Goal: Task Accomplishment & Management: Use online tool/utility

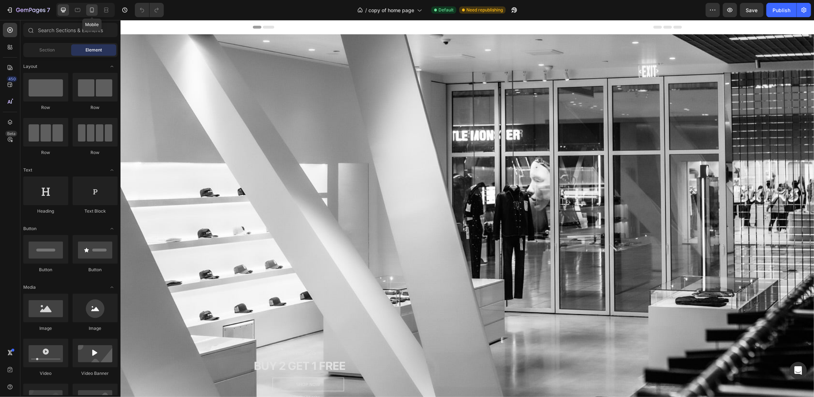
click at [92, 5] on div at bounding box center [91, 9] width 11 height 11
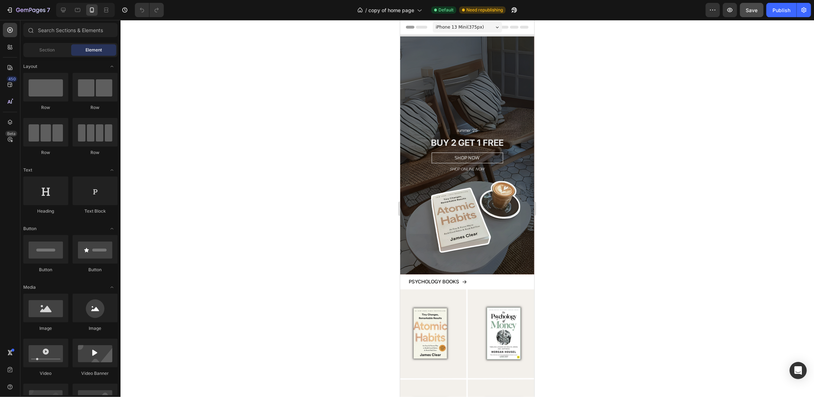
click at [756, 13] on span "Save" at bounding box center [752, 10] width 12 height 6
click at [789, 6] on div "Publish" at bounding box center [781, 10] width 18 height 8
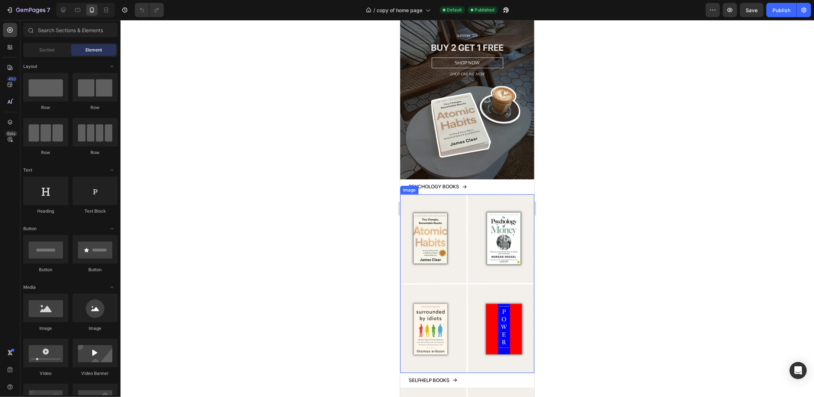
scroll to position [143, 0]
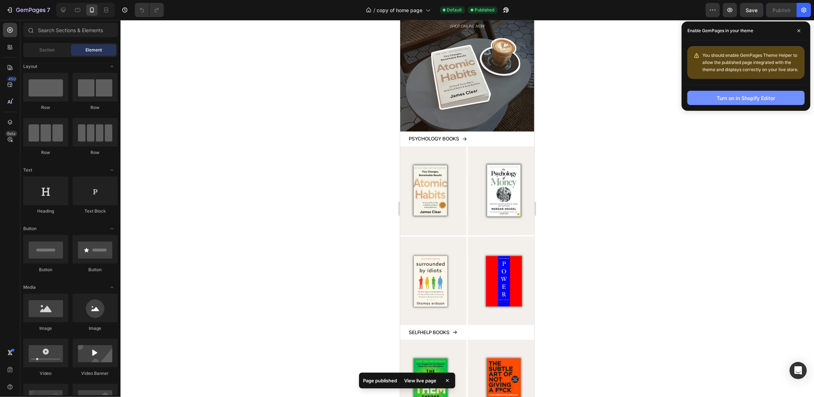
click at [718, 103] on button "Turn on in Shopify Editor" at bounding box center [745, 98] width 117 height 14
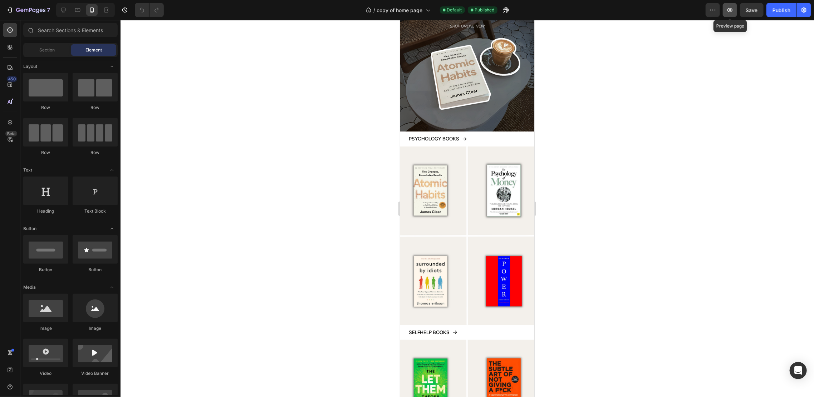
click at [725, 13] on button "button" at bounding box center [729, 10] width 14 height 14
click at [433, 157] on img at bounding box center [467, 235] width 134 height 179
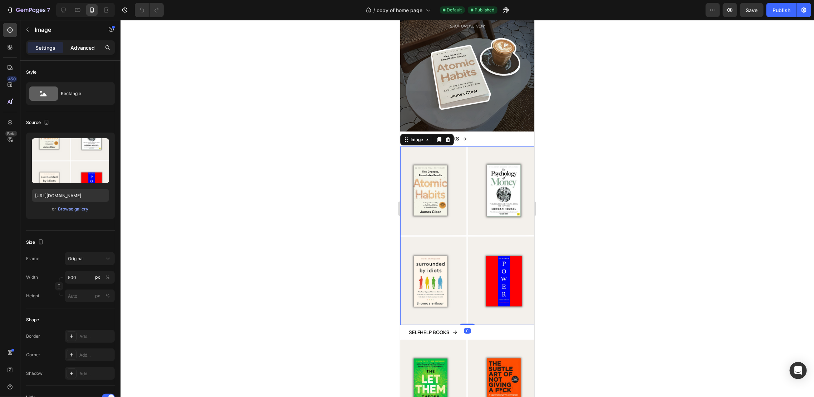
click at [83, 51] on p "Advanced" at bounding box center [82, 48] width 24 height 8
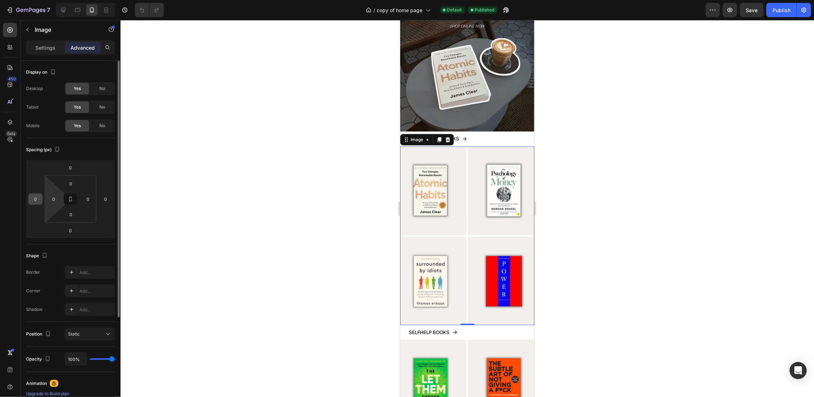
click at [37, 200] on input "0" at bounding box center [35, 199] width 11 height 11
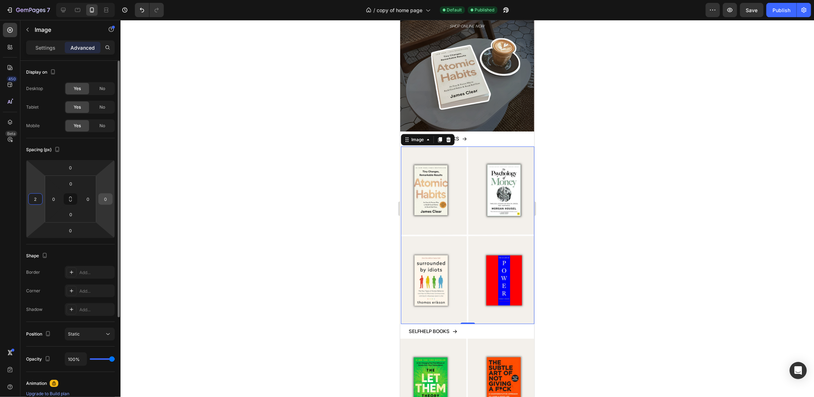
type input "2"
click at [107, 198] on input "0" at bounding box center [105, 199] width 11 height 11
type input "02"
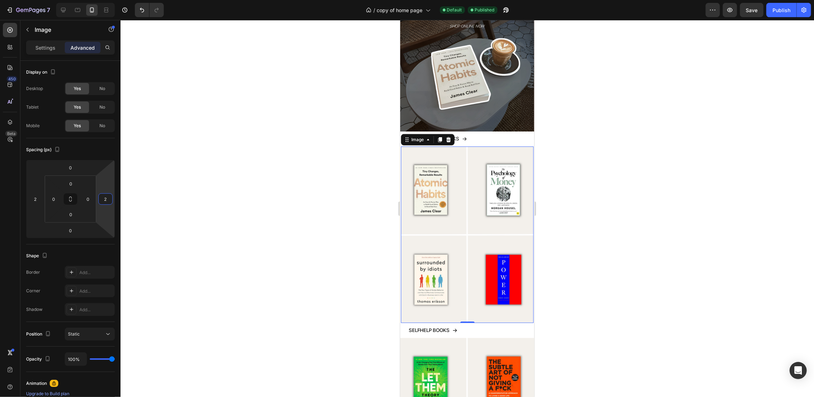
click at [555, 164] on div at bounding box center [466, 208] width 693 height 377
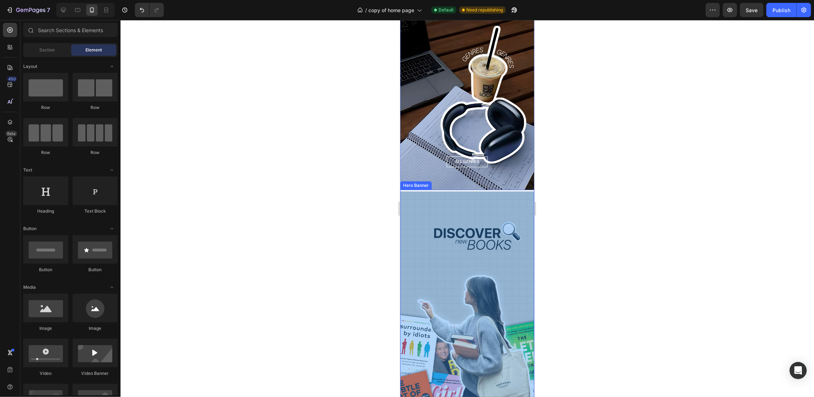
scroll to position [1382, 0]
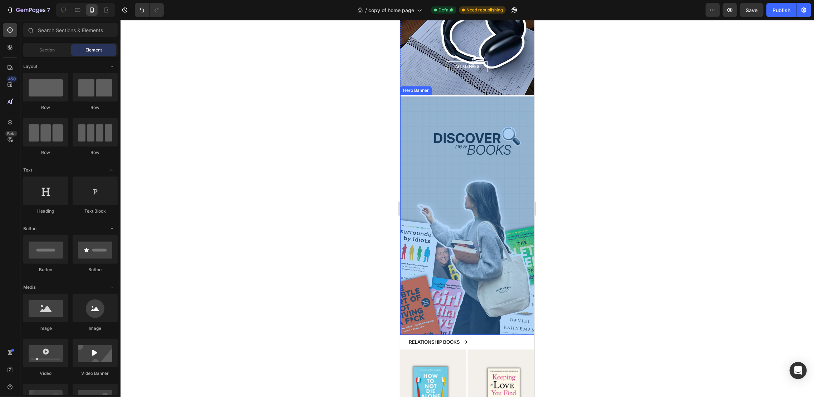
click at [491, 101] on div "Overlay" at bounding box center [467, 215] width 134 height 238
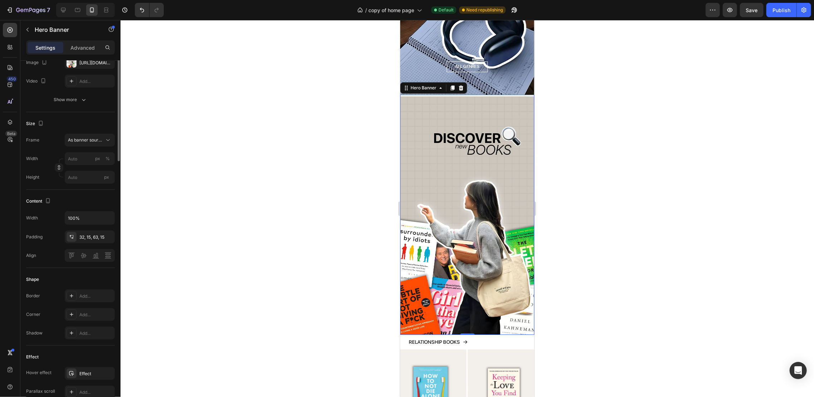
scroll to position [0, 0]
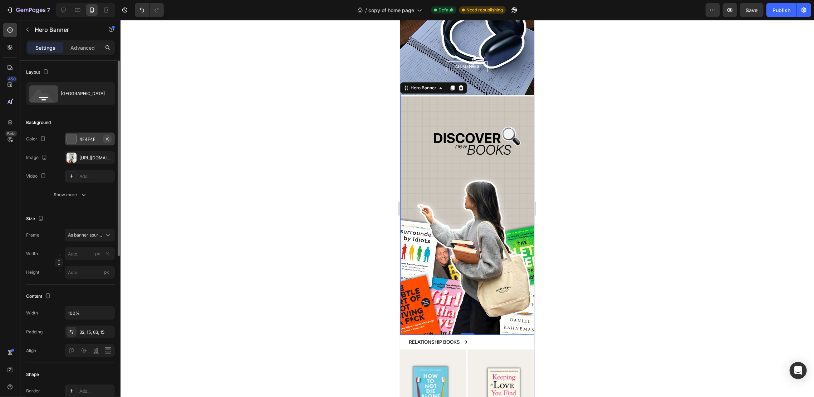
click at [108, 137] on icon "button" at bounding box center [107, 139] width 6 height 6
click at [278, 174] on div at bounding box center [466, 208] width 693 height 377
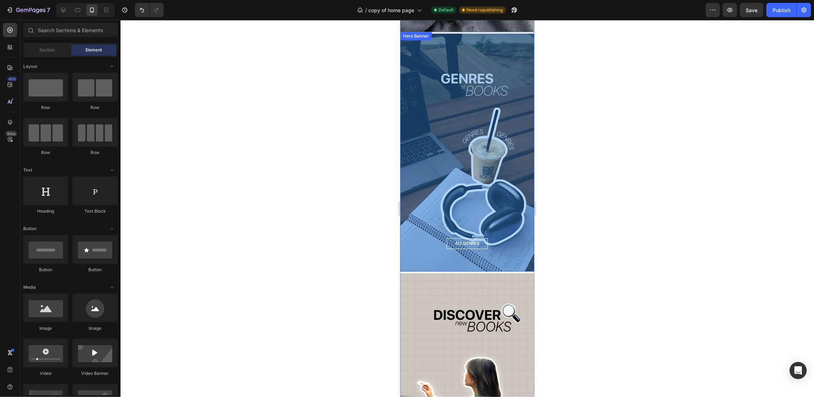
scroll to position [1144, 0]
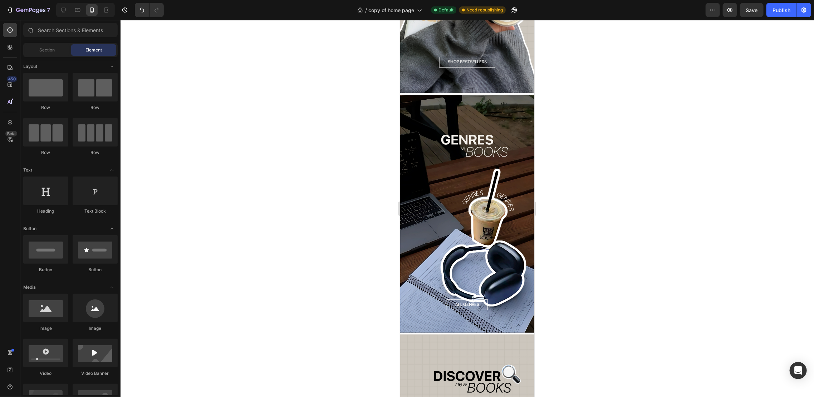
click at [364, 148] on div at bounding box center [466, 208] width 693 height 377
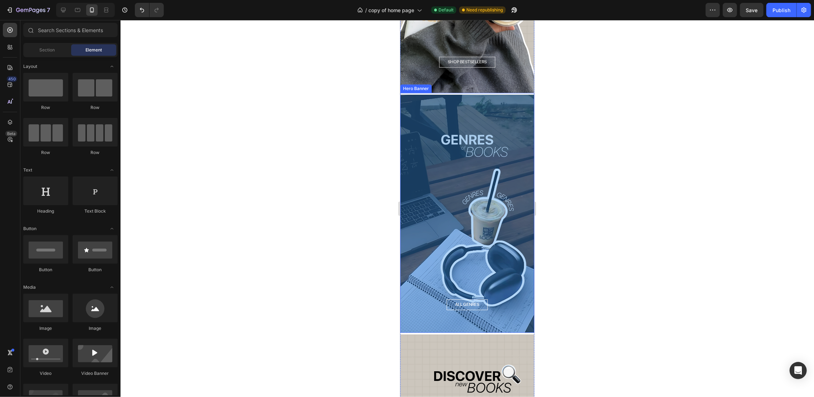
click at [474, 176] on div "Overlay" at bounding box center [467, 213] width 134 height 238
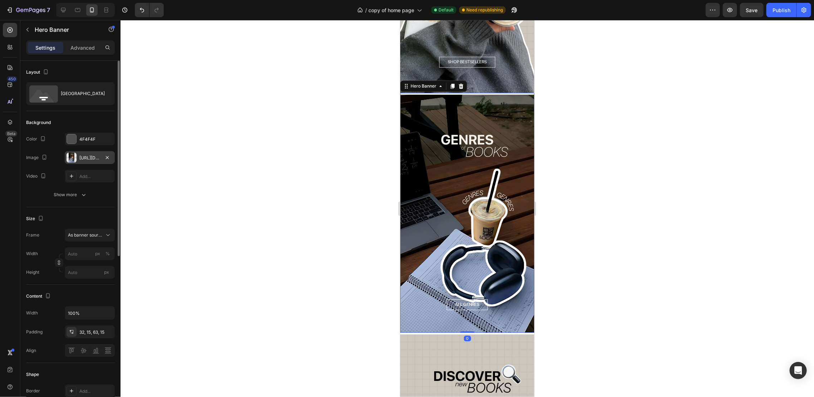
click at [79, 162] on div "[URL][DOMAIN_NAME]" at bounding box center [90, 157] width 50 height 13
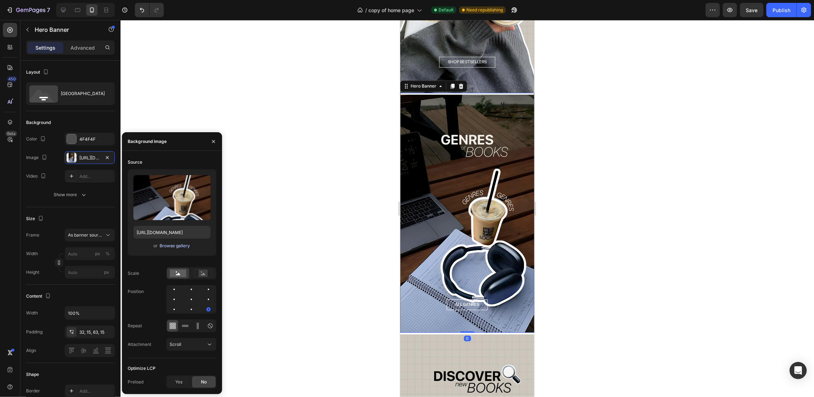
click at [189, 247] on div "Browse gallery" at bounding box center [175, 246] width 30 height 6
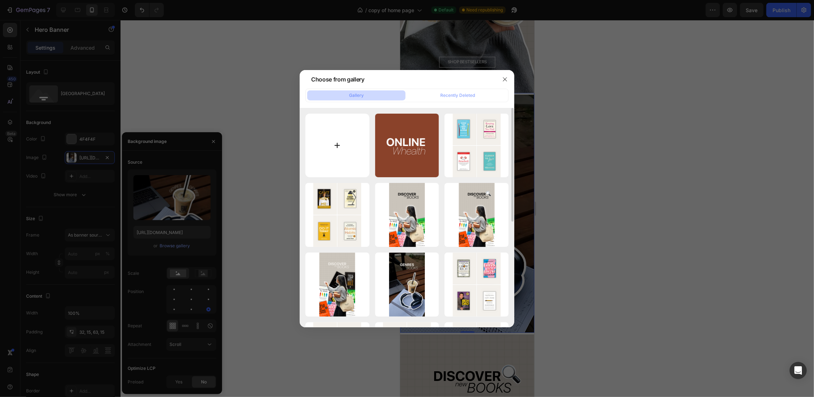
click at [344, 142] on input "file" at bounding box center [337, 146] width 64 height 64
type input "C:\fakepath\LP_Banner_Desktop_2500x3275_SHORTS_CTA_c832a9e3-e0e0-4eda-bd7c-0c05…"
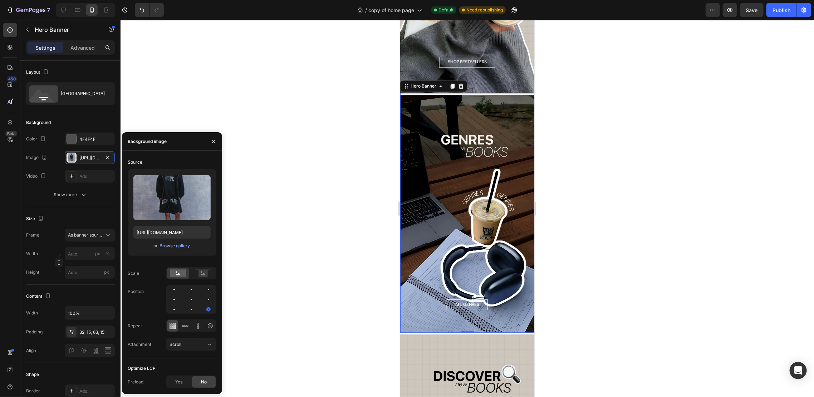
type input "[URL][DOMAIN_NAME]"
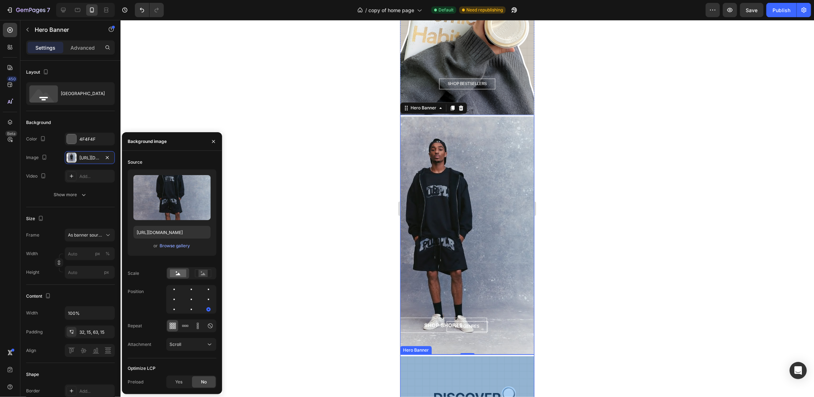
scroll to position [905, 0]
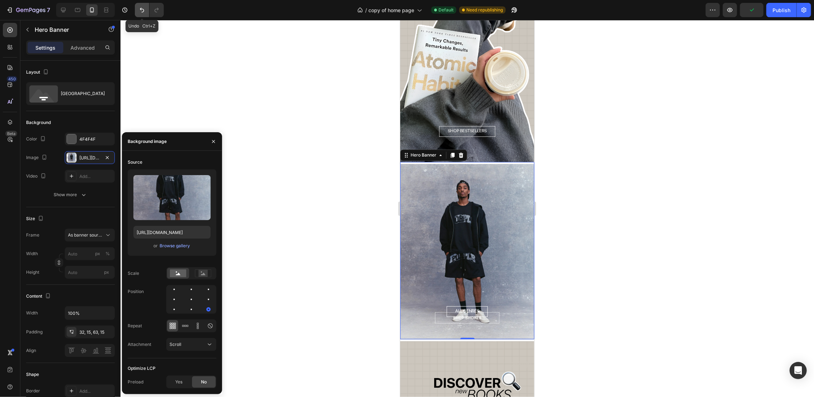
click at [137, 10] on button "Undo/Redo" at bounding box center [142, 10] width 14 height 14
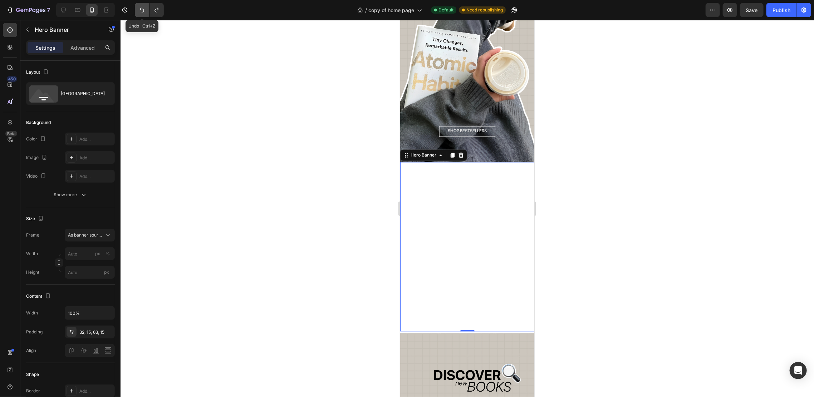
click at [137, 10] on button "Undo/Redo" at bounding box center [142, 10] width 14 height 14
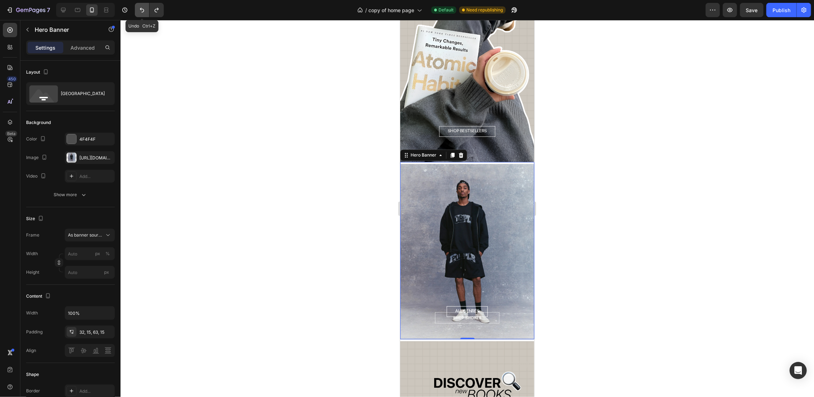
click at [137, 10] on button "Undo/Redo" at bounding box center [142, 10] width 14 height 14
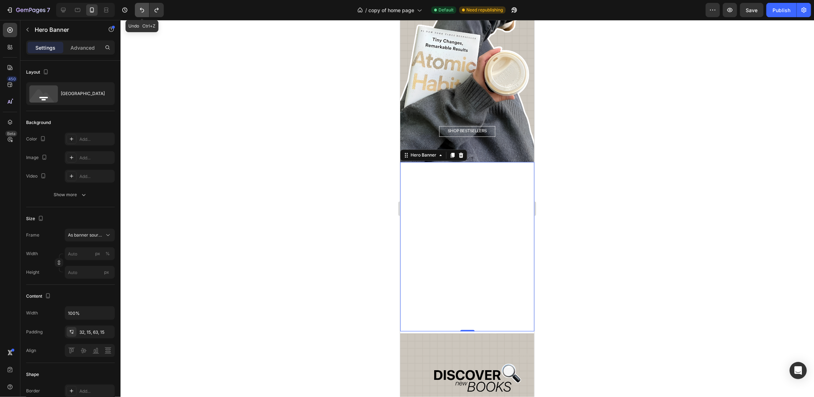
click at [137, 10] on button "Undo/Redo" at bounding box center [142, 10] width 14 height 14
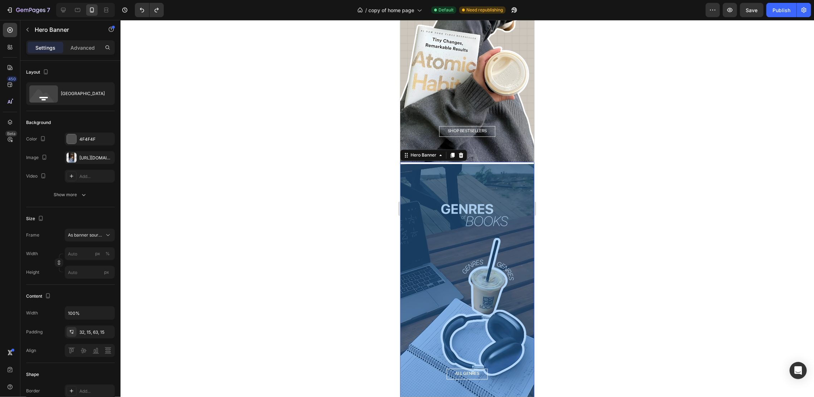
click at [435, 200] on div "Overlay" at bounding box center [467, 283] width 134 height 238
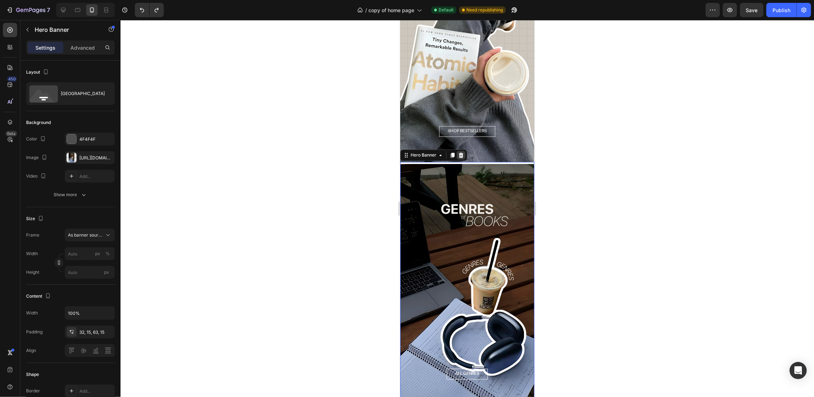
click at [460, 152] on icon at bounding box center [461, 155] width 6 height 6
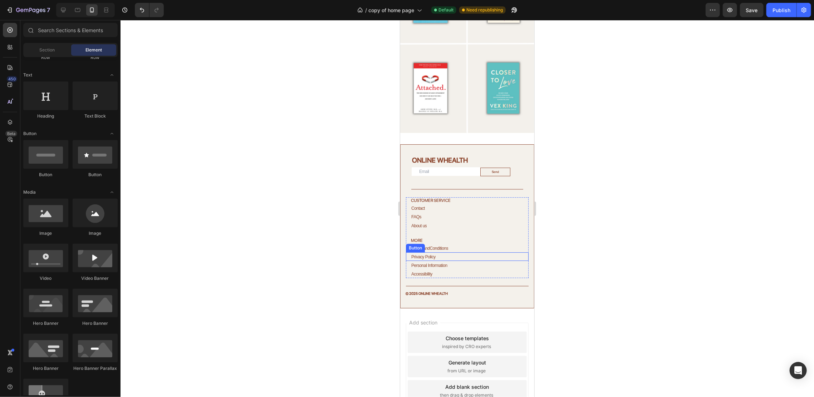
scroll to position [1343, 0]
click at [473, 192] on div "CUSTOMER SERVICE Heading Contact Button FAQs Button About us Button MORE Headin…" at bounding box center [466, 236] width 133 height 88
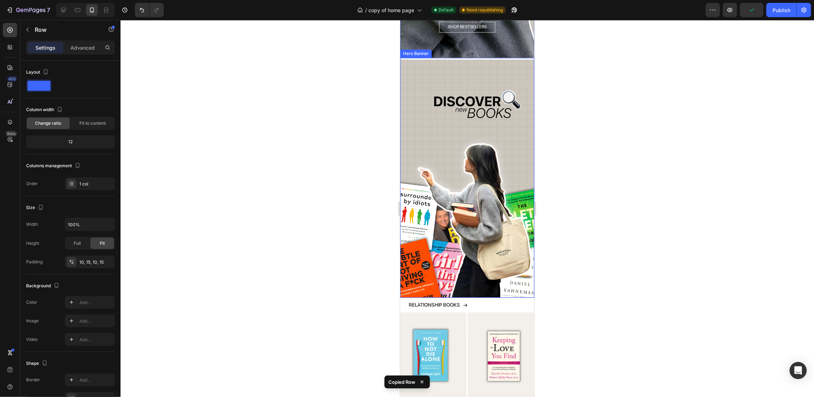
scroll to position [1009, 0]
click at [13, 24] on div at bounding box center [10, 30] width 14 height 14
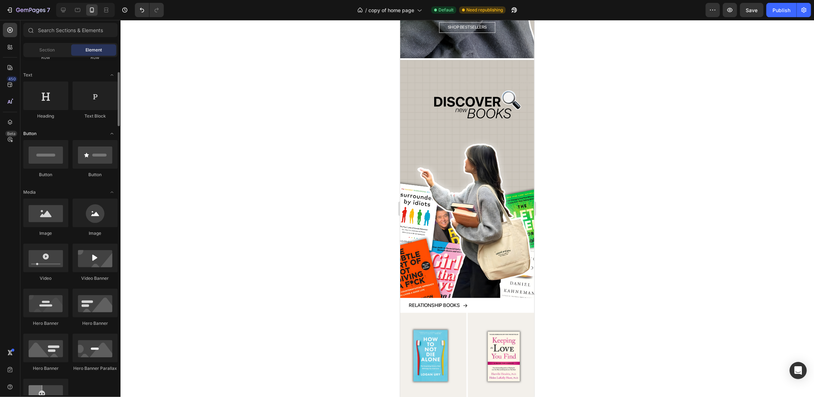
scroll to position [0, 0]
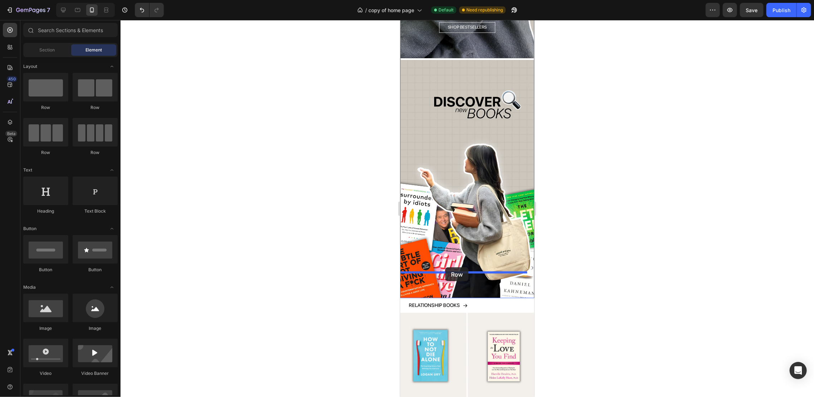
drag, startPoint x: 449, startPoint y: 121, endPoint x: 445, endPoint y: 267, distance: 146.3
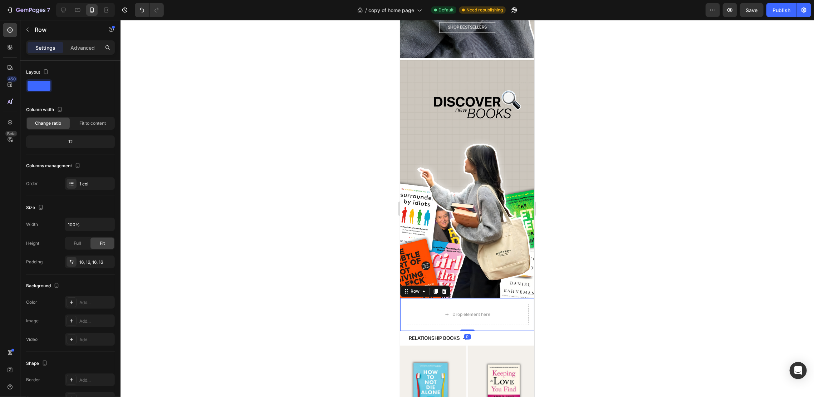
click at [446, 303] on div "Drop element here" at bounding box center [466, 313] width 123 height 21
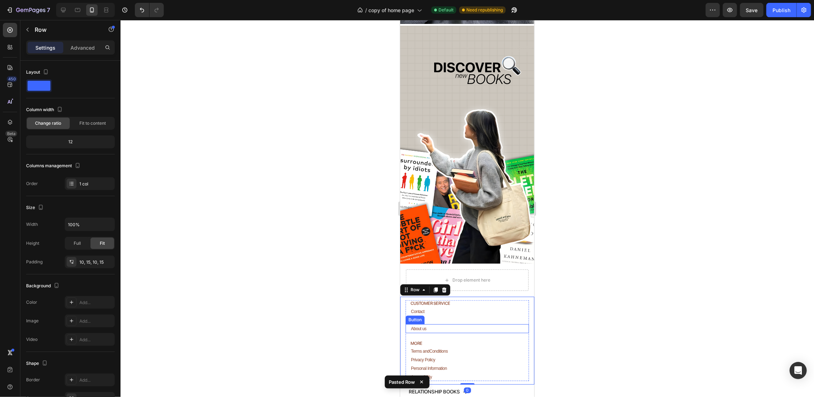
scroll to position [1057, 0]
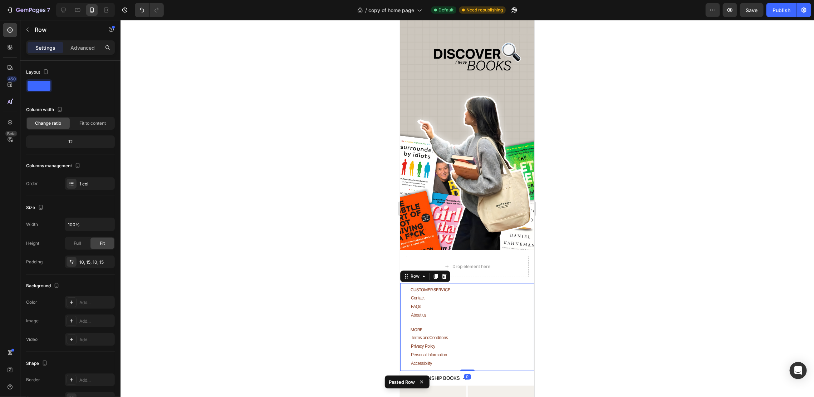
click at [478, 263] on div "Drop element here" at bounding box center [471, 266] width 38 height 6
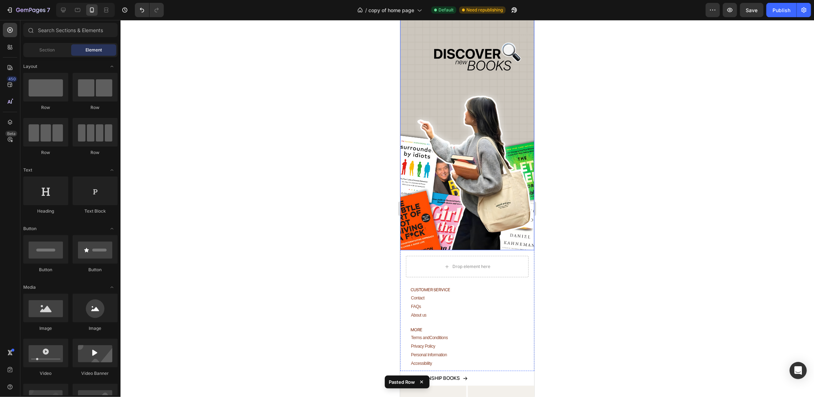
click at [429, 256] on div "Drop element here" at bounding box center [466, 266] width 123 height 21
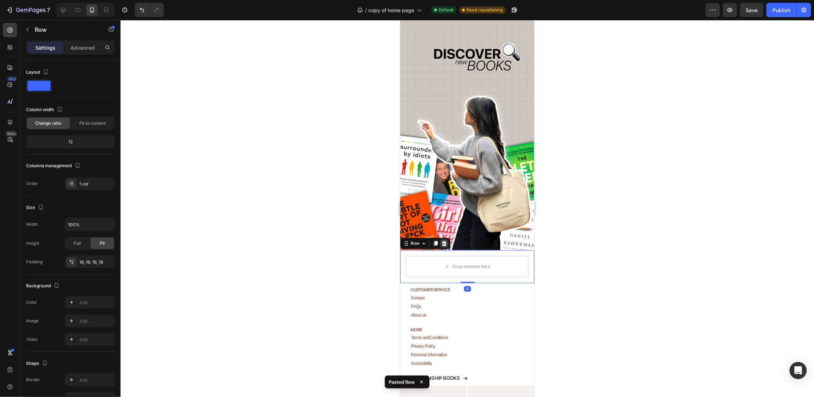
click at [443, 241] on icon at bounding box center [443, 243] width 5 height 5
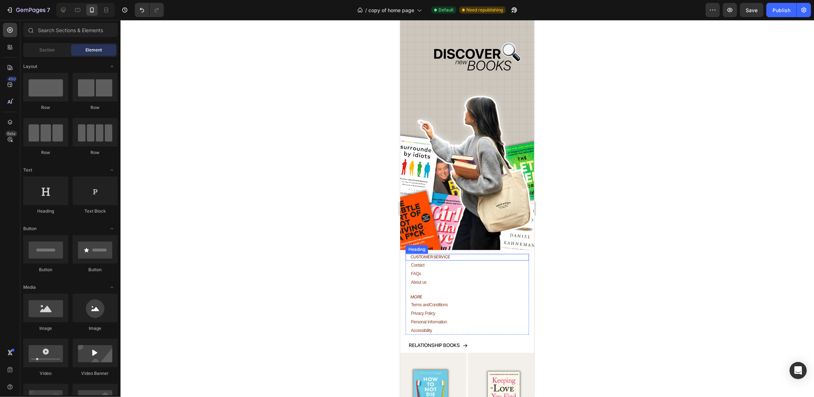
click at [468, 253] on h2 "CUSTOMER SERVICE" at bounding box center [468, 256] width 119 height 6
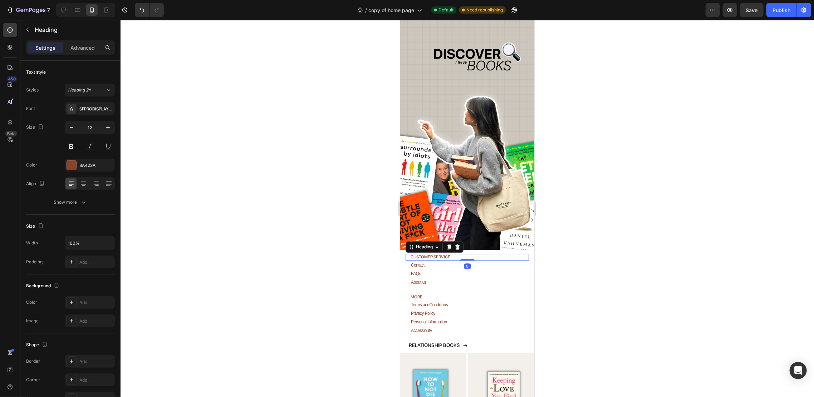
click at [431, 253] on h2 "CUSTOMER SERVICE" at bounding box center [468, 256] width 119 height 6
click at [431, 254] on p "CUSTOMER SERVICE" at bounding box center [469, 256] width 118 height 5
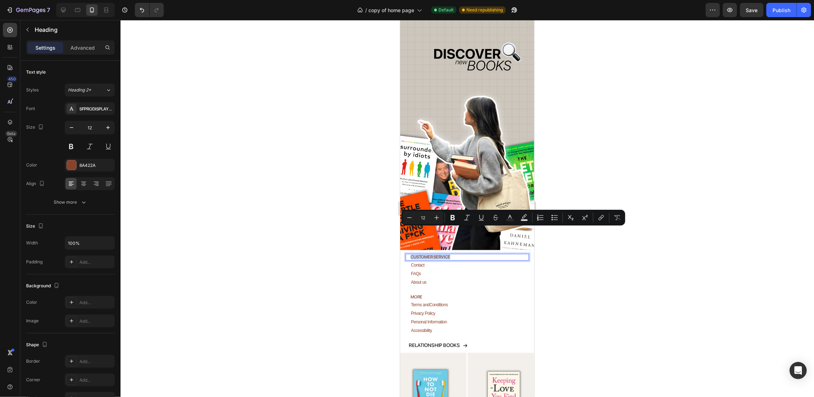
click at [431, 254] on p "CUSTOMER SERVICE" at bounding box center [469, 256] width 118 height 5
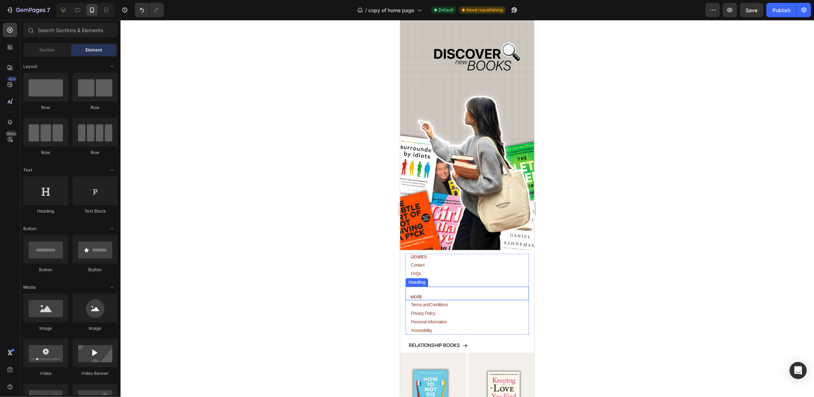
click at [439, 286] on div "MORE Heading" at bounding box center [466, 293] width 123 height 14
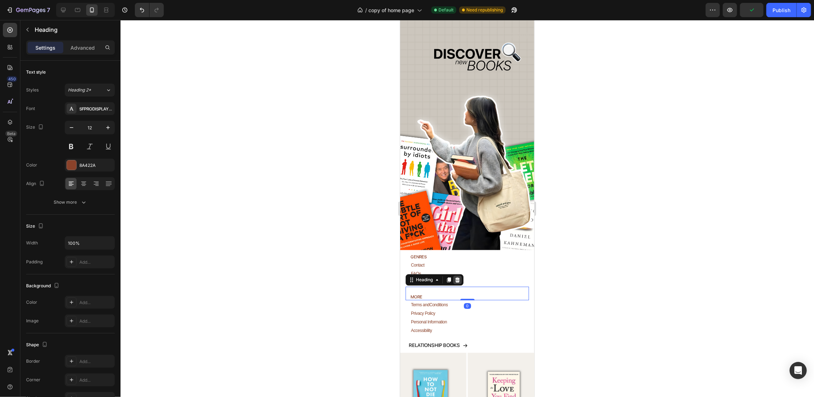
click at [457, 277] on icon at bounding box center [457, 279] width 5 height 5
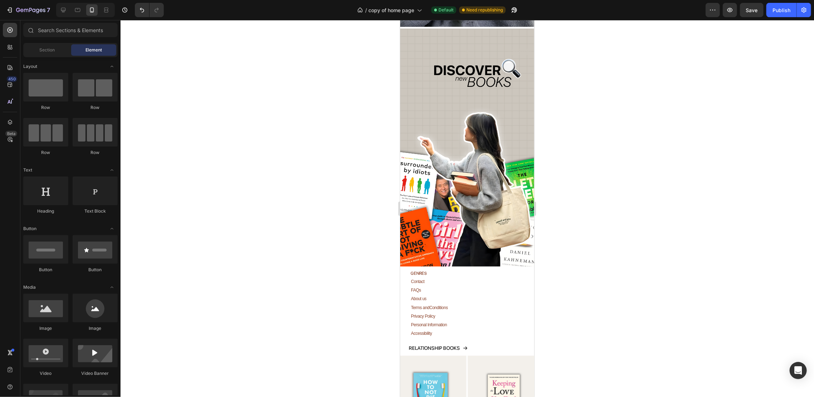
scroll to position [1039, 0]
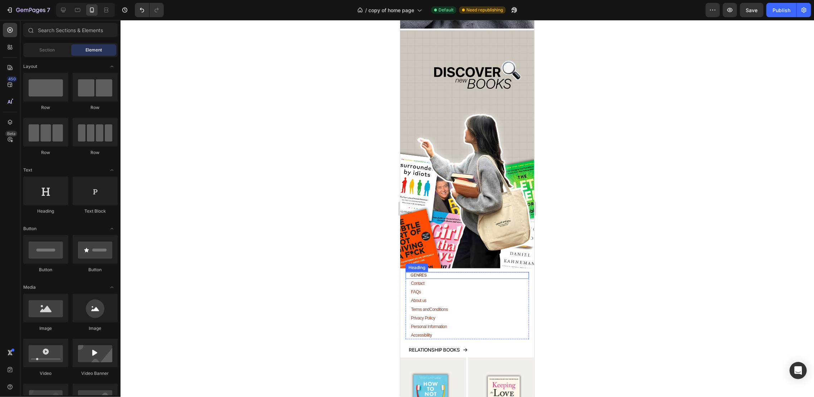
click at [426, 272] on p "GENRES" at bounding box center [469, 274] width 118 height 5
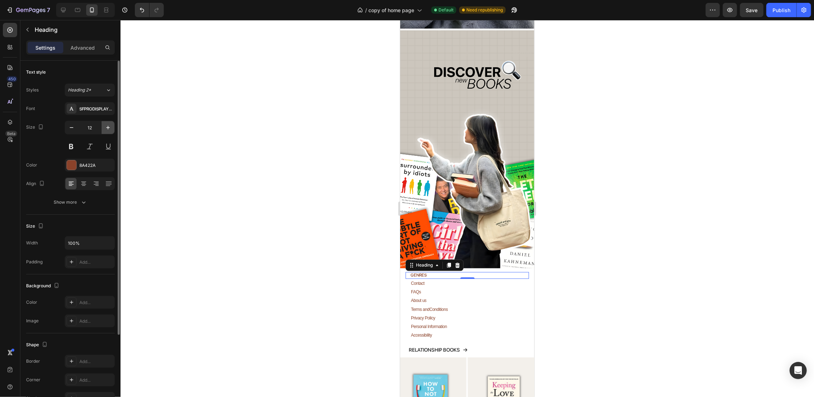
click at [113, 127] on button "button" at bounding box center [108, 127] width 13 height 13
type input "15"
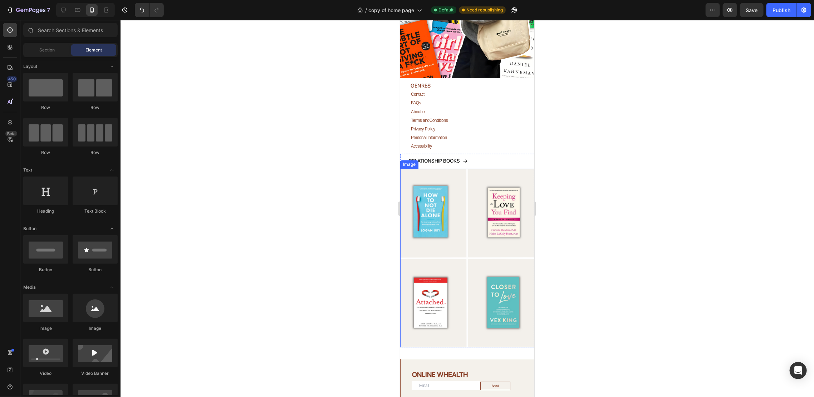
scroll to position [1477, 0]
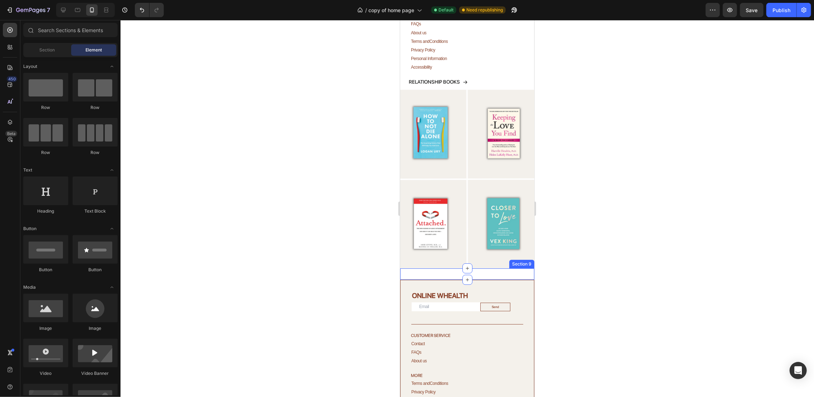
click at [494, 268] on div "HOODIES Button Section 9" at bounding box center [467, 273] width 134 height 11
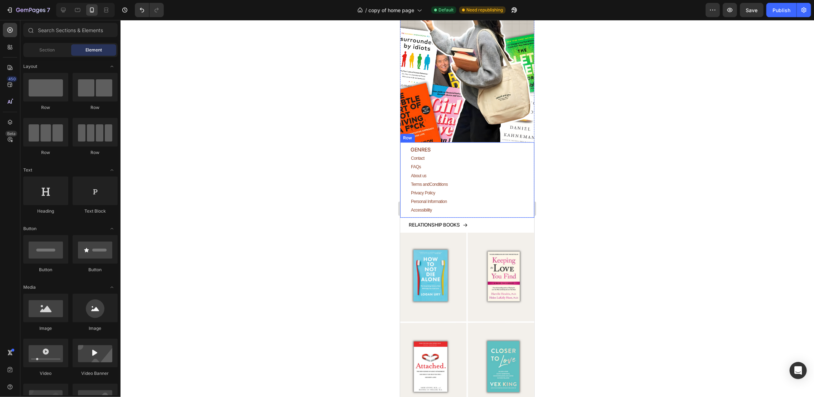
scroll to position [1239, 0]
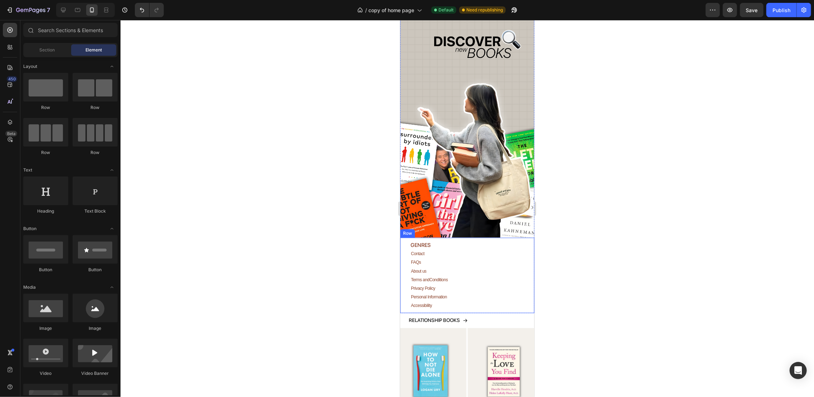
click at [465, 237] on div "GENRES Heading Contact Button FAQs Button About us Button Terms andConditions B…" at bounding box center [467, 274] width 134 height 75
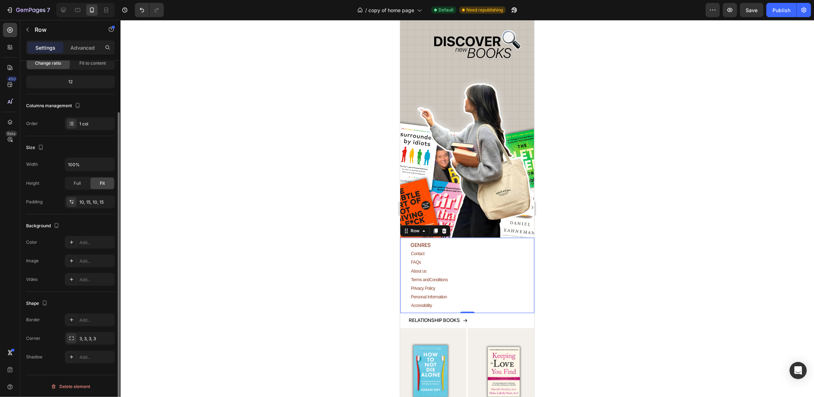
scroll to position [0, 0]
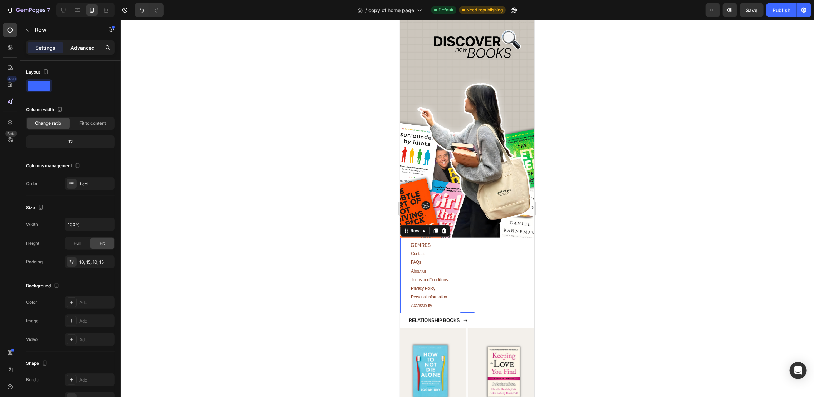
click at [79, 52] on div "Advanced" at bounding box center [83, 47] width 36 height 11
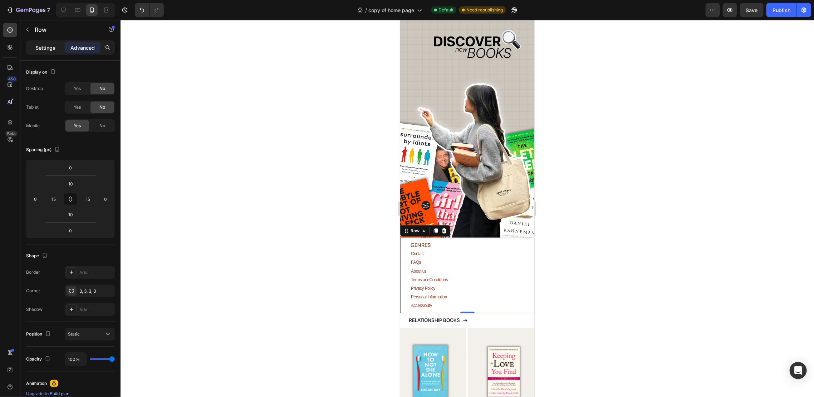
click at [52, 49] on p "Settings" at bounding box center [45, 48] width 20 height 8
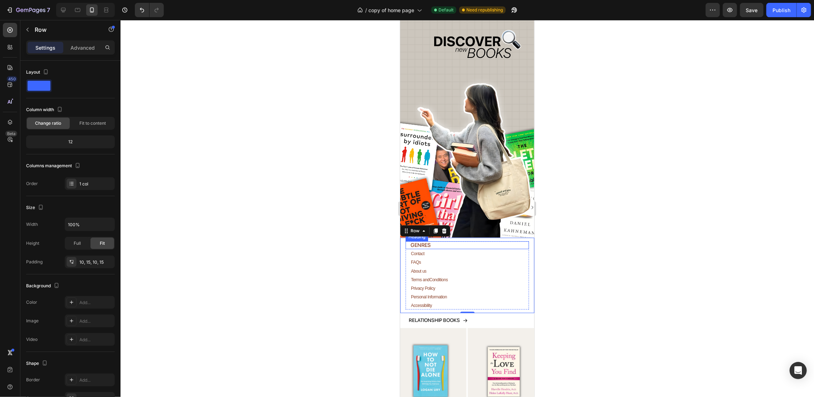
click at [492, 241] on h2 "GENRES" at bounding box center [468, 245] width 119 height 8
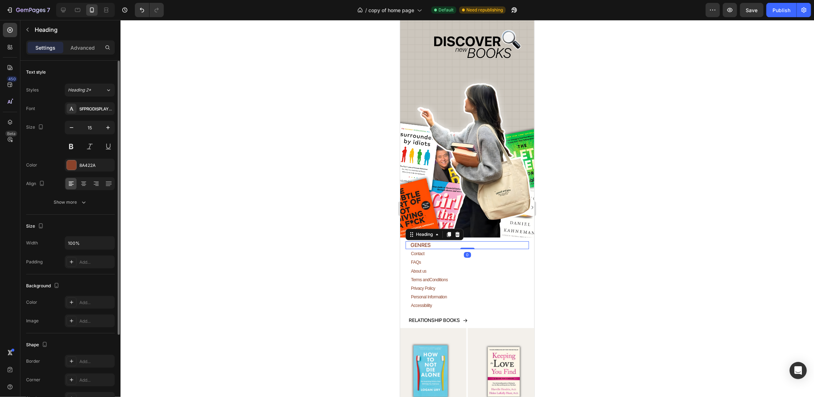
scroll to position [107, 0]
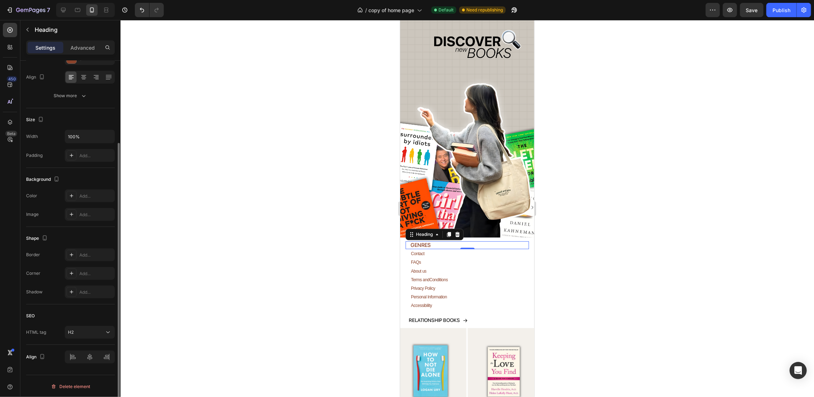
click at [226, 207] on div at bounding box center [466, 208] width 693 height 377
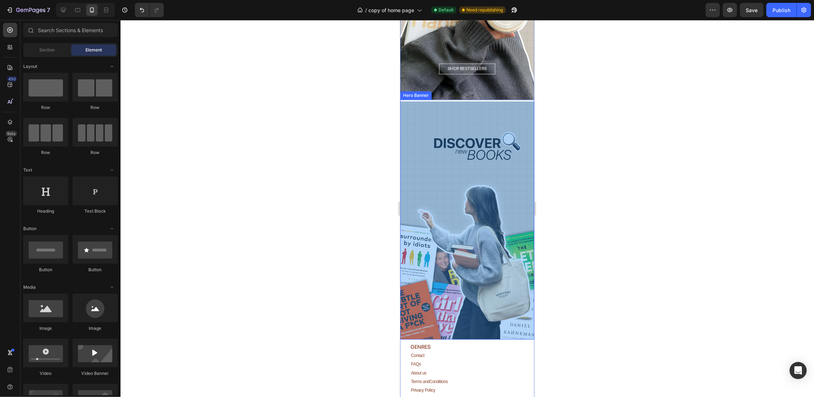
scroll to position [1048, 0]
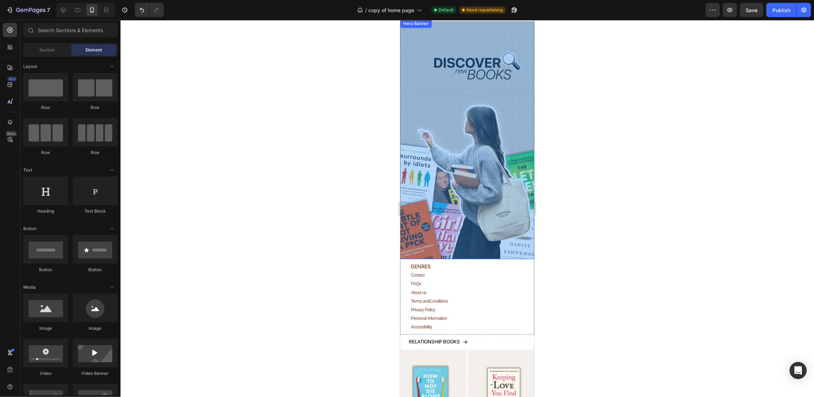
click at [476, 188] on div "Overlay" at bounding box center [467, 140] width 134 height 238
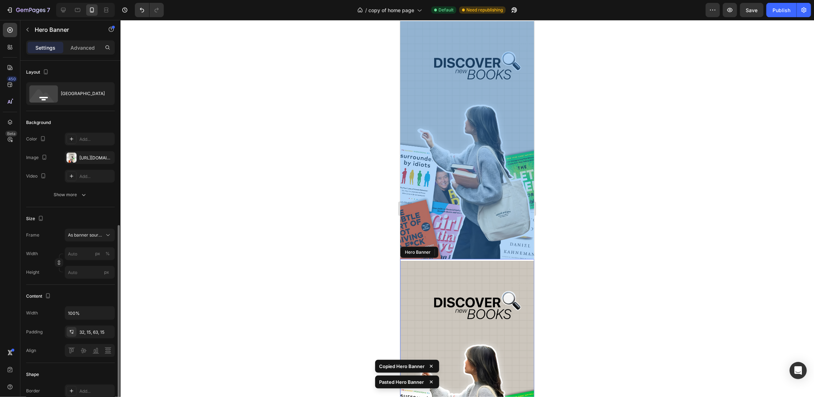
scroll to position [106, 0]
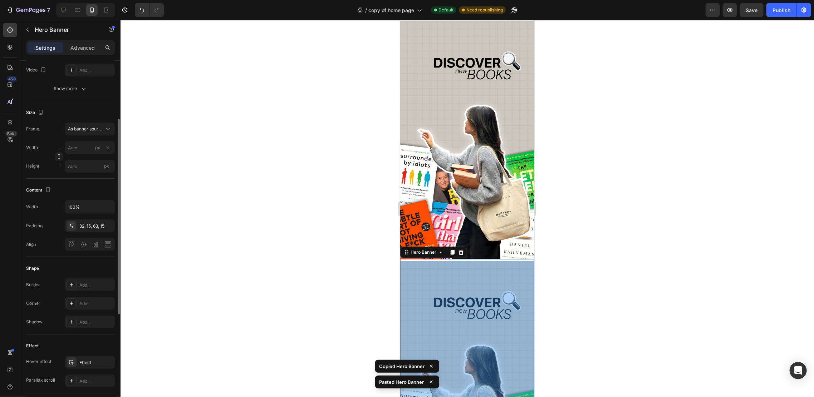
click at [478, 263] on div "Overlay" at bounding box center [467, 380] width 134 height 238
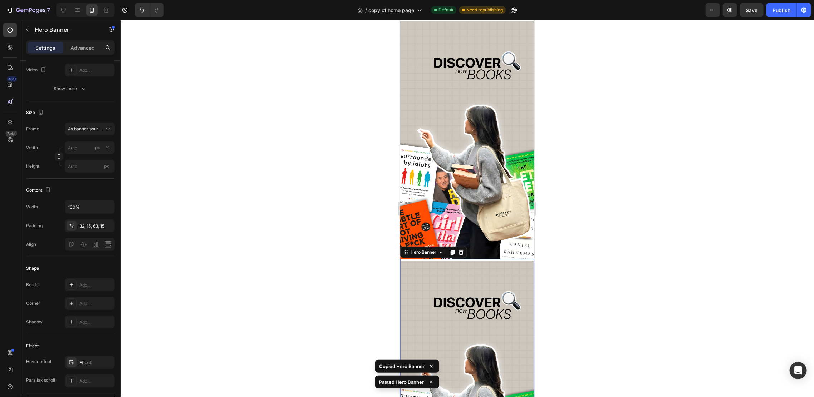
click at [462, 249] on icon at bounding box center [461, 252] width 6 height 6
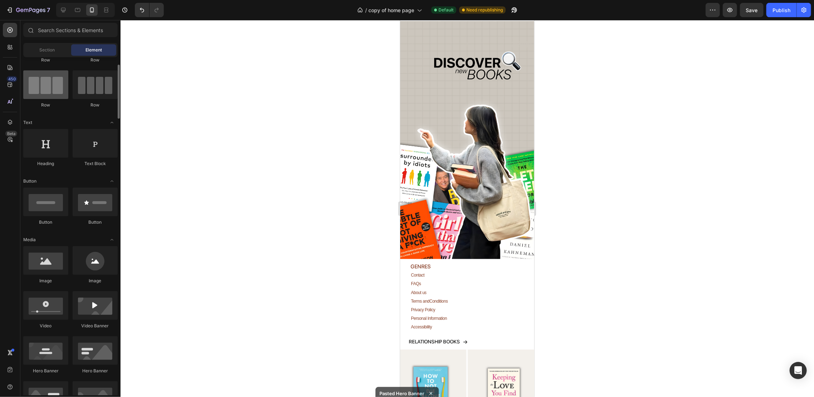
scroll to position [143, 0]
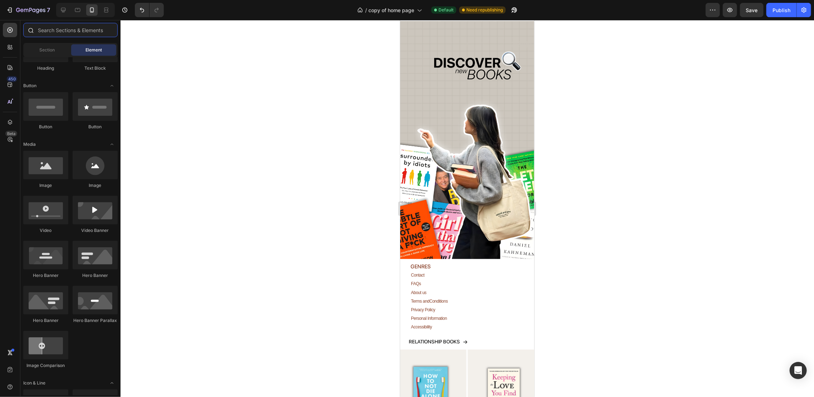
click at [71, 31] on input "text" at bounding box center [70, 30] width 94 height 14
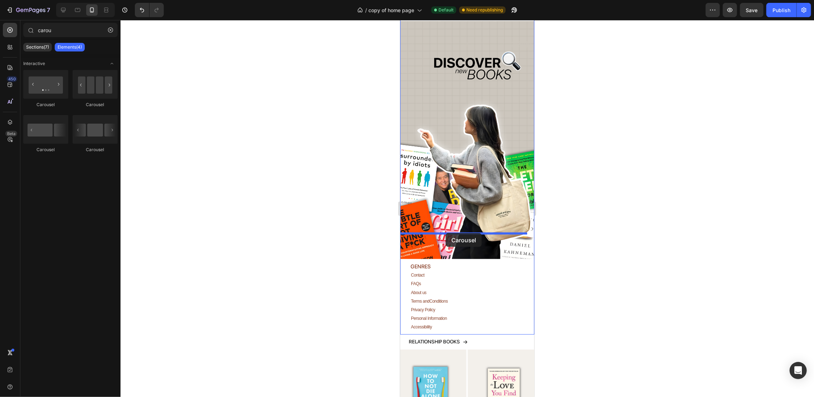
drag, startPoint x: 445, startPoint y: 114, endPoint x: 445, endPoint y: 233, distance: 119.0
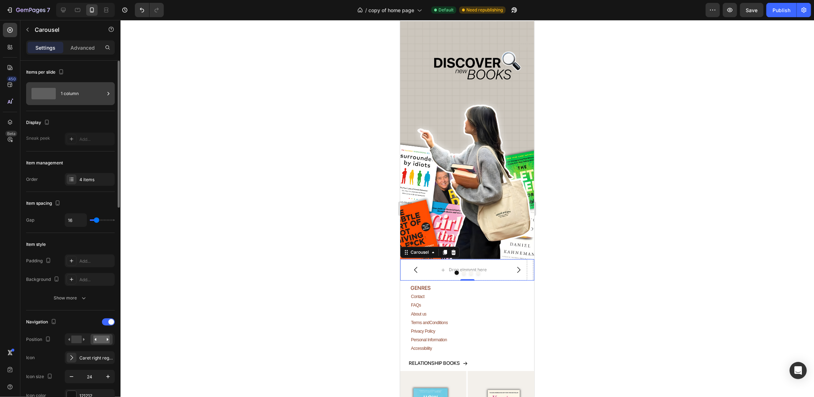
click at [83, 96] on div "1 column" at bounding box center [83, 93] width 44 height 16
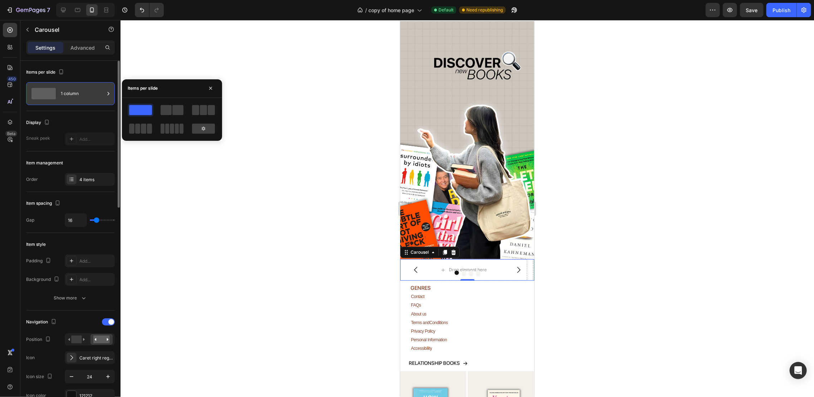
click at [83, 96] on div "1 column" at bounding box center [83, 93] width 44 height 16
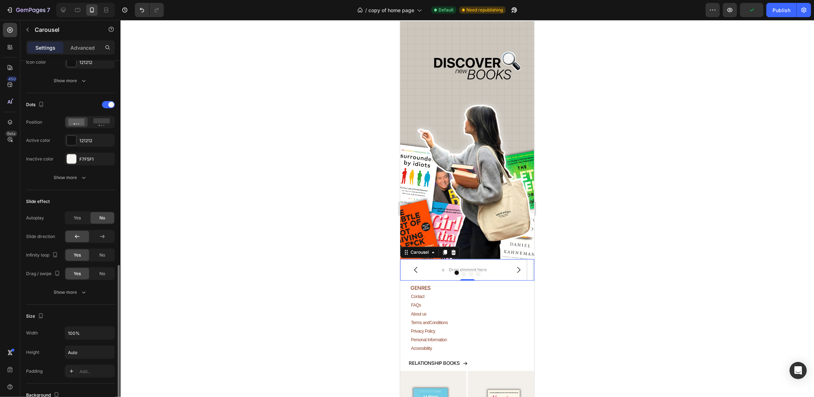
scroll to position [381, 0]
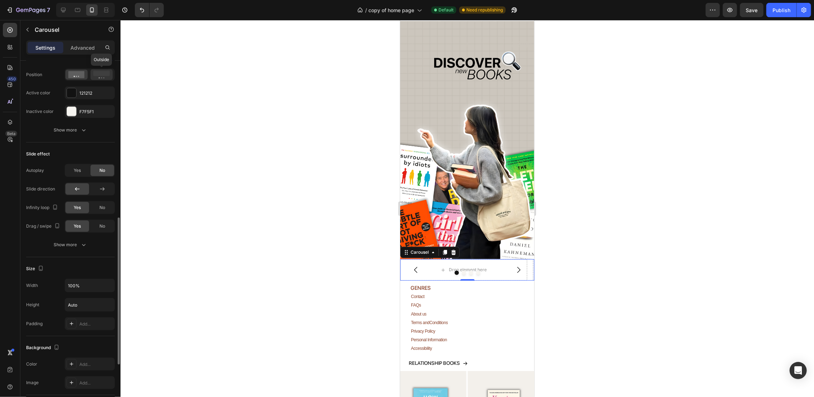
click at [92, 79] on div at bounding box center [101, 74] width 22 height 11
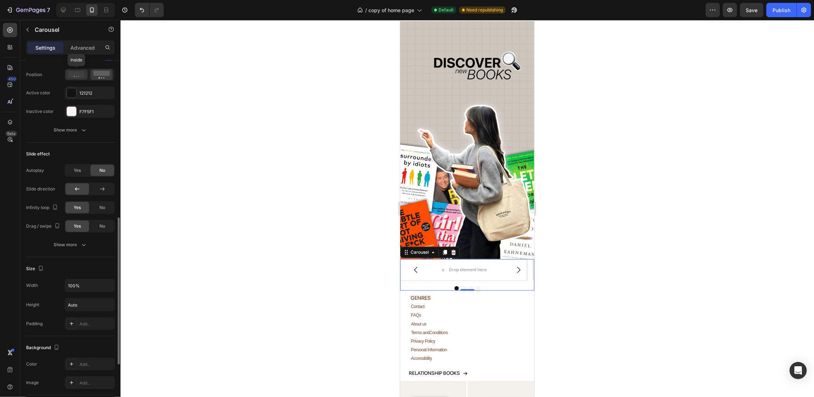
click at [82, 78] on div at bounding box center [76, 75] width 22 height 10
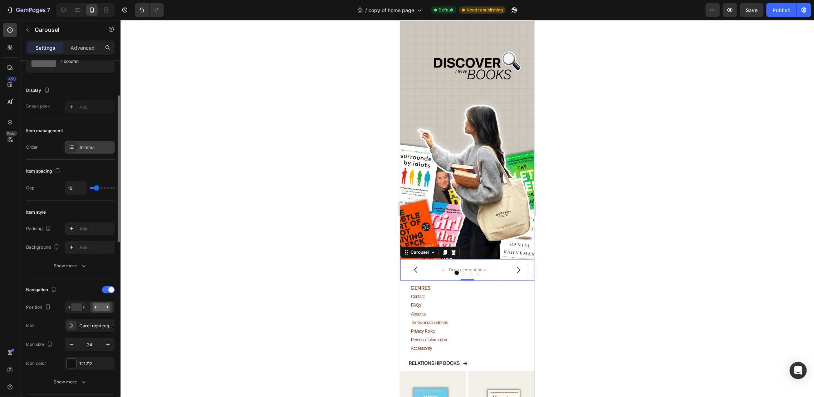
scroll to position [0, 0]
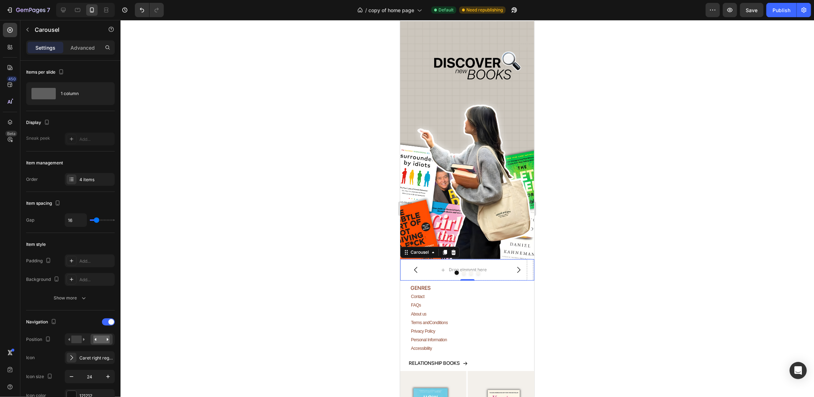
click at [475, 270] on button "Dot" at bounding box center [477, 272] width 4 height 4
click at [471, 259] on div "Drop element here" at bounding box center [463, 269] width 127 height 21
click at [471, 267] on div "Drop element here" at bounding box center [467, 270] width 38 height 6
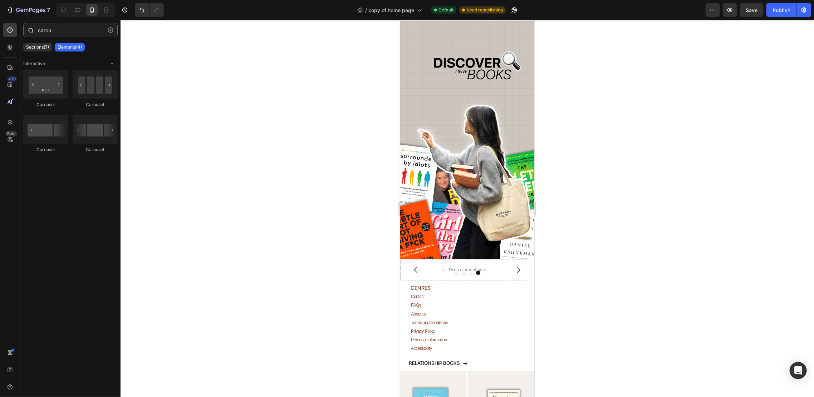
drag, startPoint x: 57, startPoint y: 29, endPoint x: 34, endPoint y: 23, distance: 24.1
click at [34, 23] on div "carou" at bounding box center [70, 31] width 100 height 17
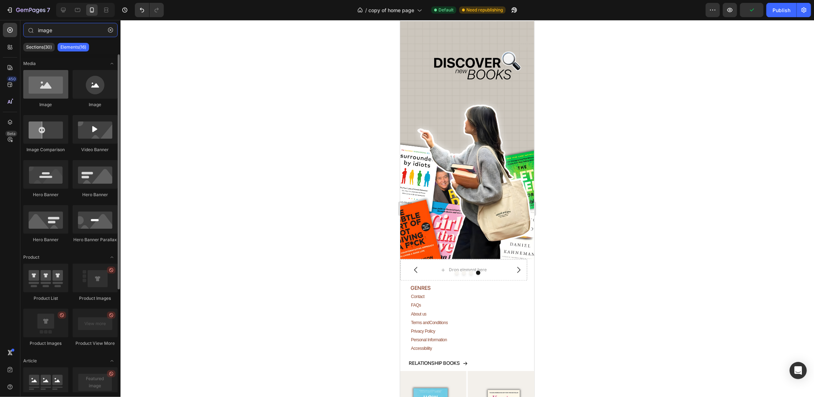
type input "image"
click at [53, 87] on div at bounding box center [45, 84] width 45 height 29
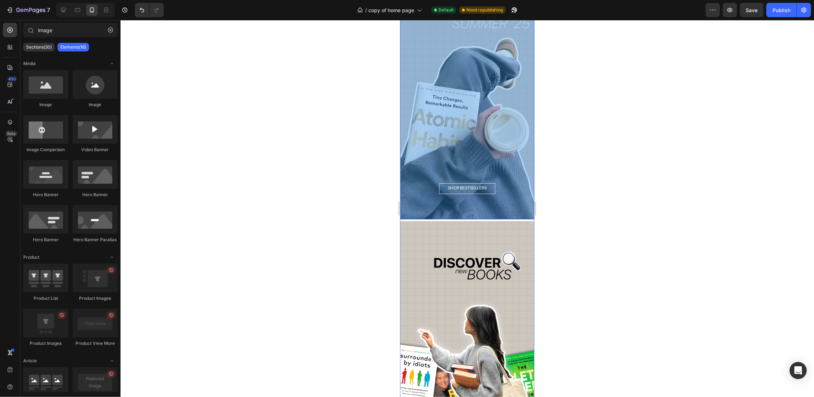
scroll to position [762, 0]
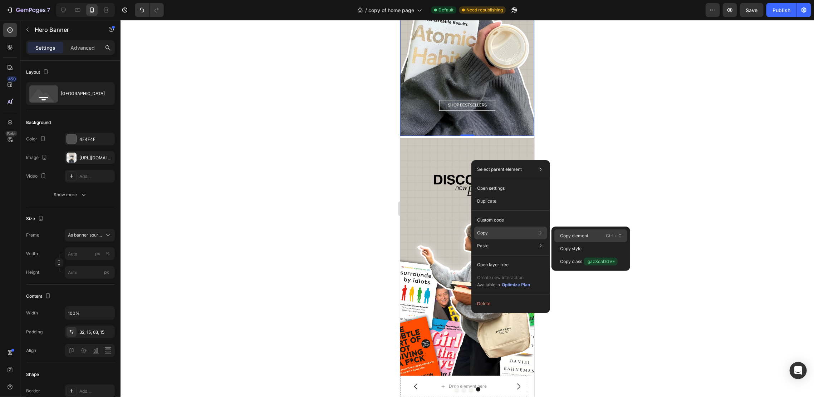
click at [577, 234] on p "Copy element" at bounding box center [574, 236] width 28 height 6
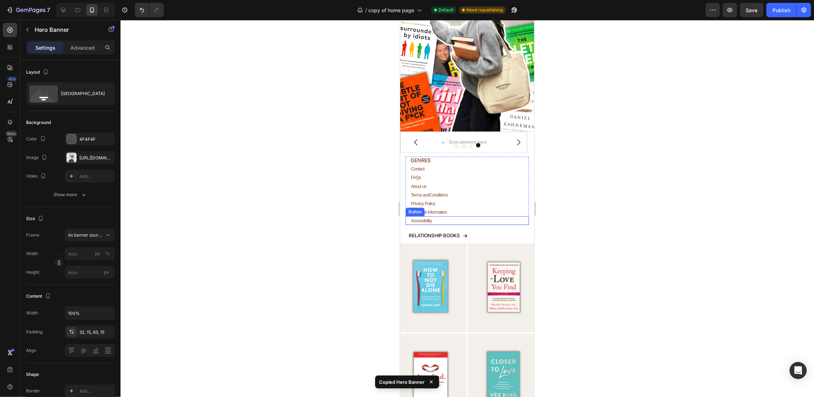
scroll to position [1191, 0]
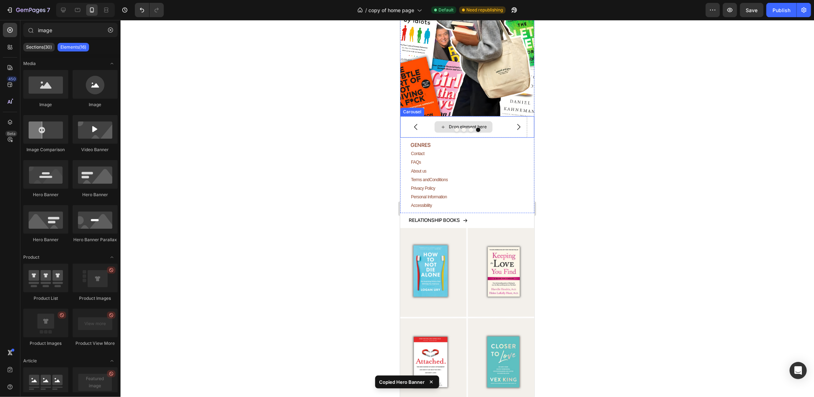
click at [459, 121] on div "Drop element here" at bounding box center [463, 126] width 58 height 11
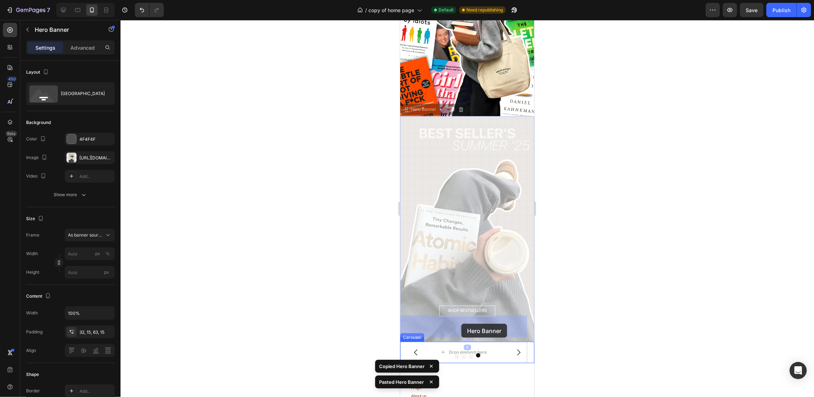
drag, startPoint x: 456, startPoint y: 204, endPoint x: 461, endPoint y: 324, distance: 119.5
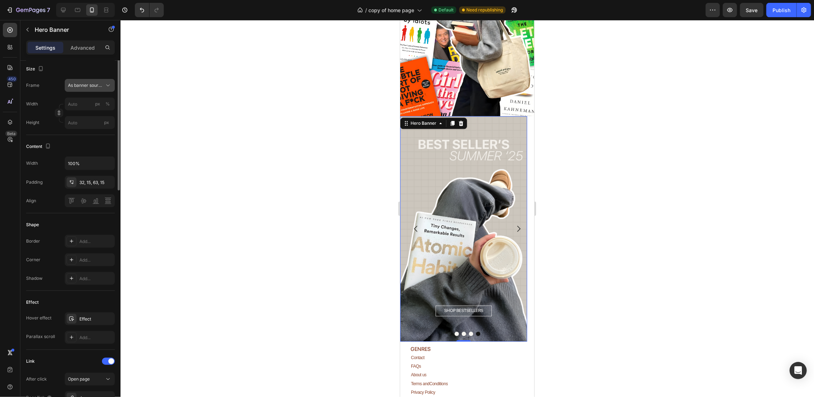
scroll to position [0, 0]
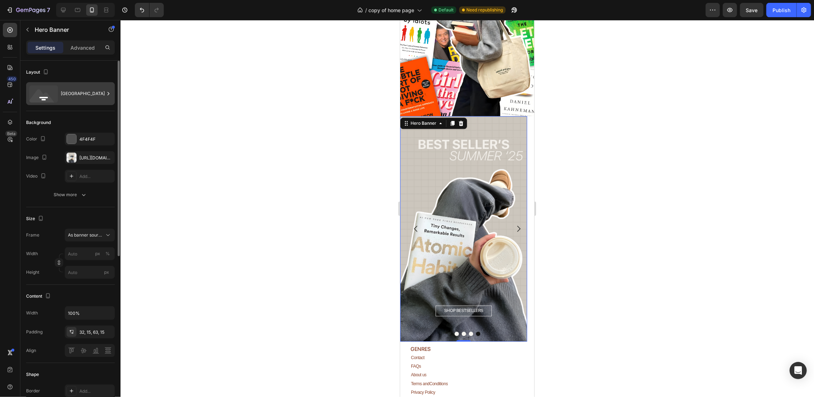
click at [83, 97] on div "[GEOGRAPHIC_DATA]" at bounding box center [83, 93] width 44 height 16
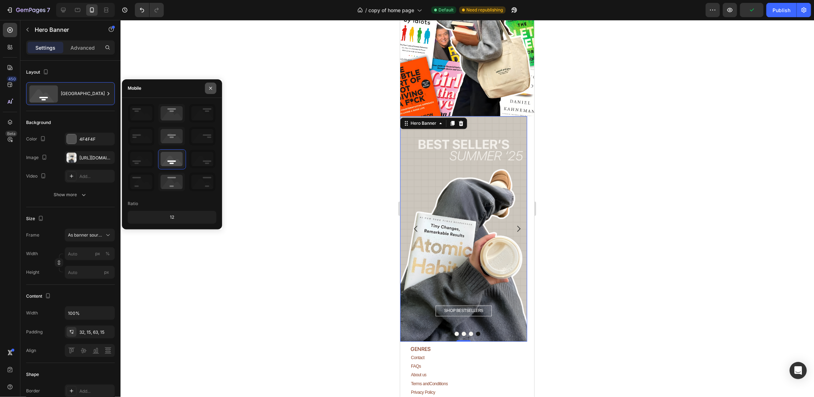
click at [205, 89] on button "button" at bounding box center [210, 88] width 11 height 11
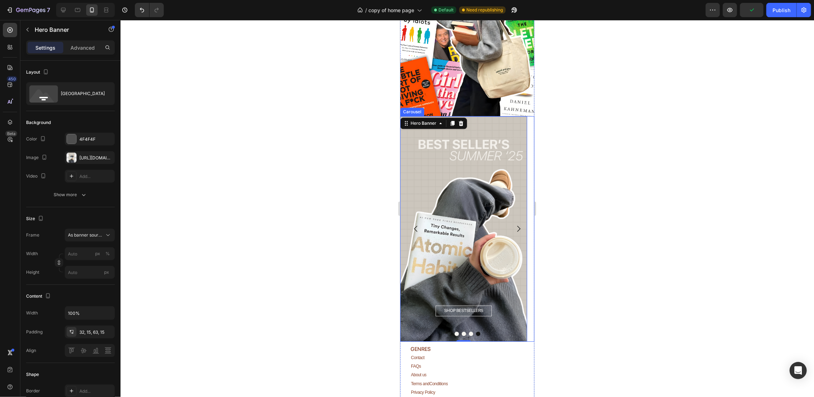
click at [471, 331] on div at bounding box center [467, 333] width 134 height 4
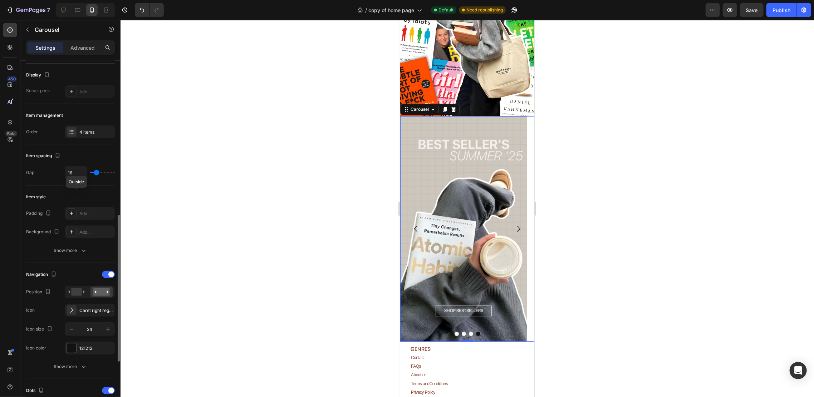
scroll to position [143, 0]
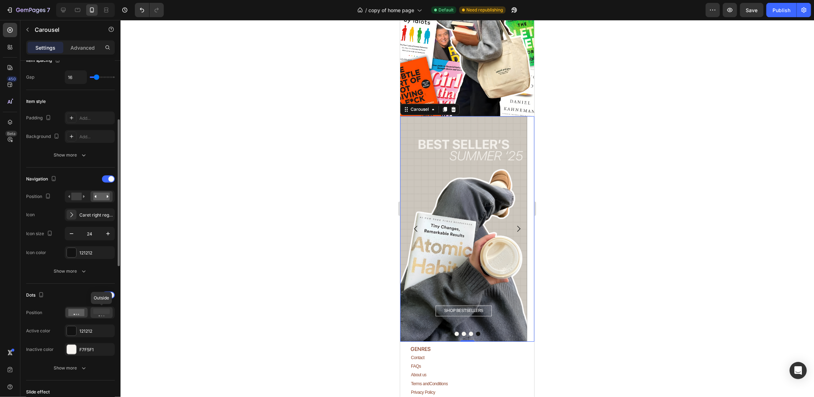
click at [94, 315] on icon at bounding box center [101, 313] width 16 height 8
click at [78, 310] on icon at bounding box center [76, 312] width 16 height 7
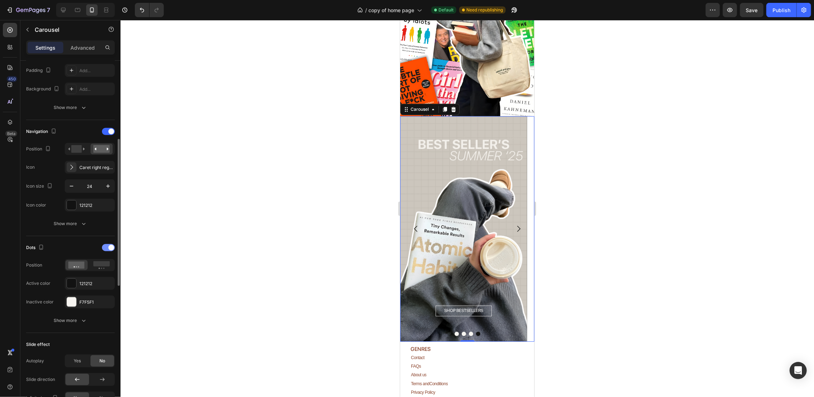
click at [112, 245] on span at bounding box center [111, 248] width 6 height 6
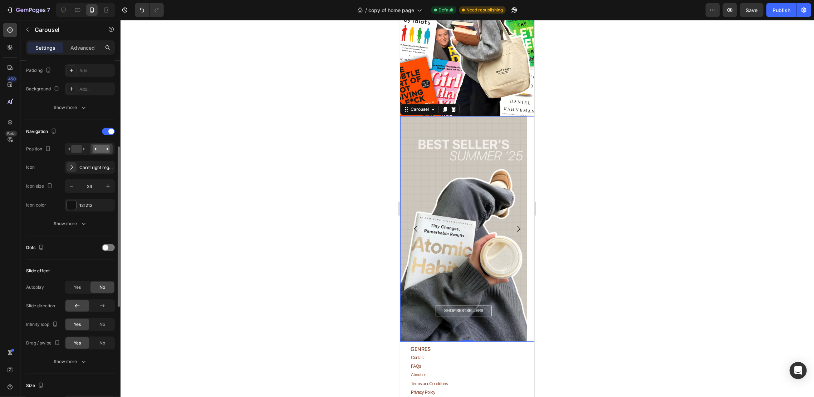
click at [109, 243] on div "Dots" at bounding box center [70, 247] width 89 height 11
click at [110, 246] on div at bounding box center [108, 247] width 13 height 7
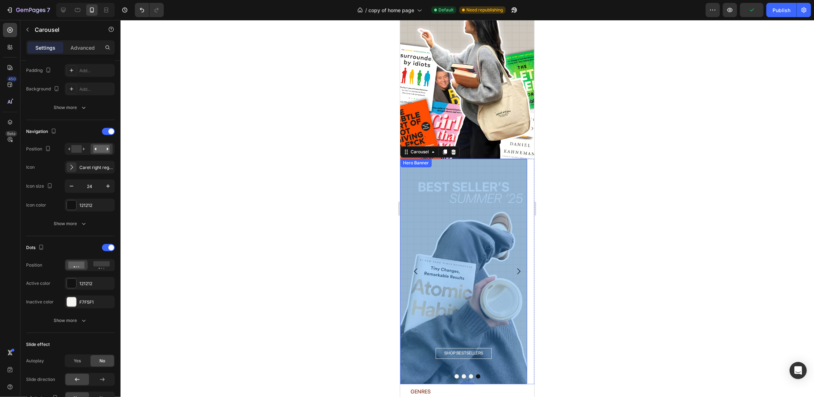
scroll to position [1144, 0]
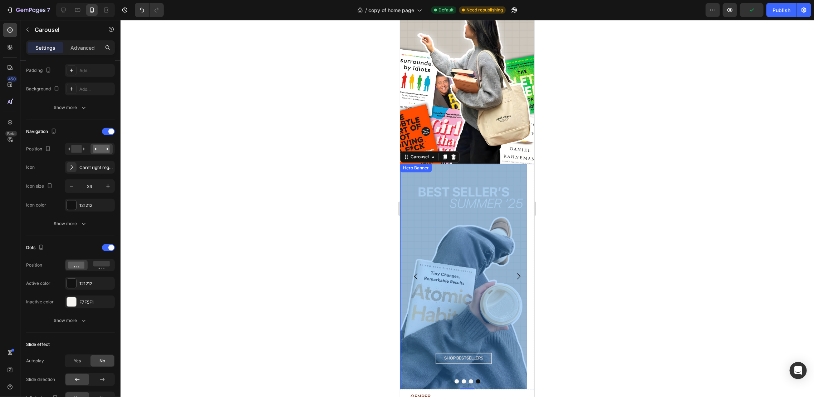
click at [492, 234] on div "Overlay" at bounding box center [463, 275] width 127 height 225
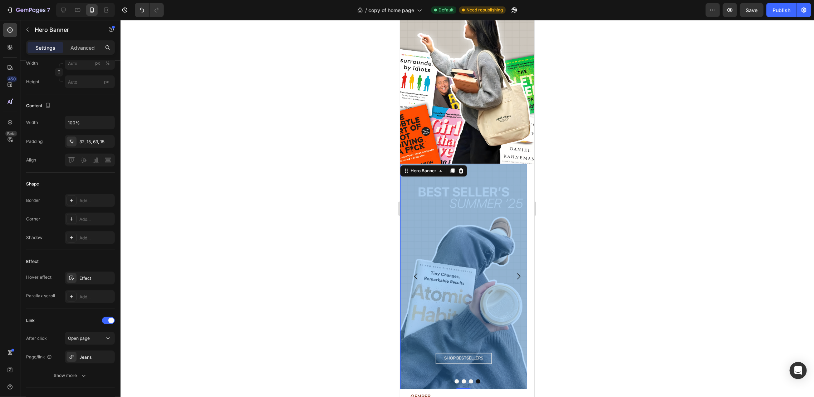
scroll to position [0, 0]
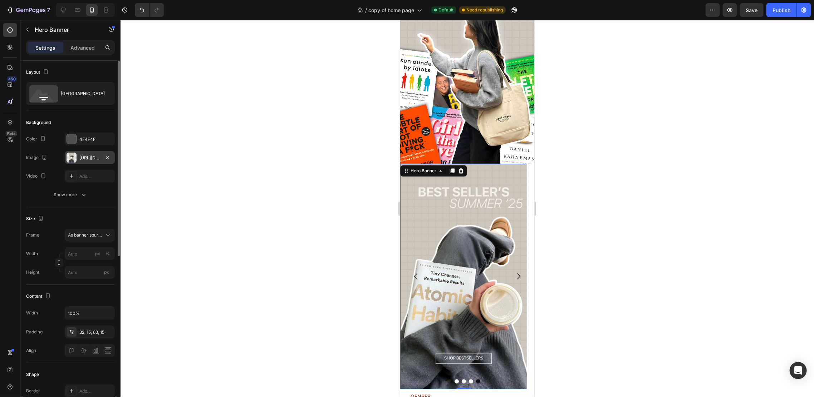
click at [89, 157] on div "[URL][DOMAIN_NAME]" at bounding box center [89, 158] width 21 height 6
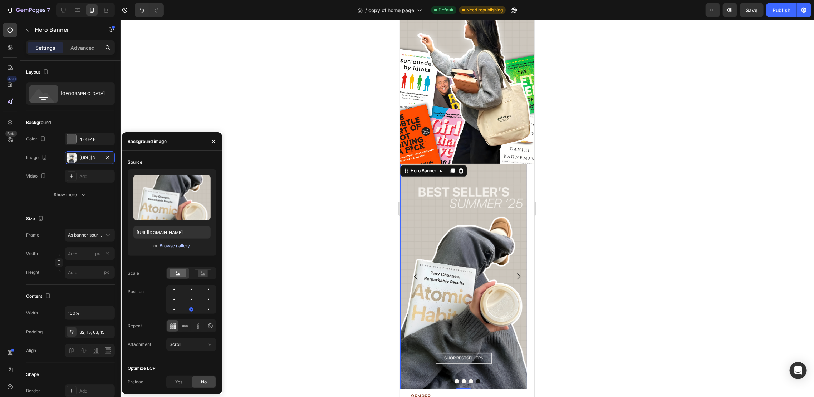
click at [174, 245] on div "Browse gallery" at bounding box center [175, 246] width 30 height 6
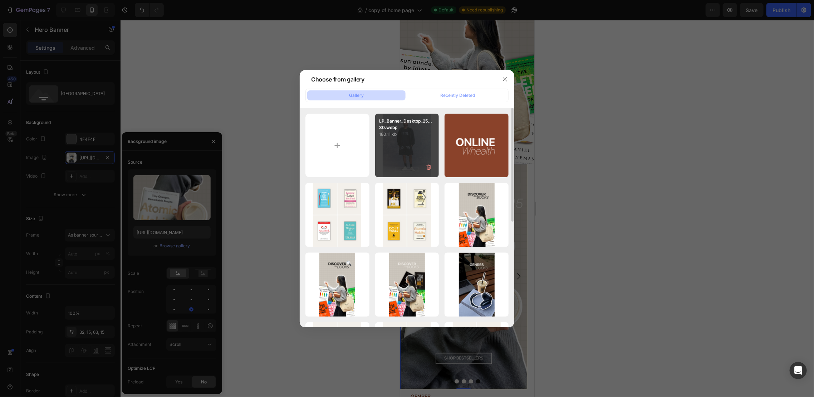
click at [394, 139] on div "LP_Banner_Desktop_25...30.webp 180.11 kb" at bounding box center [407, 146] width 64 height 64
type input "[URL][DOMAIN_NAME]"
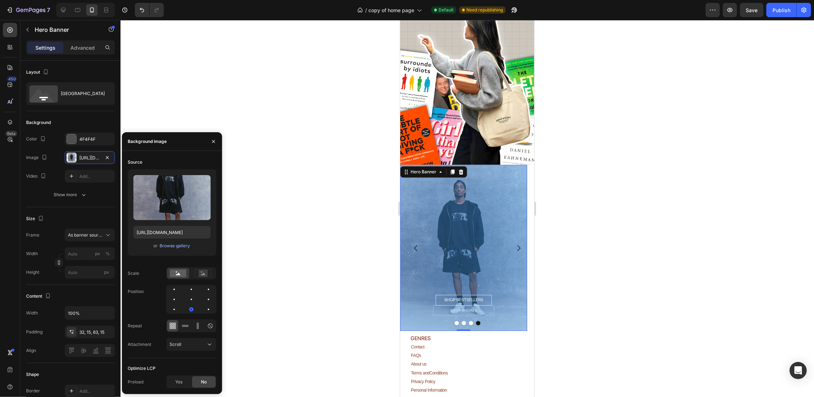
scroll to position [1144, 0]
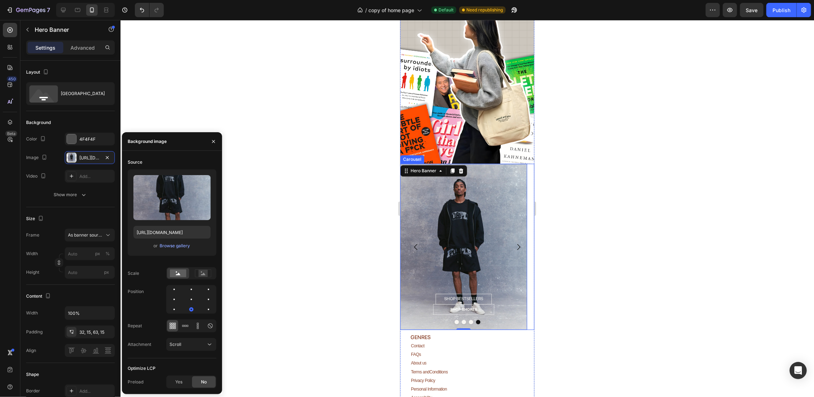
click at [517, 237] on button "Carousel Next Arrow" at bounding box center [518, 247] width 20 height 20
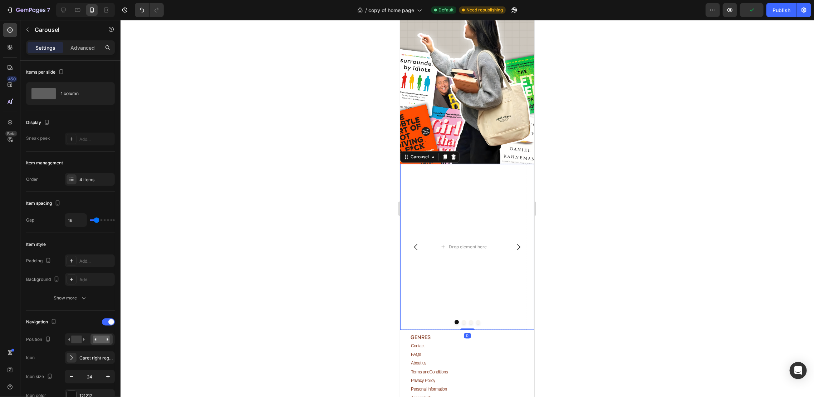
click at [514, 242] on icon "Carousel Next Arrow" at bounding box center [518, 246] width 9 height 9
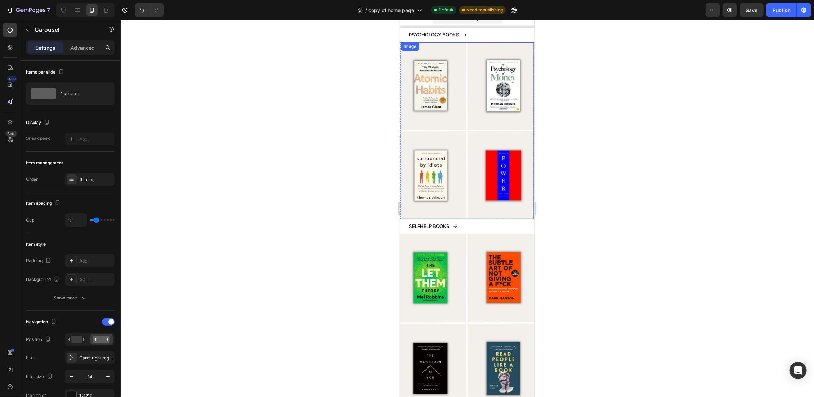
scroll to position [0, 0]
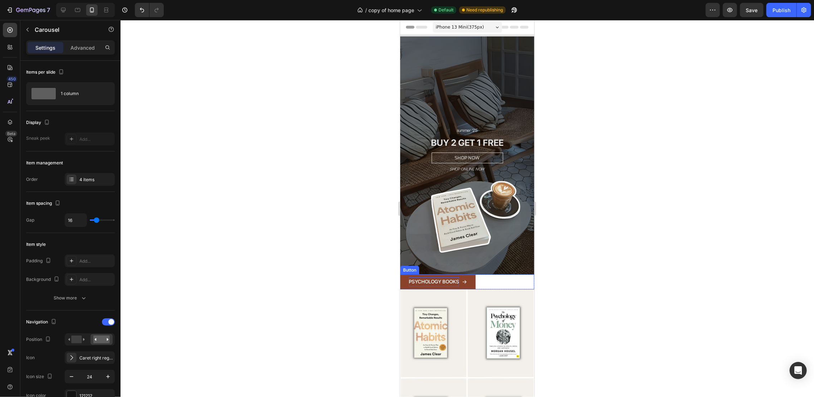
click at [439, 277] on p "PSYCHOLOGY BOOKS" at bounding box center [433, 281] width 50 height 9
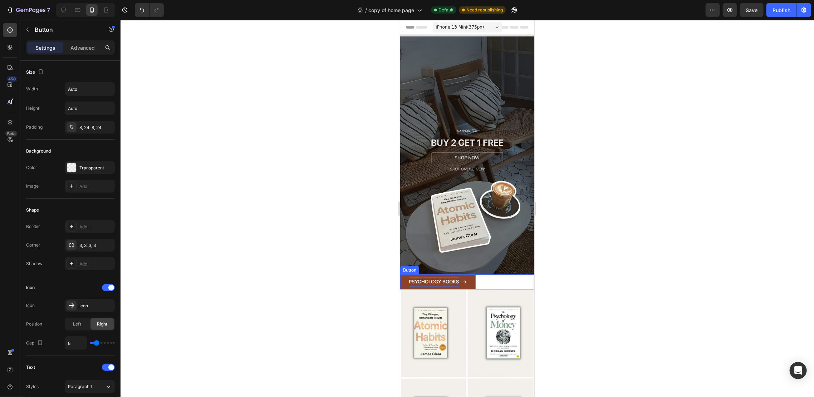
click at [439, 277] on p "PSYCHOLOGY BOOKS" at bounding box center [433, 281] width 50 height 9
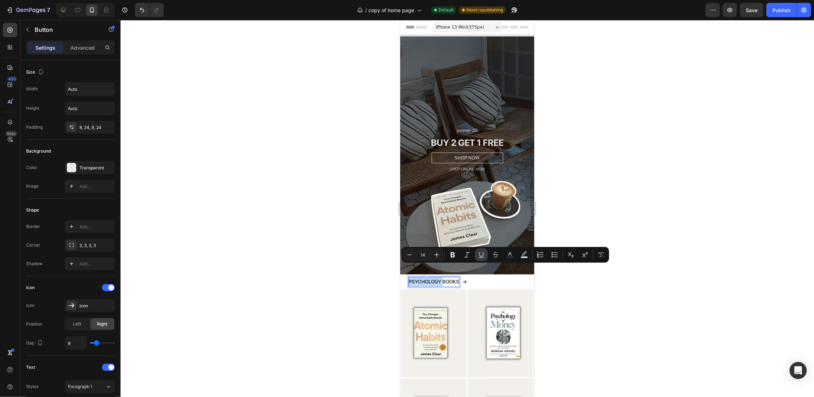
copy p "PSYCHOLOGY"
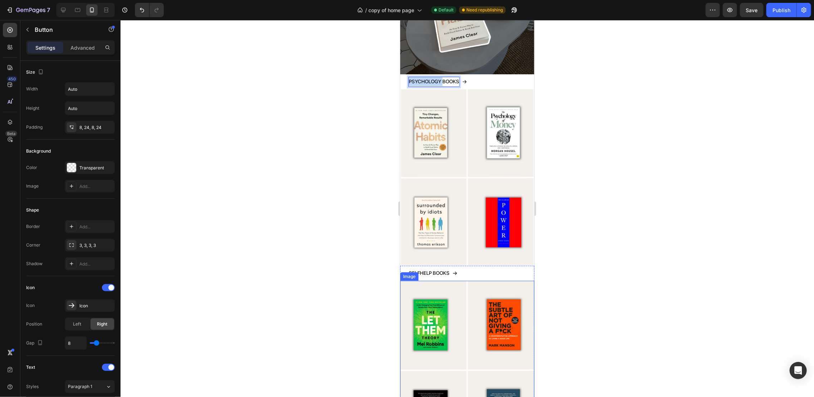
type input "16"
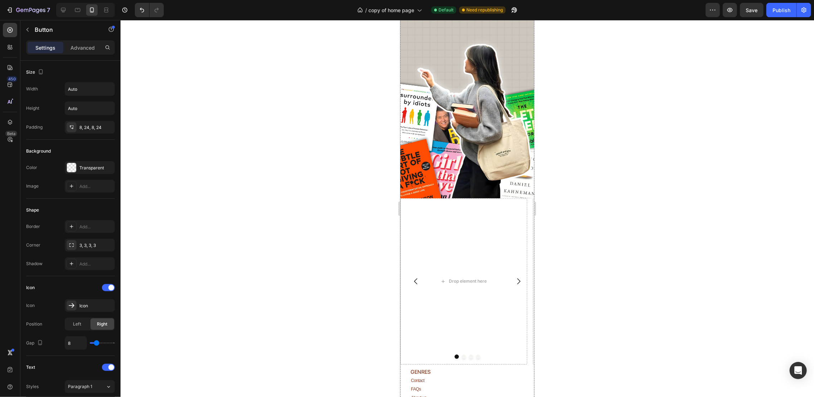
scroll to position [1287, 0]
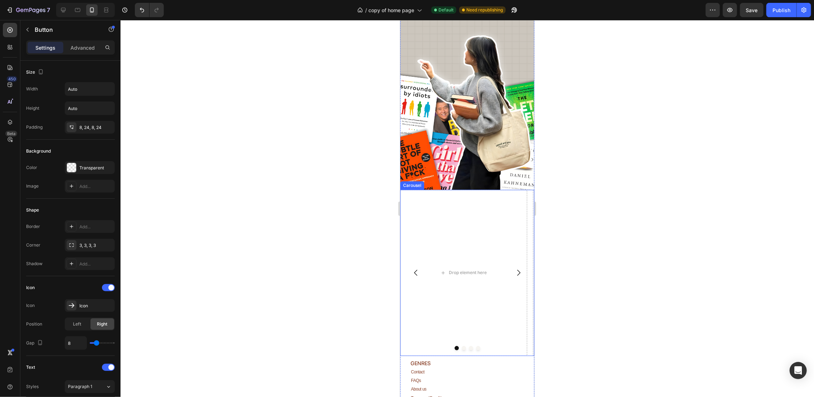
click at [514, 268] on icon "Carousel Next Arrow" at bounding box center [518, 272] width 9 height 9
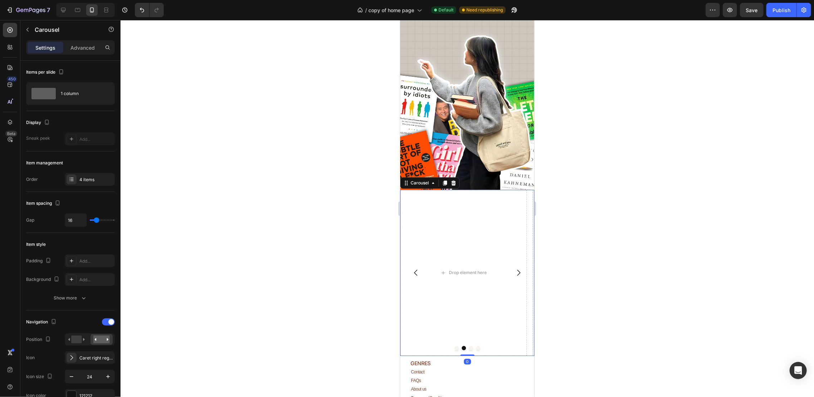
click at [514, 268] on icon "Carousel Next Arrow" at bounding box center [518, 272] width 9 height 9
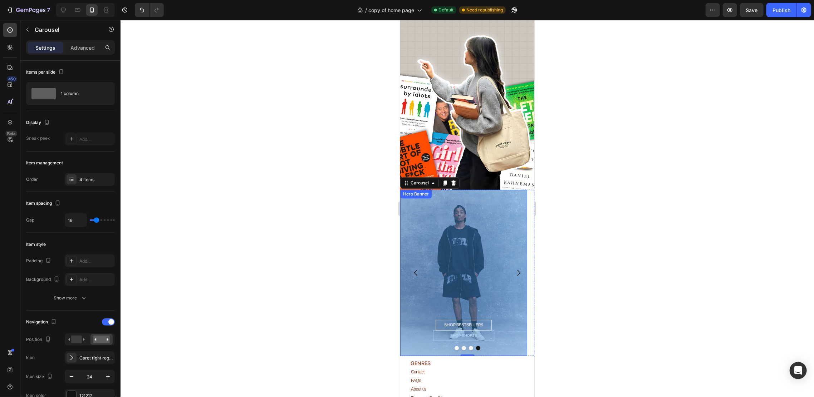
click at [476, 229] on div "Overlay" at bounding box center [463, 272] width 127 height 166
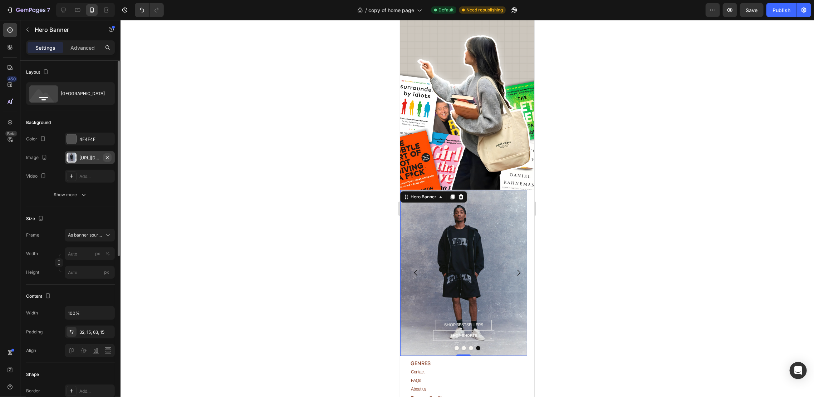
click at [109, 159] on icon "button" at bounding box center [107, 158] width 6 height 6
type input "100"
type input "Auto"
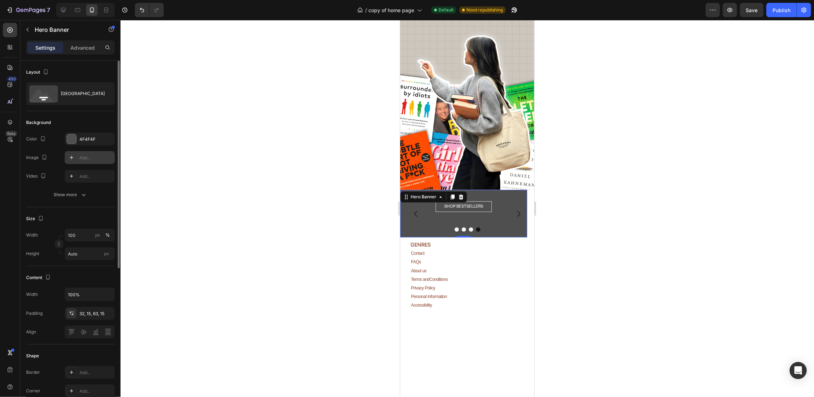
click at [88, 158] on div "Add..." at bounding box center [96, 158] width 34 height 6
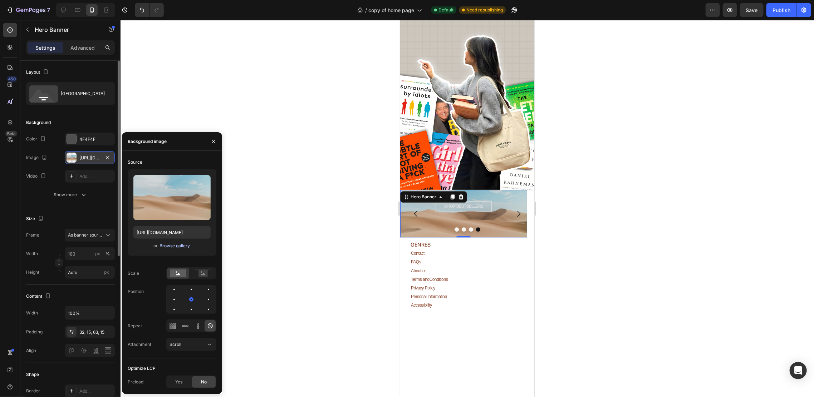
click at [171, 247] on div "Browse gallery" at bounding box center [175, 246] width 30 height 6
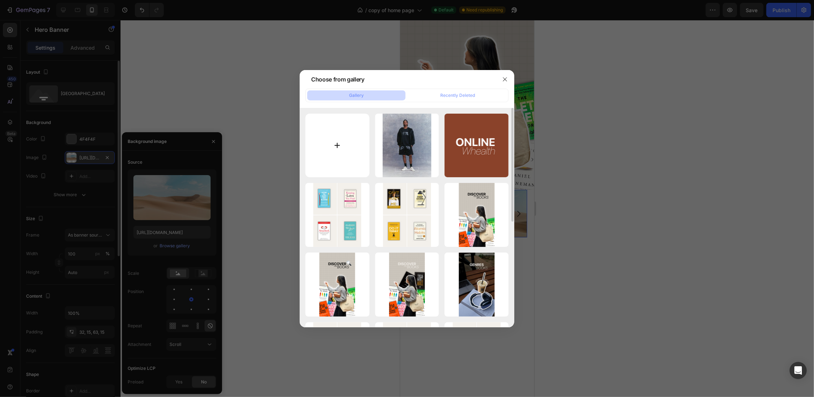
click at [364, 141] on input "file" at bounding box center [337, 146] width 64 height 64
type input "C:\fakepath\PSYCHOLOGY.png"
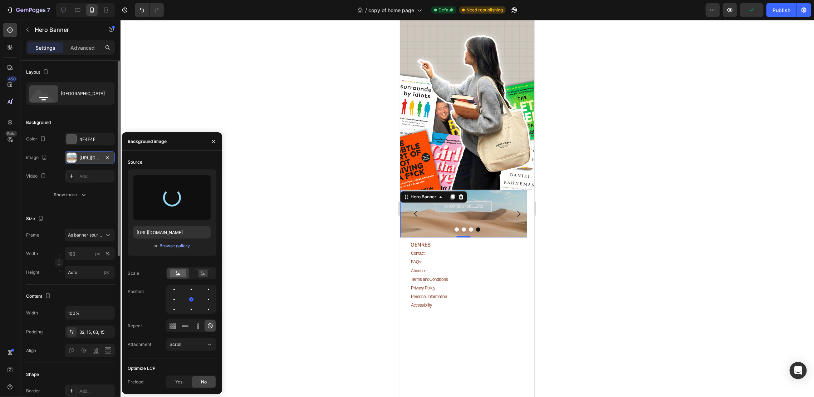
type input "[URL][DOMAIN_NAME]"
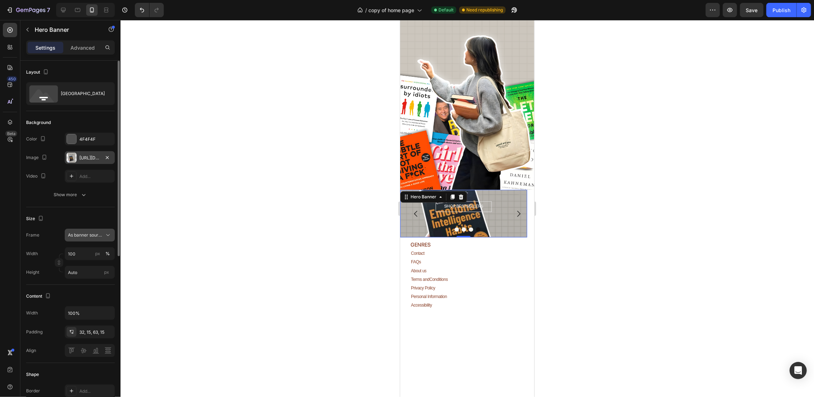
click at [86, 237] on span "As banner source" at bounding box center [85, 235] width 35 height 6
click at [90, 250] on span "As banner source" at bounding box center [85, 252] width 35 height 6
click at [89, 230] on button "As banner source" at bounding box center [90, 235] width 50 height 13
click at [86, 263] on div "Custom" at bounding box center [88, 265] width 41 height 6
click at [89, 239] on button "Custom" at bounding box center [90, 235] width 50 height 13
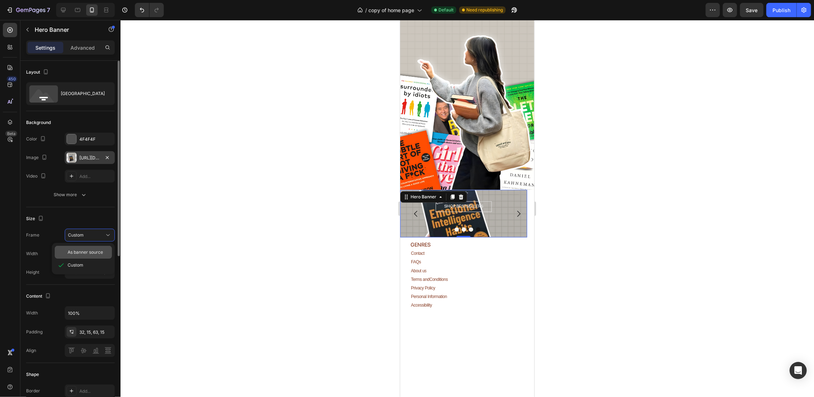
click at [86, 255] on span "As banner source" at bounding box center [85, 252] width 35 height 6
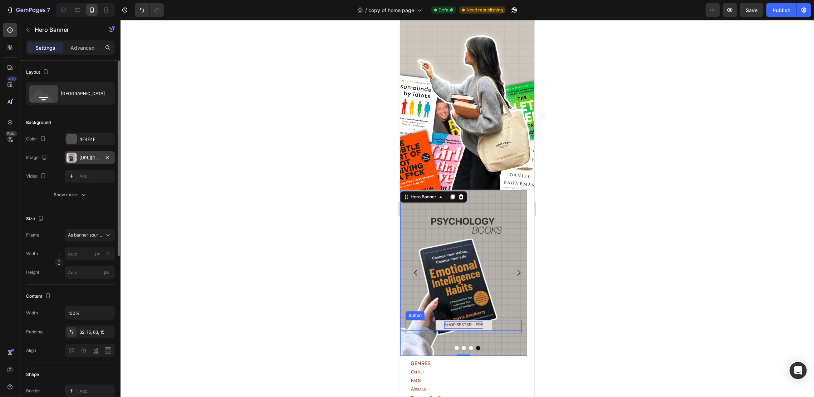
click at [470, 321] on p "SHOP BESTSELLERS" at bounding box center [463, 325] width 39 height 8
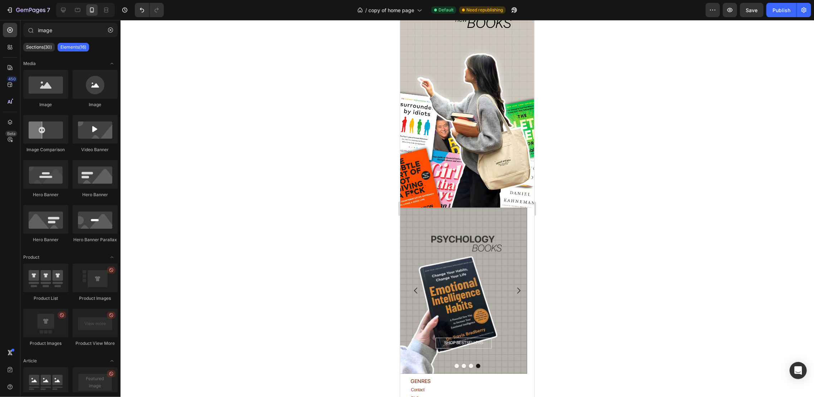
scroll to position [1265, 0]
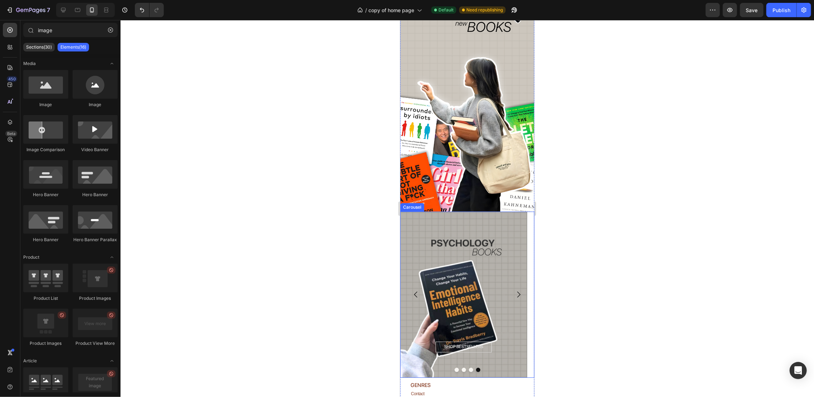
click at [514, 290] on icon "Carousel Next Arrow" at bounding box center [518, 294] width 9 height 9
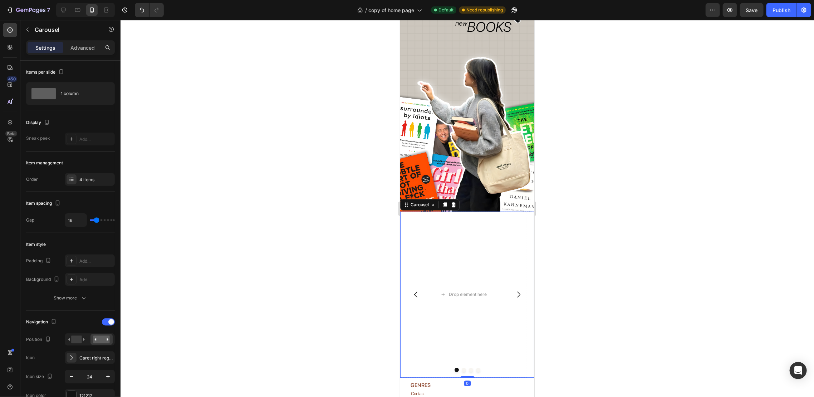
click at [418, 290] on icon "Carousel Back Arrow" at bounding box center [415, 294] width 9 height 9
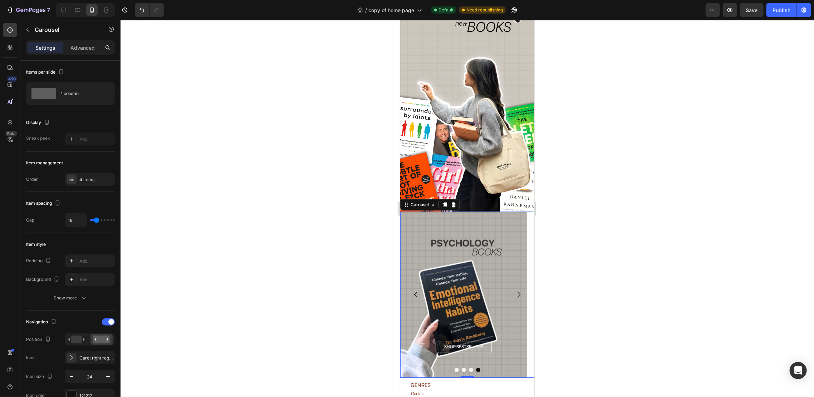
click at [418, 290] on icon "Carousel Back Arrow" at bounding box center [415, 294] width 9 height 9
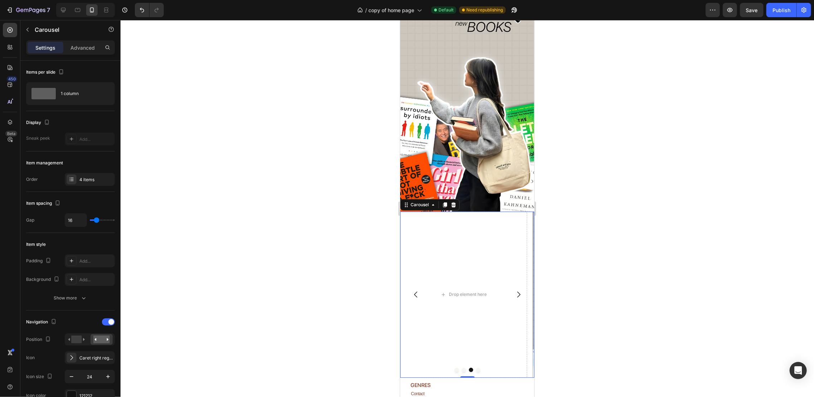
click at [514, 290] on icon "Carousel Next Arrow" at bounding box center [518, 294] width 9 height 9
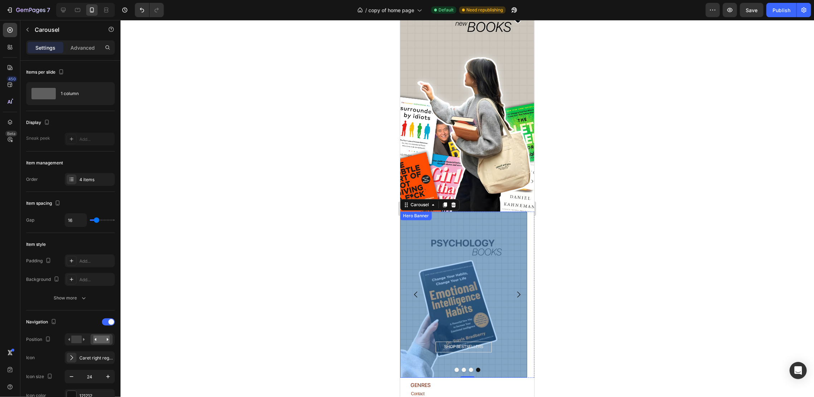
click at [436, 245] on div "Overlay" at bounding box center [463, 294] width 127 height 166
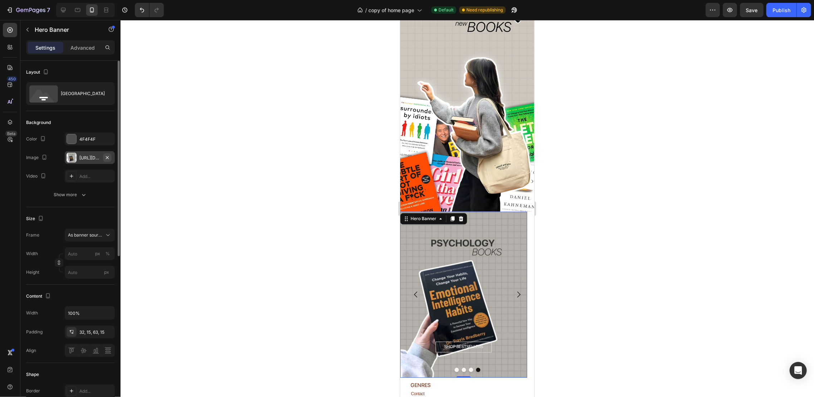
click at [107, 158] on icon "button" at bounding box center [107, 157] width 3 height 3
type input "100"
type input "Auto"
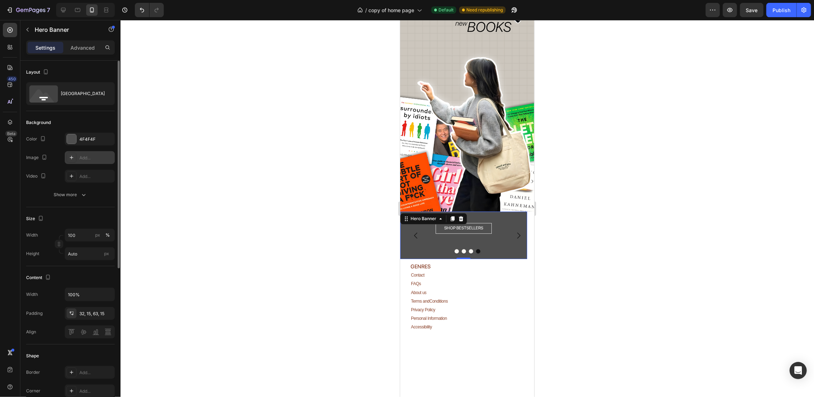
click at [94, 157] on div "Add..." at bounding box center [96, 158] width 34 height 6
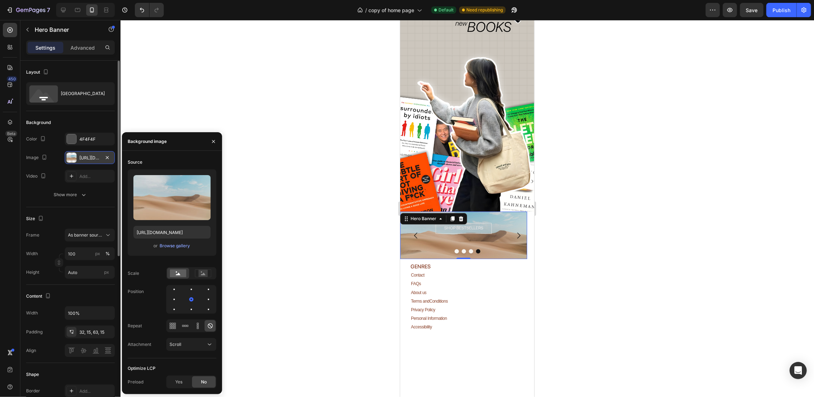
click at [172, 242] on div "or Browse gallery" at bounding box center [171, 246] width 77 height 9
click at [173, 247] on div "Browse gallery" at bounding box center [175, 246] width 30 height 6
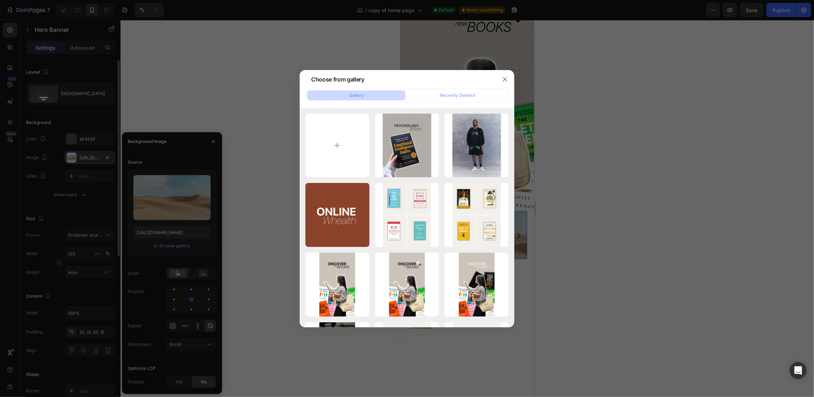
type input "C:\fakepath\PSYCHOLOGY (1).png"
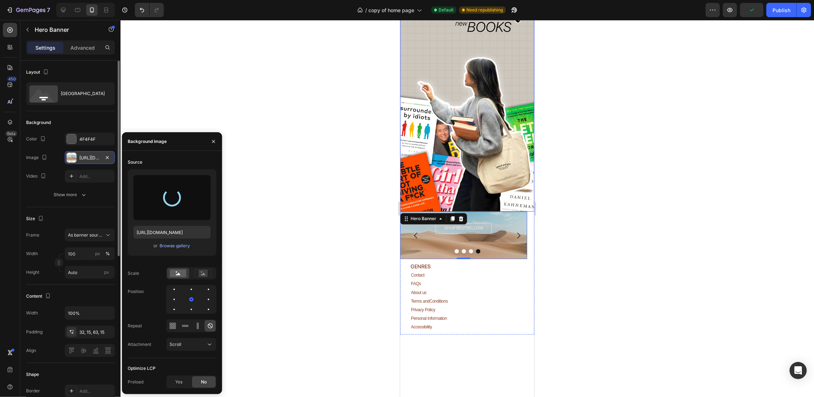
type input "[URL][DOMAIN_NAME]"
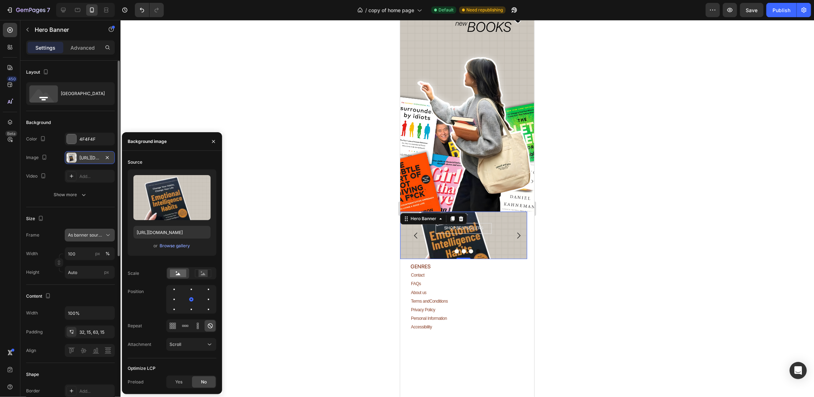
click at [86, 234] on span "As banner source" at bounding box center [85, 235] width 35 height 6
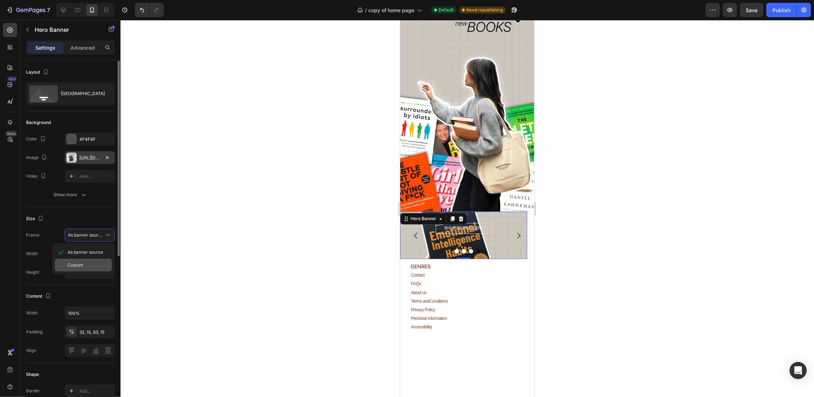
click at [91, 259] on div "Custom" at bounding box center [83, 265] width 57 height 13
click at [92, 236] on div "Custom" at bounding box center [85, 235] width 35 height 6
click at [90, 250] on span "As banner source" at bounding box center [85, 252] width 35 height 6
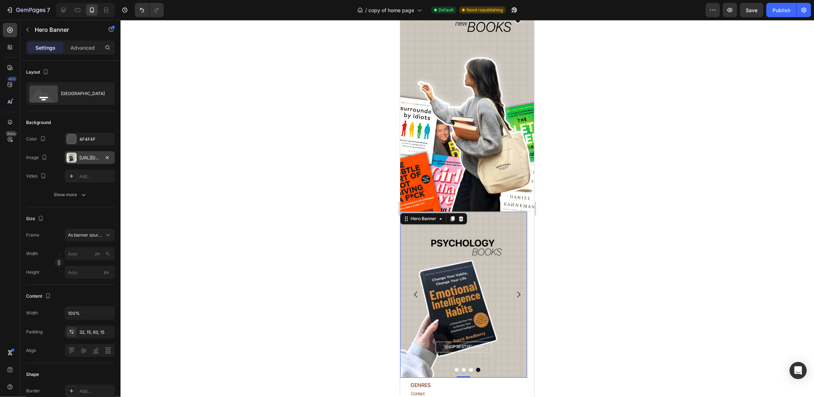
click at [586, 232] on div at bounding box center [466, 208] width 693 height 377
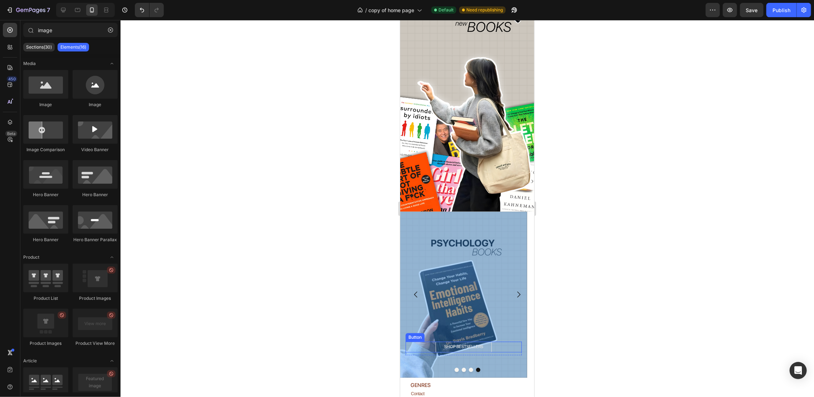
scroll to position [1218, 0]
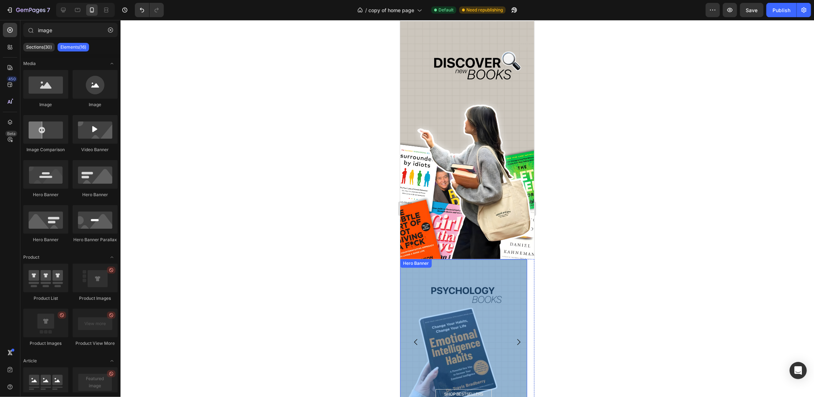
click at [510, 259] on div "Overlay" at bounding box center [463, 342] width 127 height 166
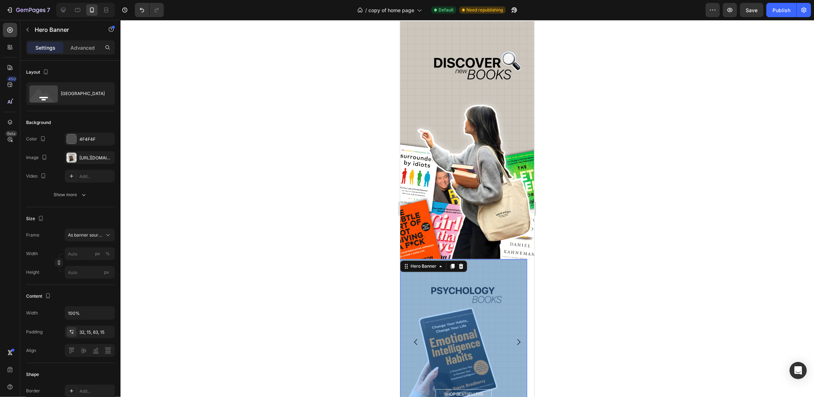
click at [470, 259] on div "Overlay" at bounding box center [463, 342] width 127 height 166
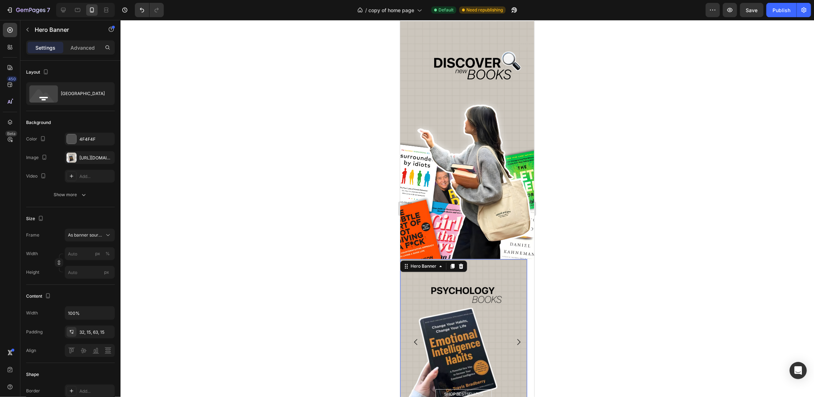
click at [84, 46] on p "Advanced" at bounding box center [82, 48] width 24 height 8
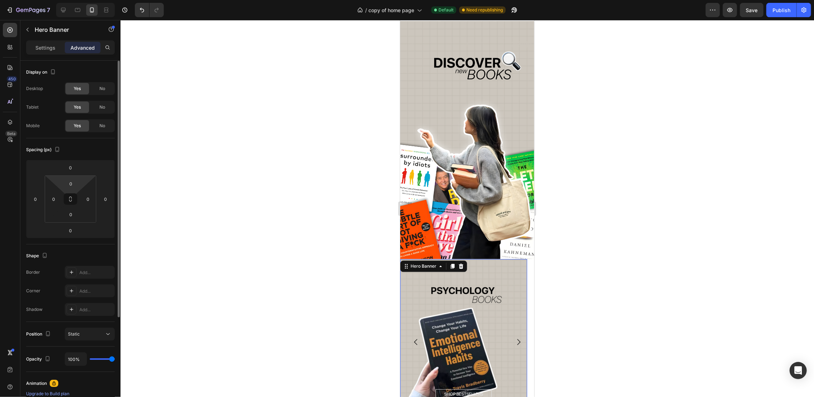
drag, startPoint x: 69, startPoint y: 182, endPoint x: 85, endPoint y: 185, distance: 16.4
click at [70, 182] on input "0" at bounding box center [71, 183] width 14 height 11
type input "10"
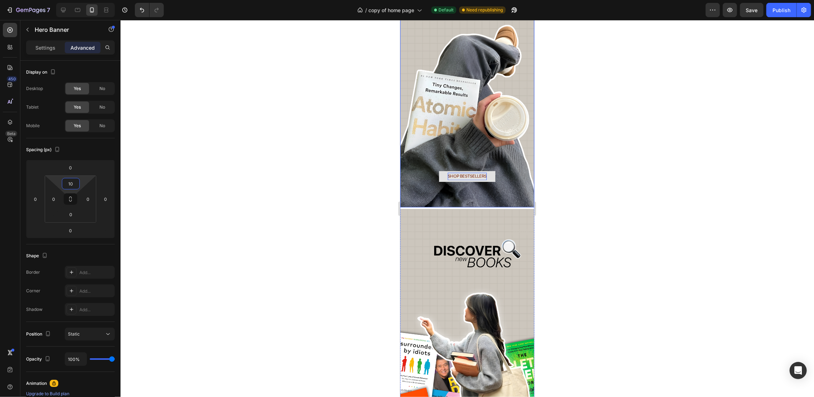
scroll to position [1027, 0]
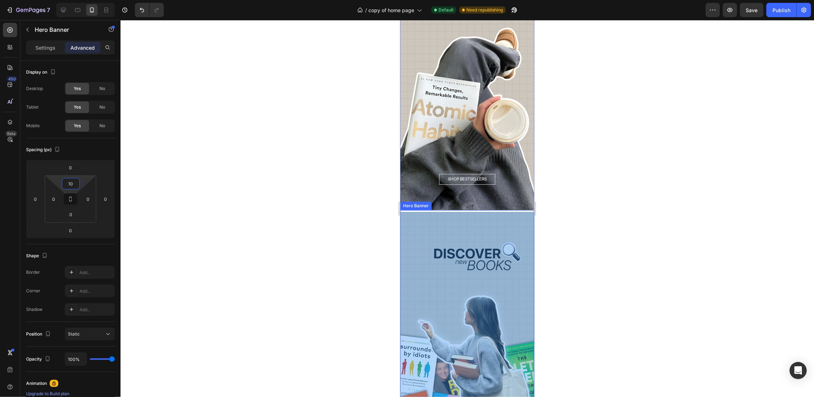
click at [476, 212] on div "Overlay" at bounding box center [467, 331] width 134 height 238
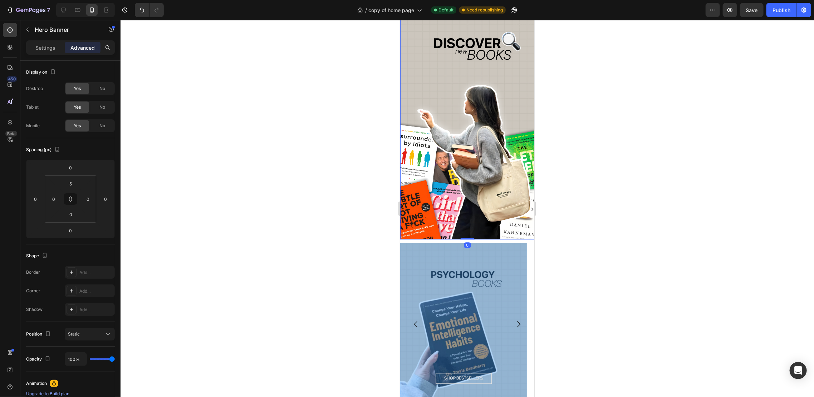
scroll to position [1265, 0]
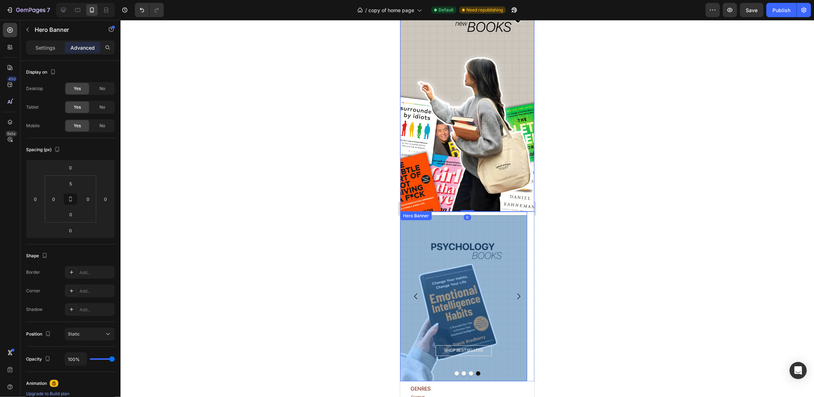
click at [492, 218] on div "Overlay" at bounding box center [463, 298] width 127 height 166
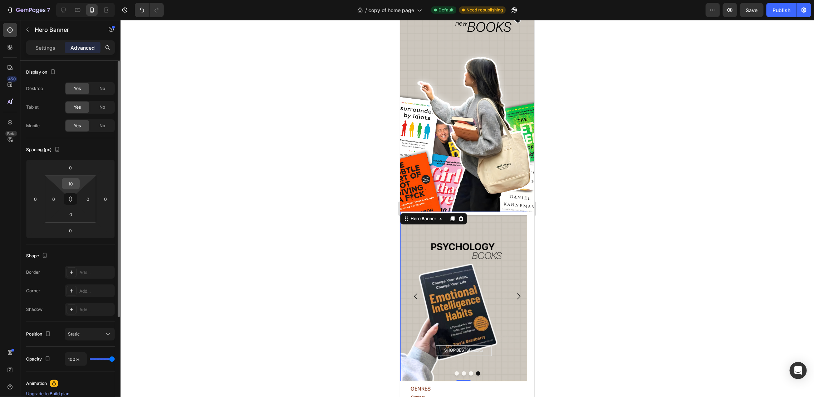
click at [74, 182] on input "10" at bounding box center [71, 183] width 14 height 11
type input "5"
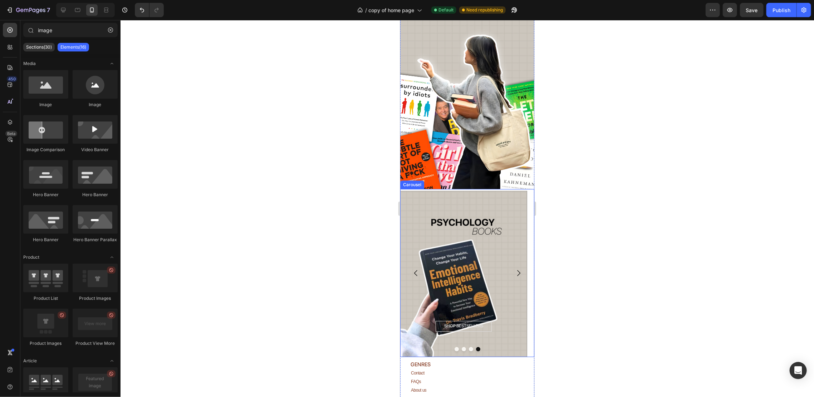
scroll to position [1313, 0]
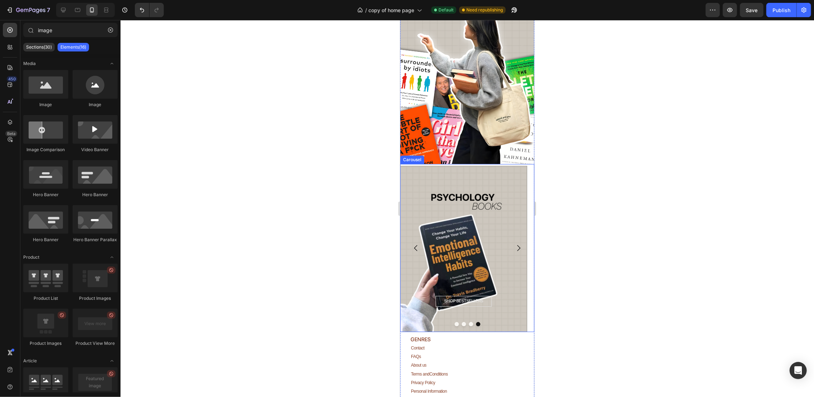
click at [508, 238] on button "Carousel Next Arrow" at bounding box center [518, 248] width 20 height 20
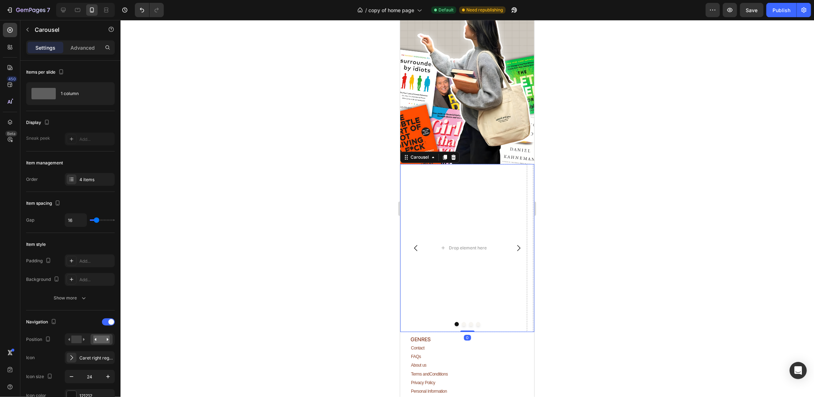
click at [409, 238] on button "Carousel Back Arrow" at bounding box center [415, 248] width 20 height 20
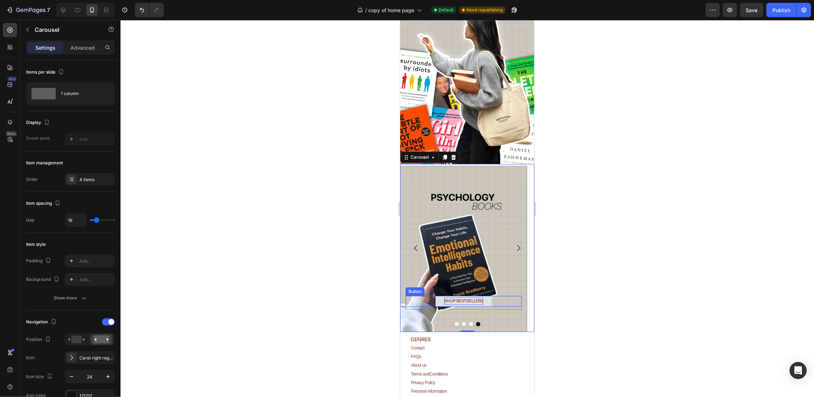
click at [470, 297] on p "SHOP BESTSELLERS" at bounding box center [463, 301] width 39 height 8
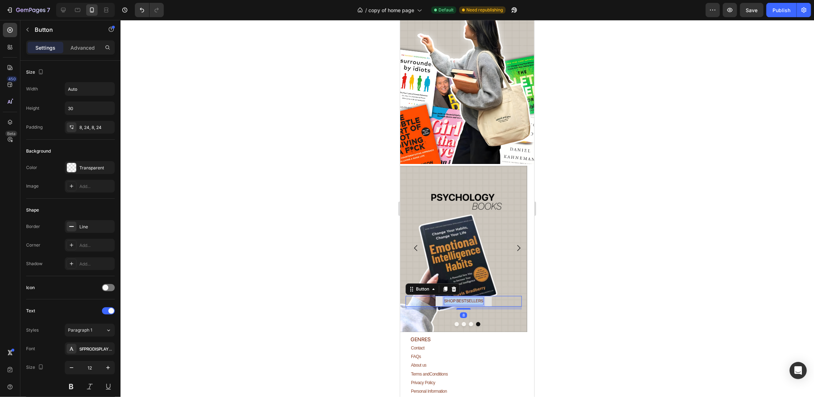
click at [470, 297] on p "SHOP BESTSELLERS" at bounding box center [463, 301] width 39 height 8
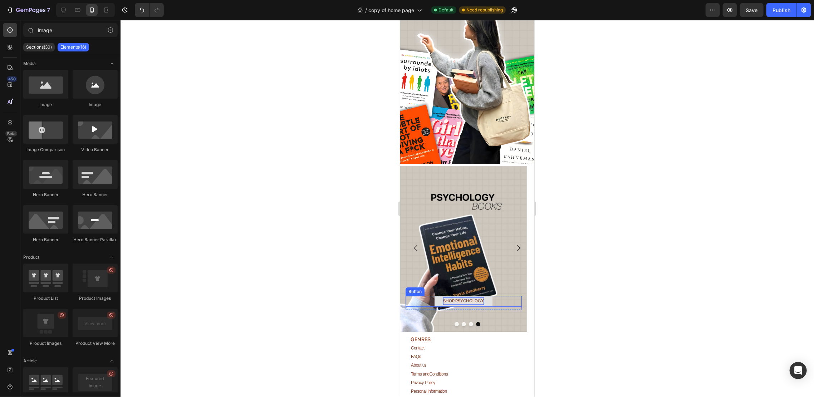
click at [459, 297] on p "SHOP PSYCHOLOGY" at bounding box center [463, 301] width 41 height 8
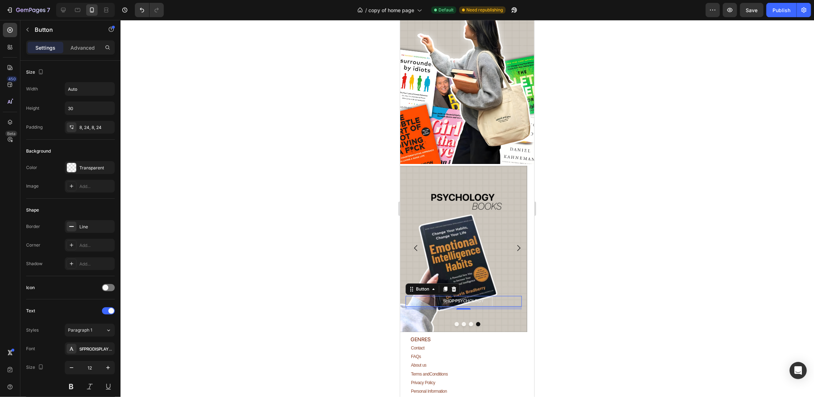
click at [223, 212] on div at bounding box center [466, 208] width 693 height 377
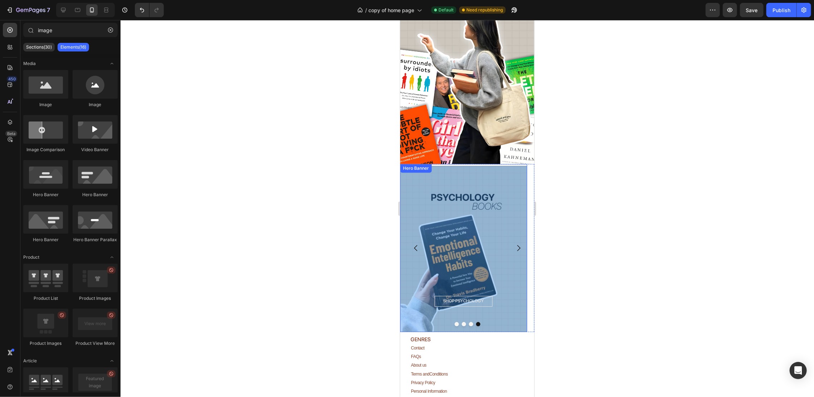
click at [463, 230] on div "Overlay" at bounding box center [463, 249] width 127 height 166
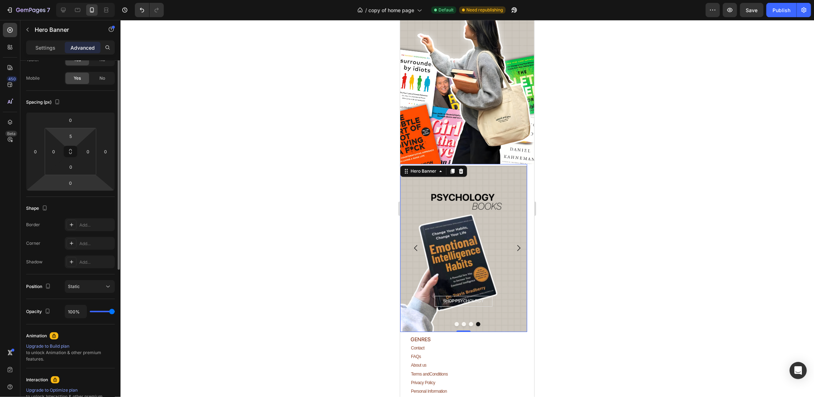
scroll to position [0, 0]
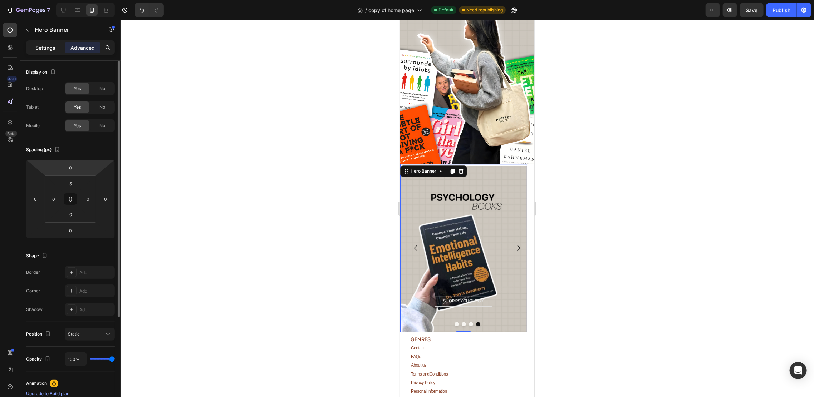
click at [34, 53] on div "Settings" at bounding box center [46, 47] width 36 height 11
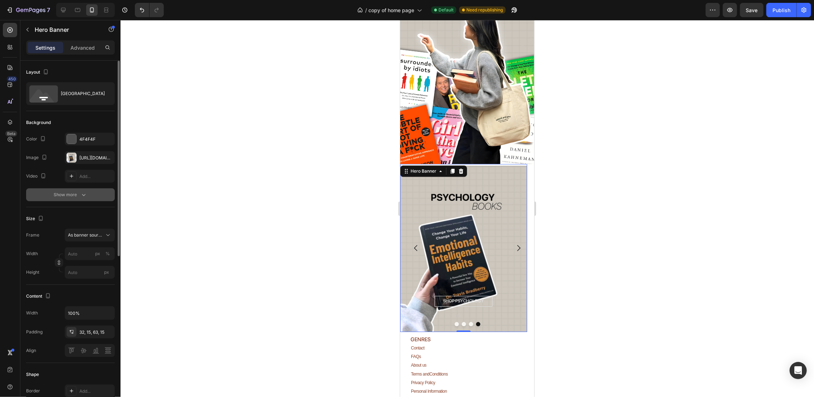
click at [78, 193] on div "Show more" at bounding box center [70, 194] width 33 height 7
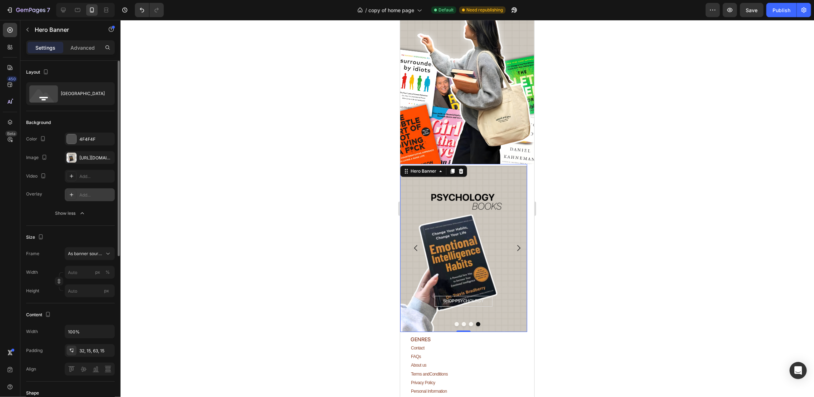
click at [85, 196] on div "Add..." at bounding box center [96, 195] width 34 height 6
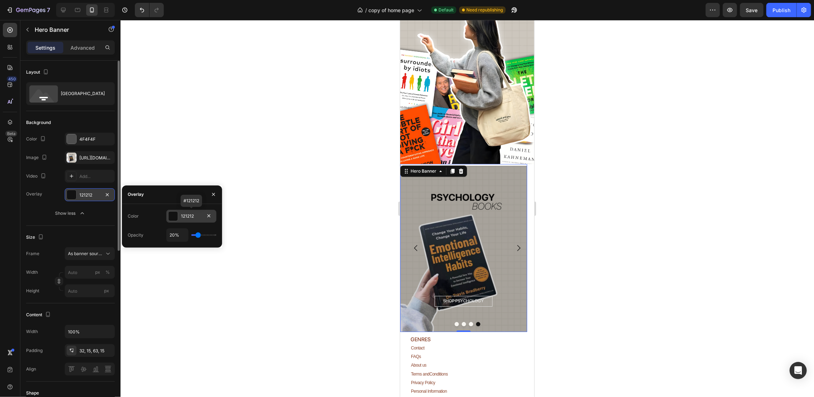
click at [177, 219] on div at bounding box center [172, 216] width 9 height 9
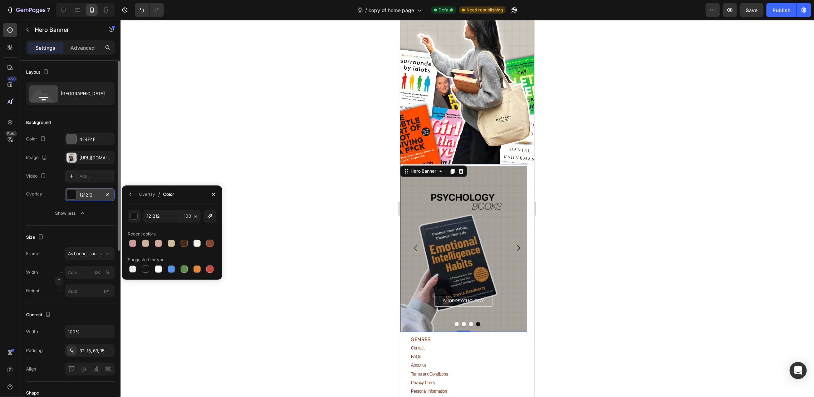
drag, startPoint x: 131, startPoint y: 196, endPoint x: 134, endPoint y: 199, distance: 4.3
click at [131, 195] on icon "button" at bounding box center [131, 195] width 6 height 6
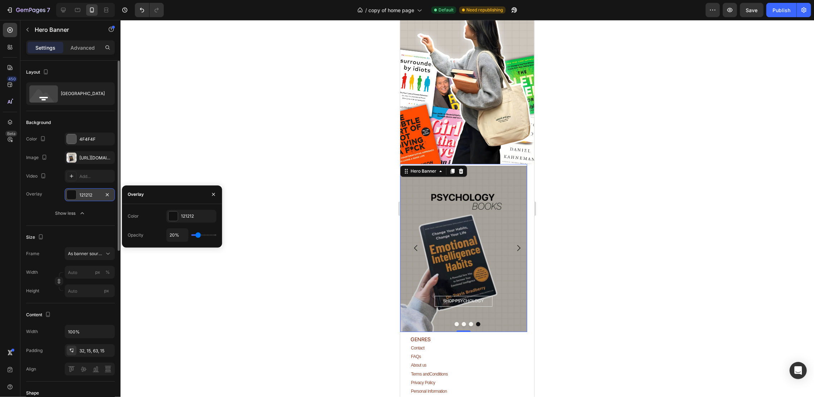
type input "10%"
type input "10"
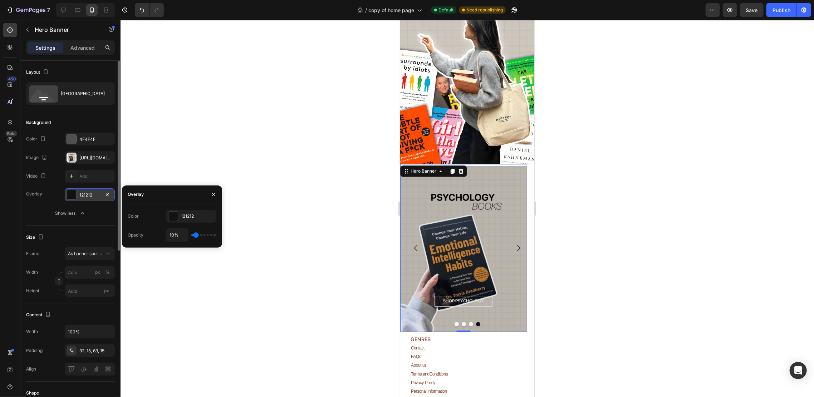
type input "8%"
type input "8"
type input "7%"
type input "7"
type input "5%"
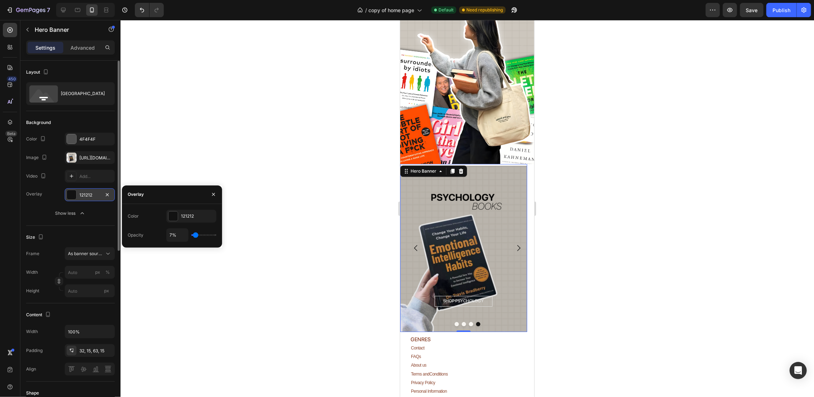
type input "5"
type input "3%"
type input "3"
type input "2%"
type input "2"
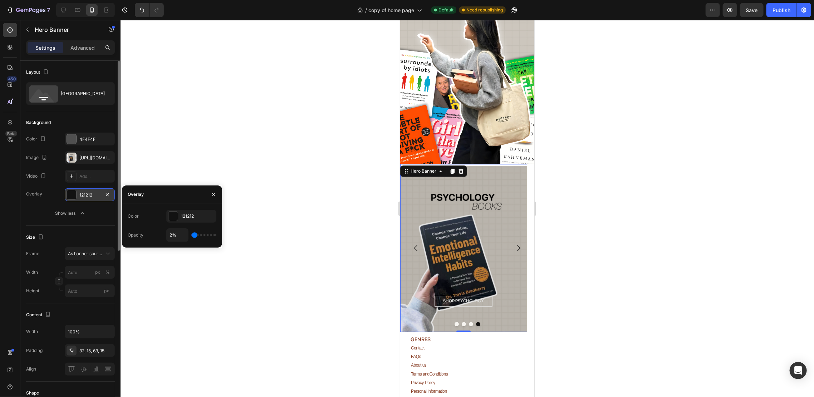
type input "0%"
type input "0"
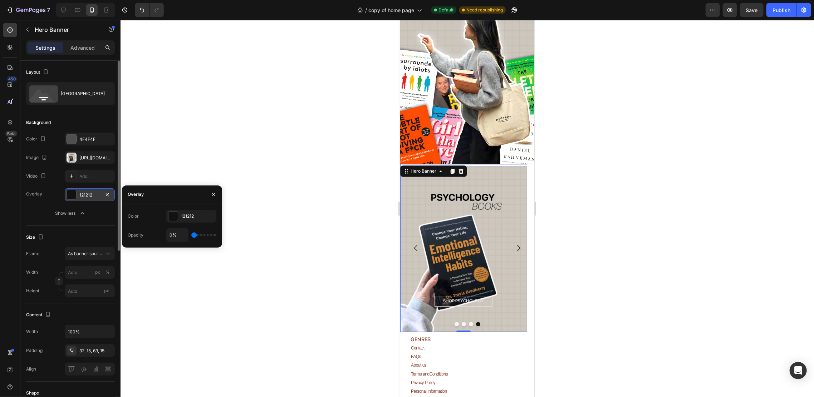
type input "2%"
type input "2"
type input "3%"
type input "3"
type input "5%"
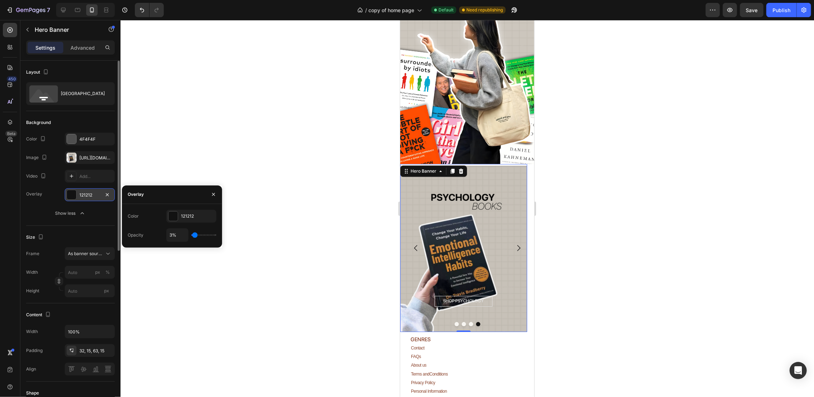
type input "5"
type input "8%"
type input "8"
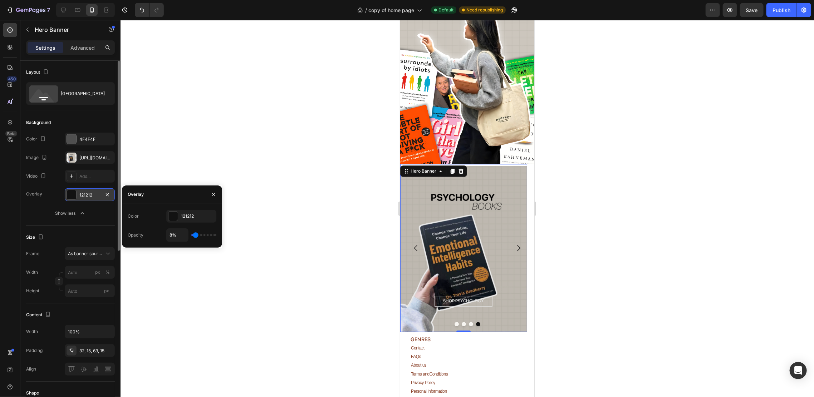
type input "0%"
type input "0"
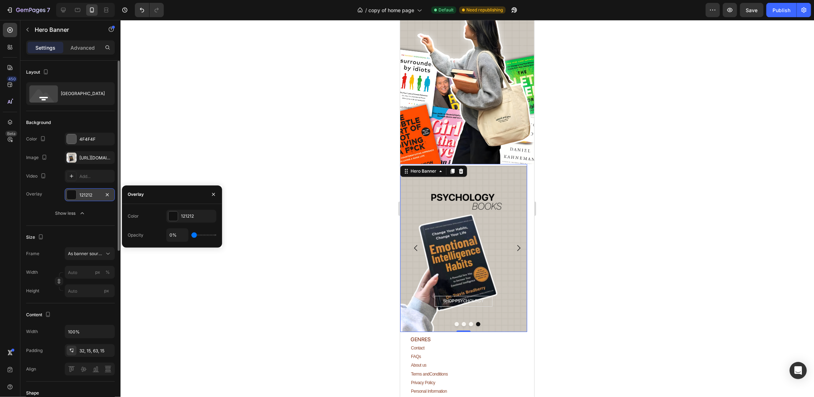
type input "3%"
type input "3"
type input "12%"
type input "12"
type input "18%"
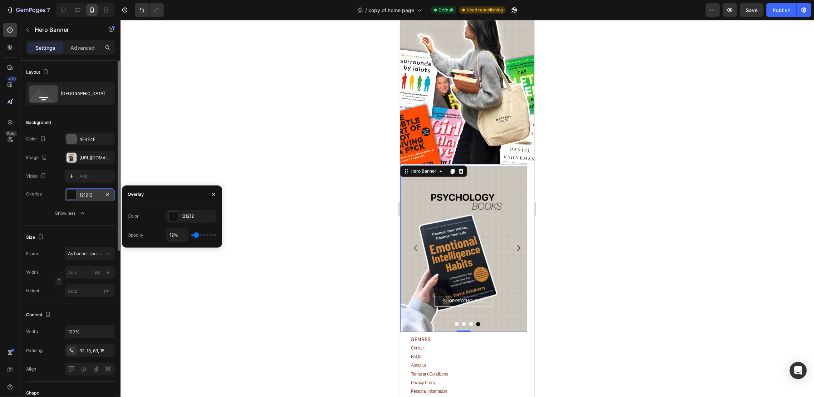
type input "18"
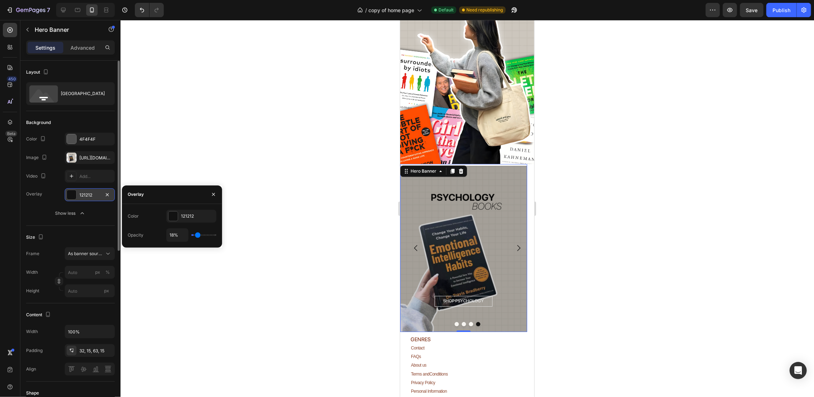
type input "22%"
type input "22"
type input "23%"
type input "23"
type input "27%"
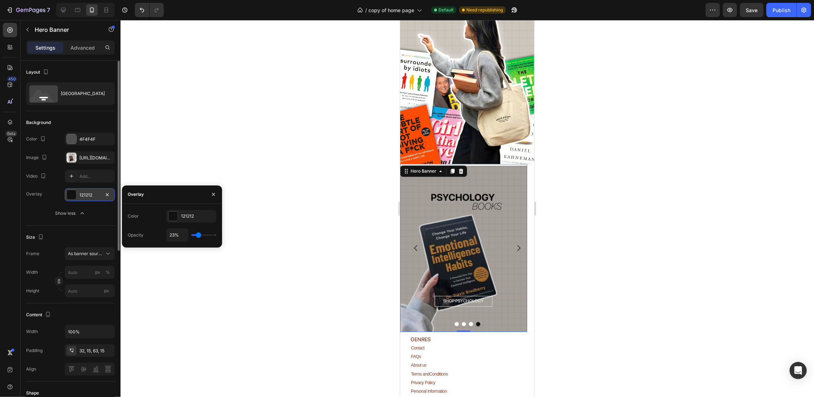
type input "27"
type input "28%"
type input "28"
type input "30%"
type input "30"
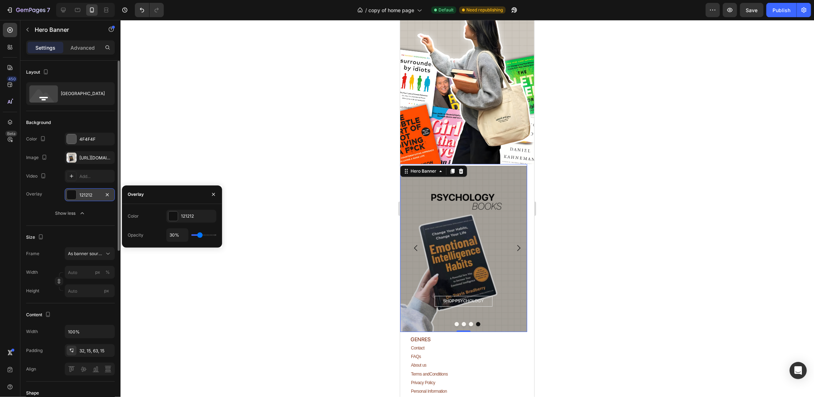
type input "40%"
type input "40"
type input "56%"
type input "56"
type input "63%"
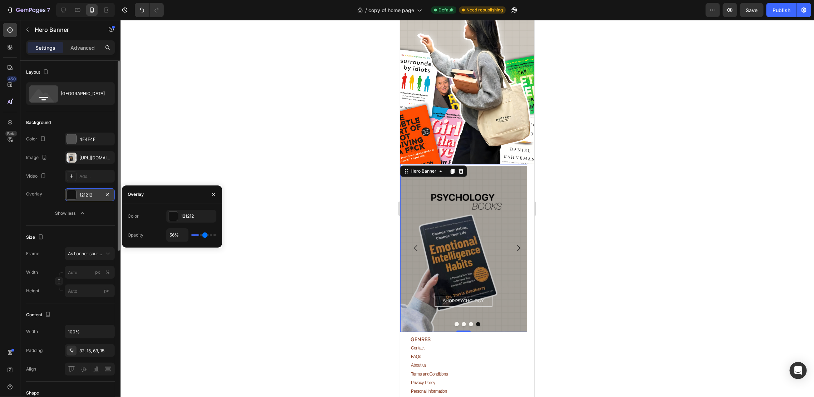
type input "63"
type input "68%"
type input "68"
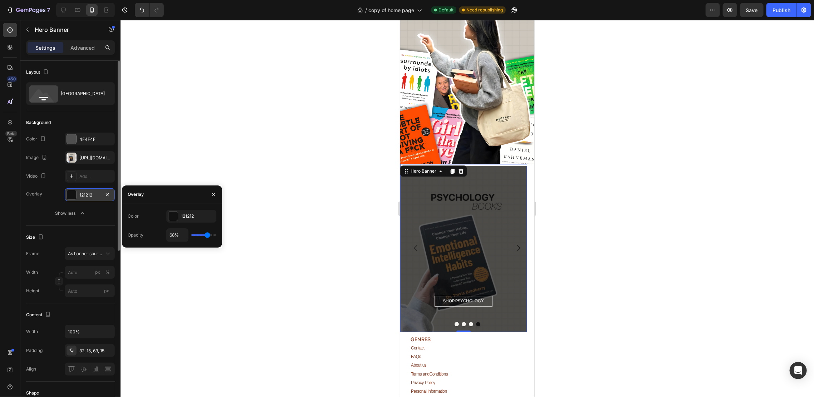
type input "73%"
type input "73"
type input "81%"
type input "81"
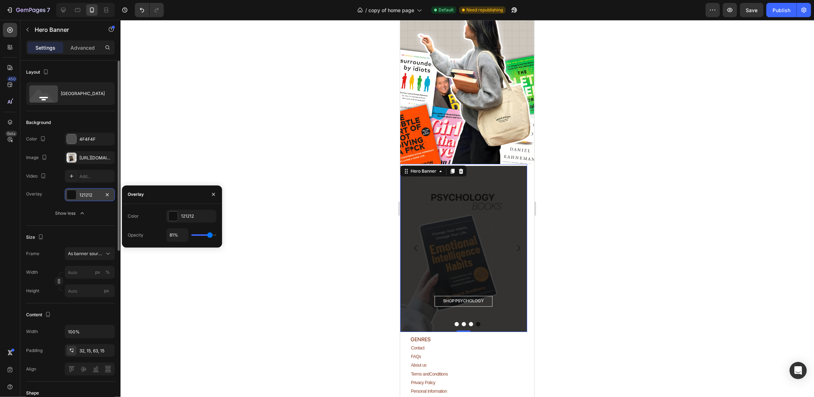
type input "68%"
type input "68"
type input "0%"
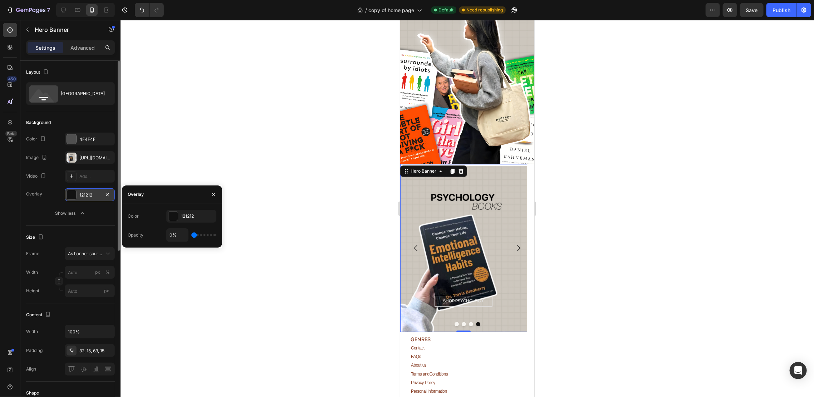
drag, startPoint x: 197, startPoint y: 236, endPoint x: 170, endPoint y: 231, distance: 27.7
type input "0"
click at [191, 234] on input "range" at bounding box center [203, 234] width 25 height 1
type input "0%"
click at [180, 210] on div "121212" at bounding box center [191, 216] width 50 height 13
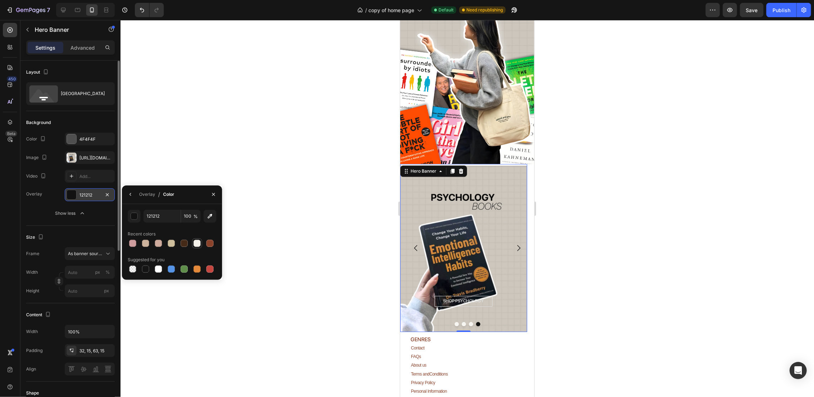
click at [194, 242] on div at bounding box center [196, 243] width 7 height 7
type input "F4F1EB"
click at [130, 201] on div "Overlay / Color" at bounding box center [149, 195] width 55 height 18
click at [130, 199] on button "button" at bounding box center [130, 194] width 11 height 11
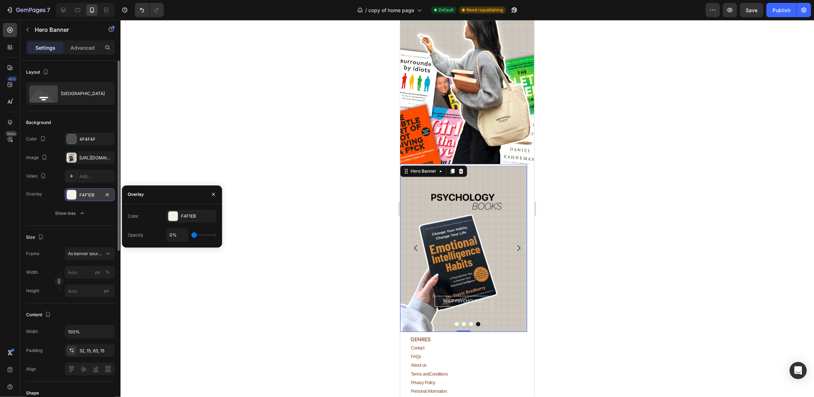
type input "10%"
type input "10"
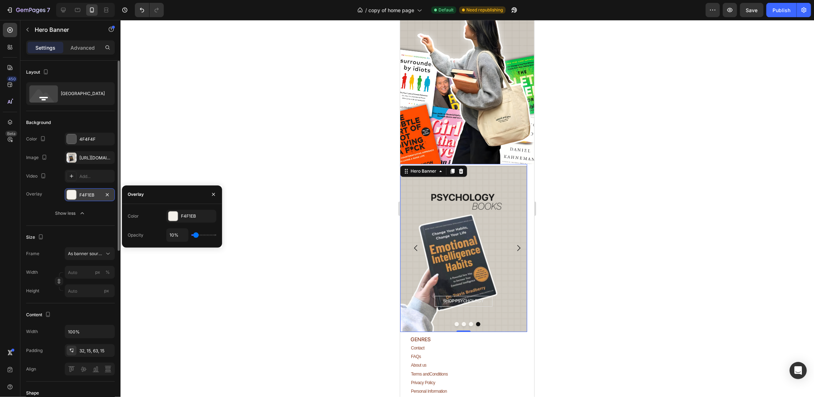
type input "13%"
type input "13"
type input "15%"
type input "15"
type input "17%"
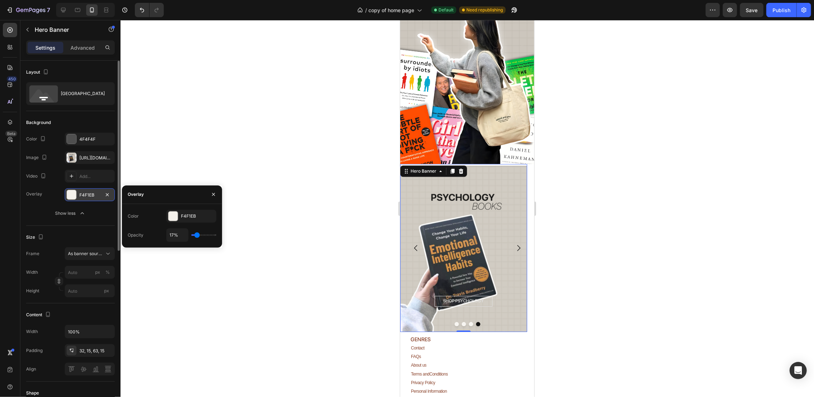
type input "17"
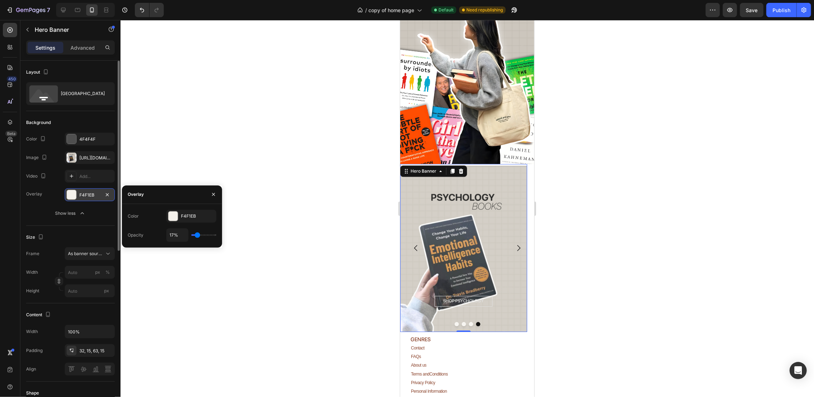
type input "18%"
type input "18"
type input "15%"
type input "15"
type input "13%"
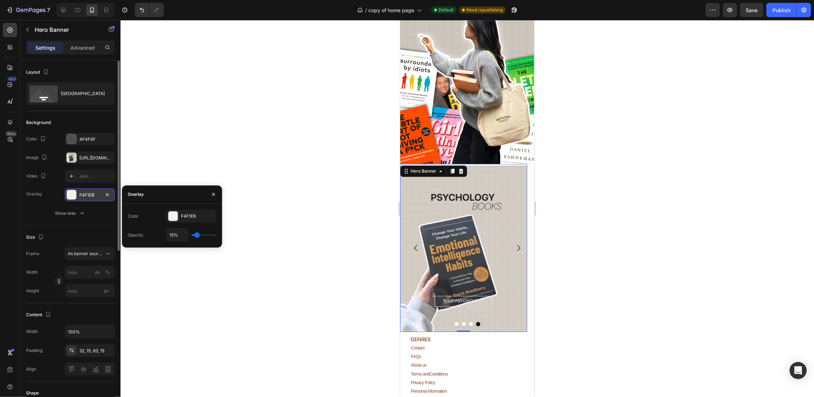
type input "13"
type input "12%"
type input "12"
type input "10%"
type input "10"
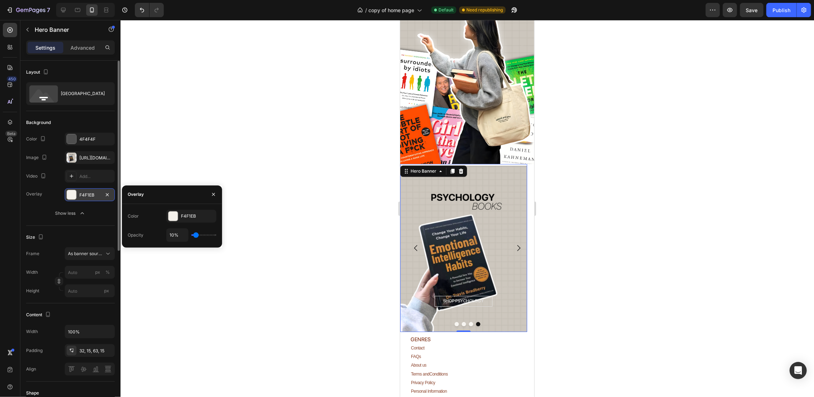
type input "0%"
type input "0"
drag, startPoint x: 195, startPoint y: 236, endPoint x: 181, endPoint y: 232, distance: 14.2
click at [191, 234] on input "range" at bounding box center [203, 234] width 25 height 1
click at [209, 213] on icon "button" at bounding box center [209, 216] width 6 height 6
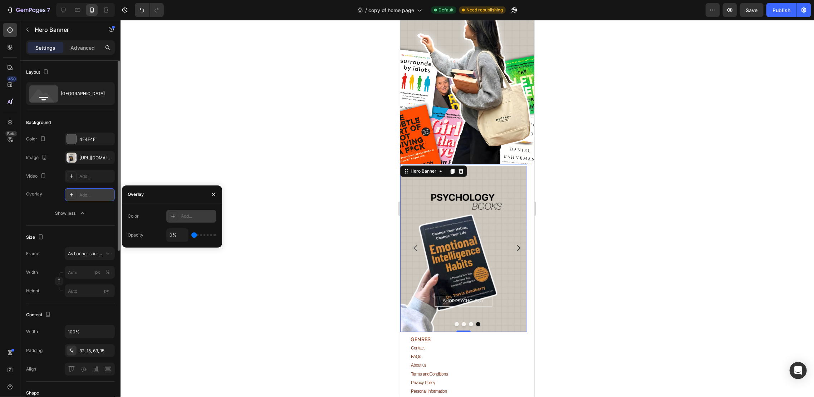
click at [172, 216] on icon at bounding box center [173, 216] width 6 height 6
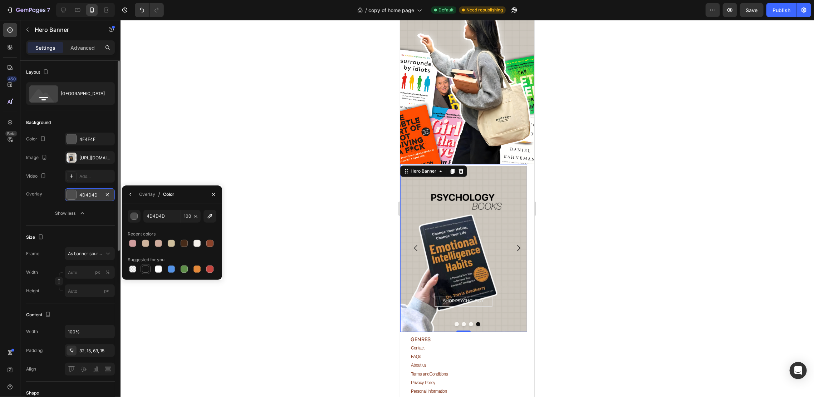
click at [142, 269] on div at bounding box center [145, 269] width 9 height 9
type input "151515"
click at [130, 197] on icon "button" at bounding box center [131, 195] width 6 height 6
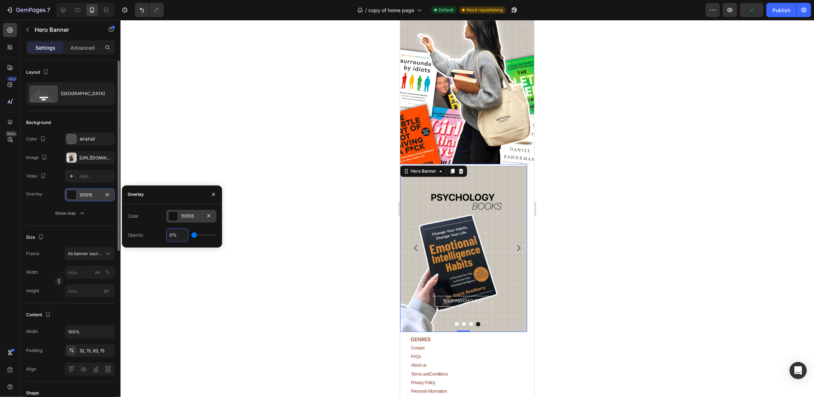
click at [180, 235] on input "0%" at bounding box center [177, 235] width 21 height 13
type input "5%"
type input "5"
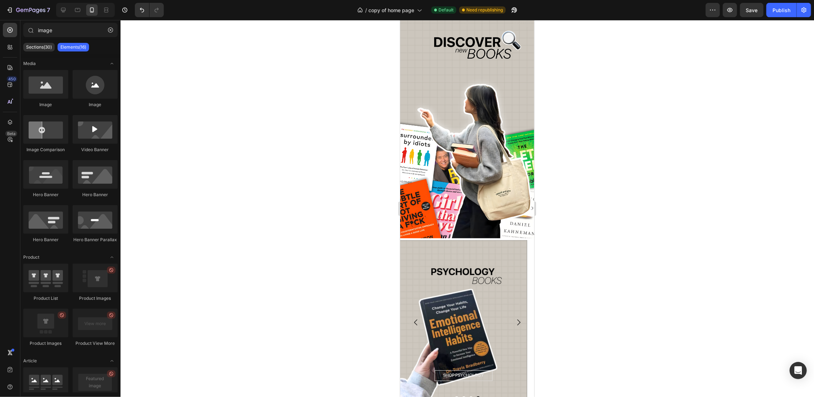
scroll to position [1235, 0]
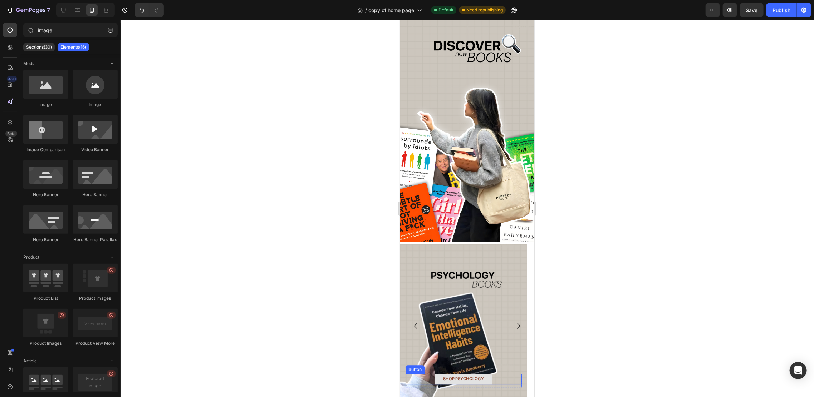
click at [491, 374] on link "SHOP PSYCHOLOGY" at bounding box center [463, 379] width 58 height 11
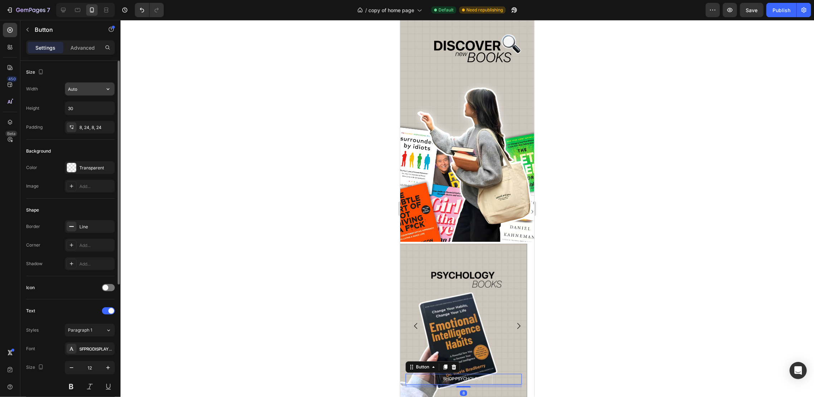
click at [80, 90] on input "Auto" at bounding box center [89, 89] width 49 height 13
click at [80, 107] on input "30" at bounding box center [89, 108] width 49 height 13
click at [86, 89] on input "Auto" at bounding box center [89, 89] width 49 height 13
click at [115, 93] on div at bounding box center [117, 239] width 5 height 357
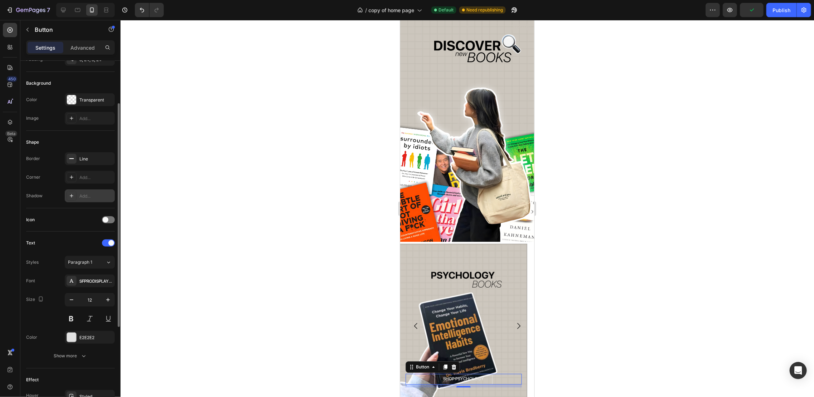
scroll to position [0, 0]
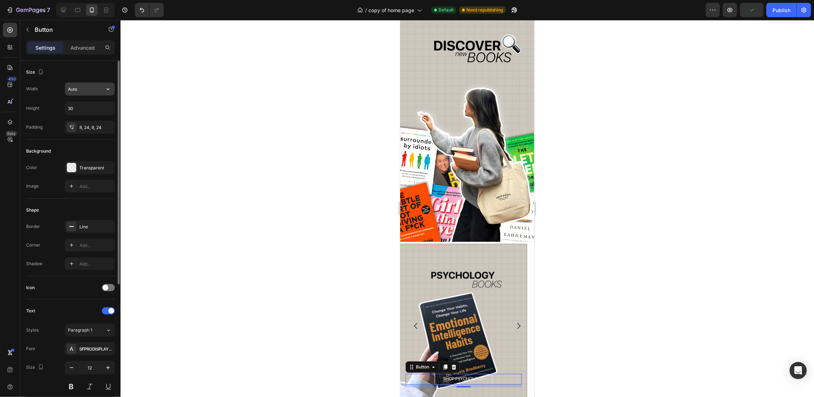
click at [109, 87] on icon "button" at bounding box center [107, 88] width 7 height 7
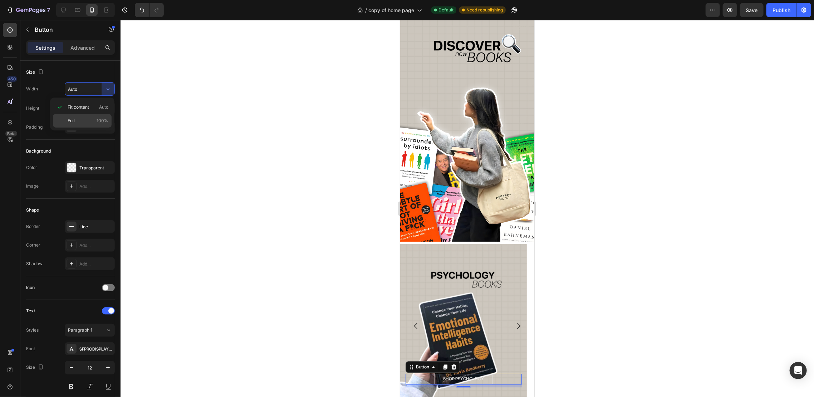
click at [96, 118] on p "Full 100%" at bounding box center [88, 121] width 41 height 6
type input "100%"
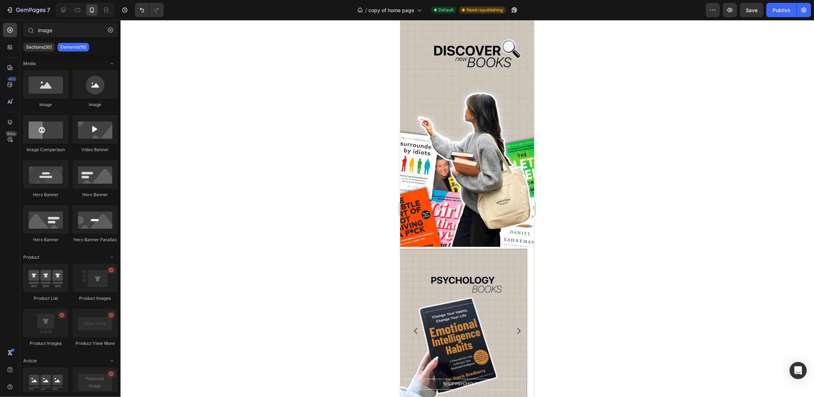
scroll to position [1283, 0]
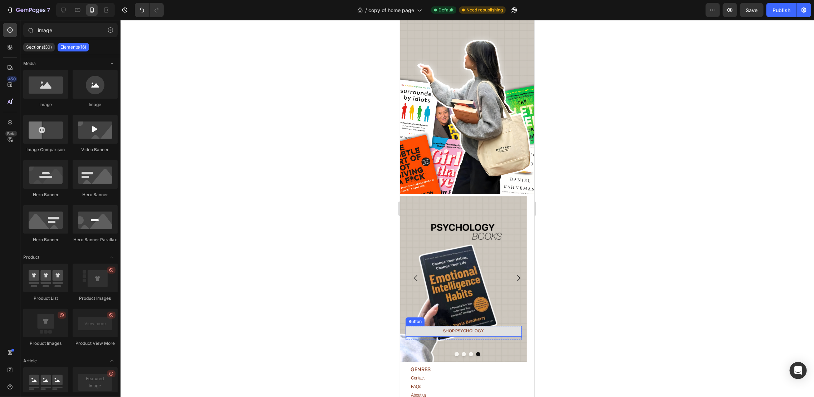
click at [514, 326] on link "SHOP PSYCHOLOGY" at bounding box center [463, 331] width 116 height 11
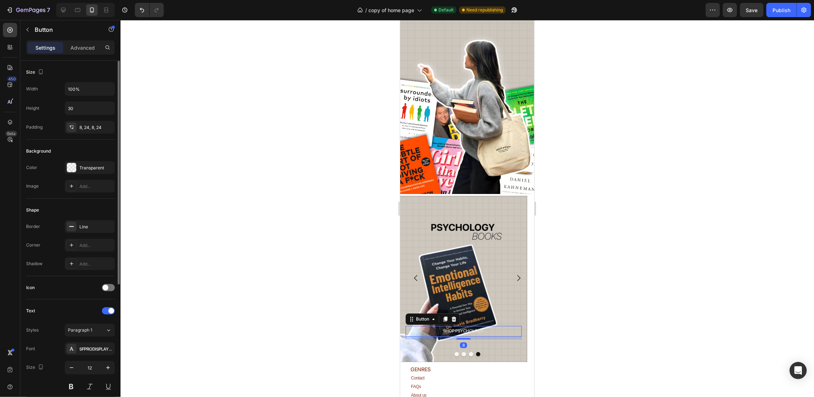
click at [105, 199] on div "Size Width 100% Height 30 Padding 8, 24, 8, 24" at bounding box center [70, 238] width 89 height 78
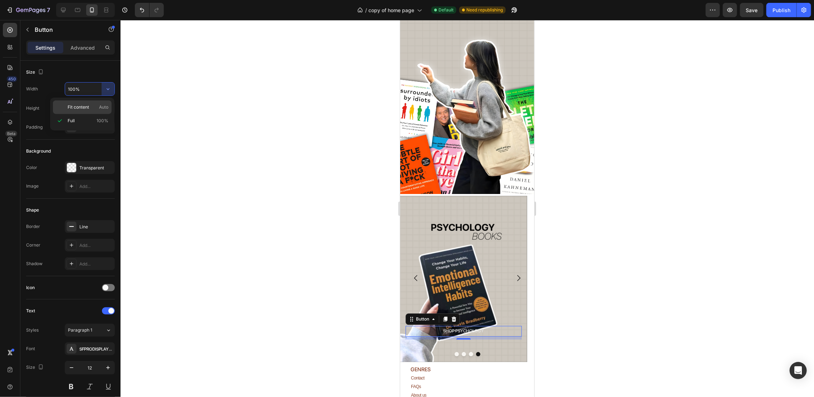
click at [90, 106] on p "Fit content Auto" at bounding box center [88, 107] width 41 height 6
type input "Auto"
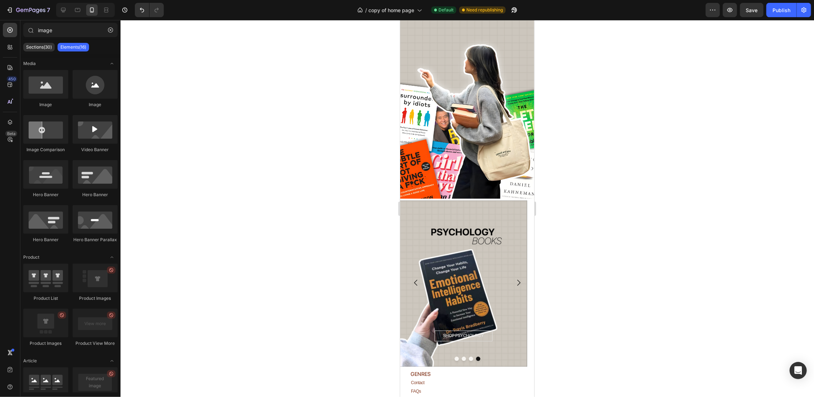
scroll to position [1276, 0]
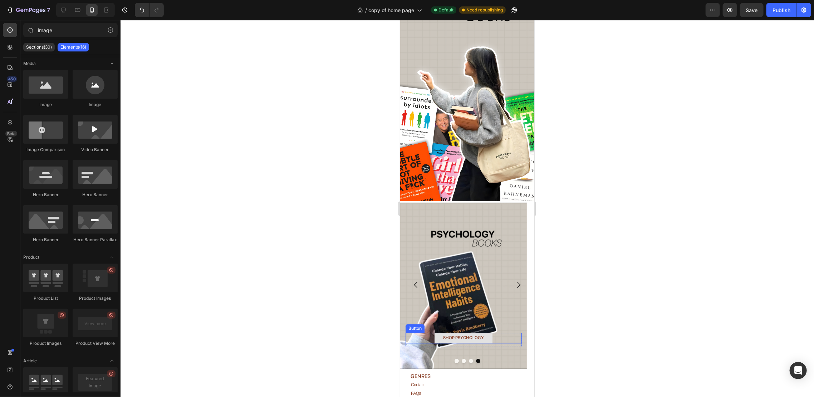
click at [490, 332] on link "SHOP PSYCHOLOGY" at bounding box center [463, 337] width 58 height 11
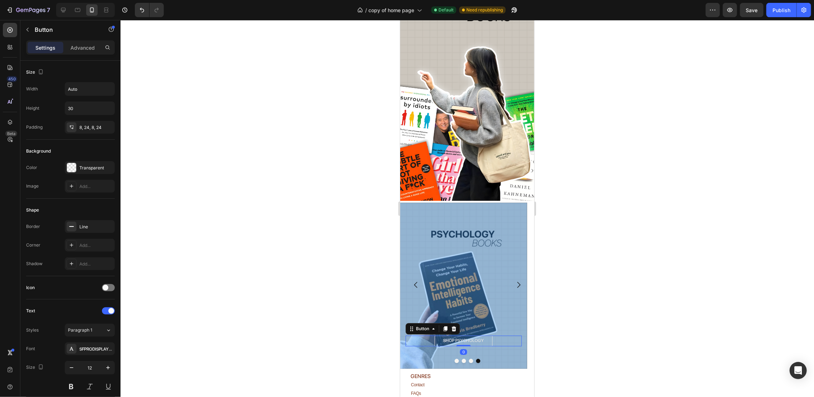
drag, startPoint x: 468, startPoint y: 318, endPoint x: 516, endPoint y: 277, distance: 63.4
click at [472, 335] on div "SHOP PSYCHOLOGY Button 0" at bounding box center [463, 340] width 116 height 11
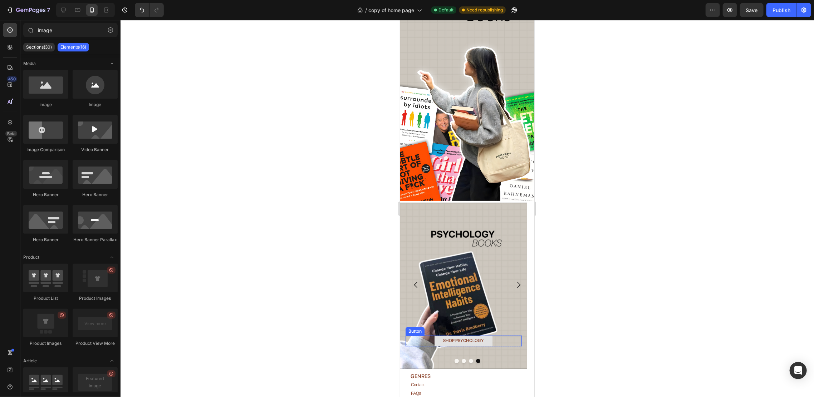
click at [490, 335] on link "SHOP PSYCHOLOGY" at bounding box center [463, 340] width 58 height 11
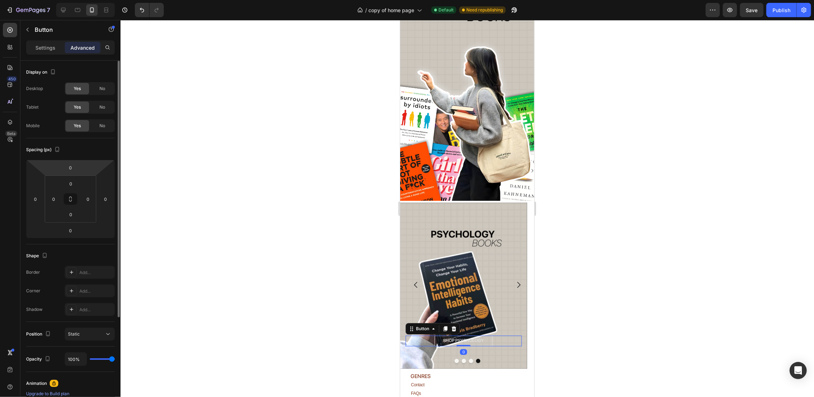
scroll to position [95, 0]
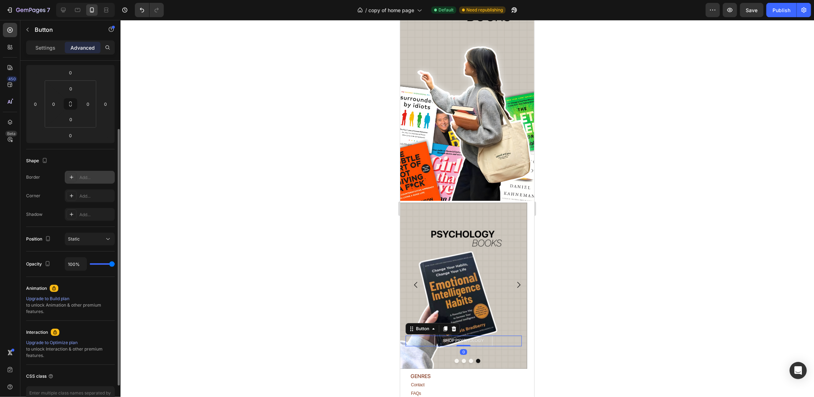
click at [87, 174] on div "Add..." at bounding box center [96, 177] width 34 height 6
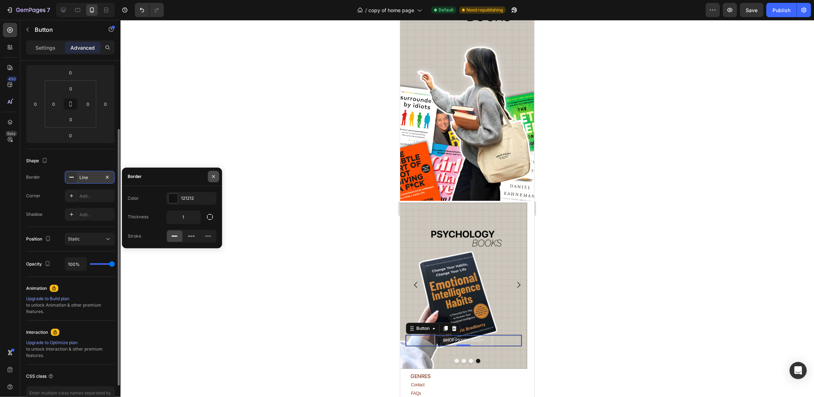
click at [213, 175] on icon "button" at bounding box center [214, 177] width 6 height 6
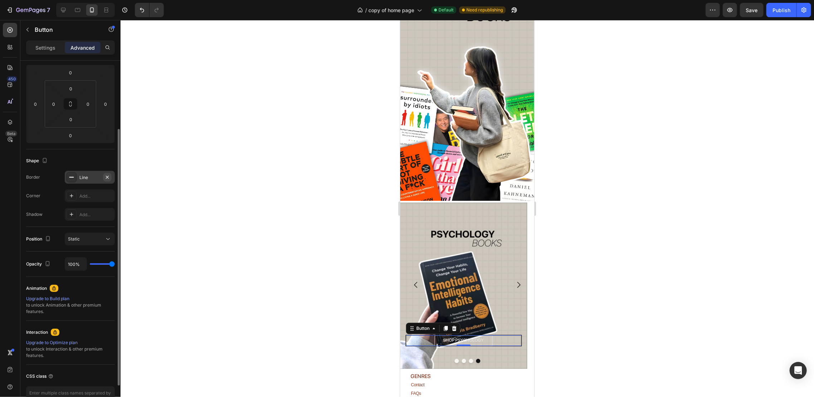
click at [107, 176] on icon "button" at bounding box center [107, 177] width 6 height 6
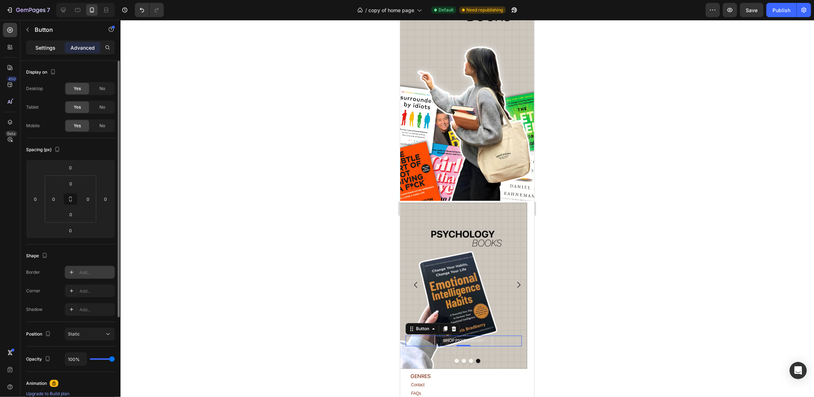
click at [44, 45] on p "Settings" at bounding box center [45, 48] width 20 height 8
type input "1"
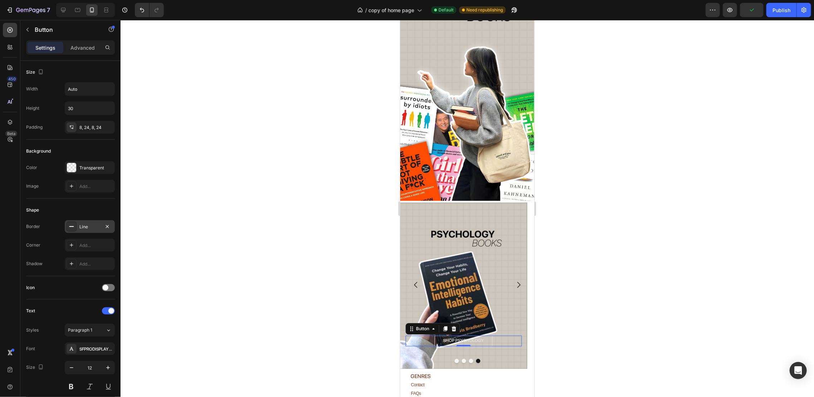
click at [92, 224] on div "Line" at bounding box center [89, 227] width 21 height 6
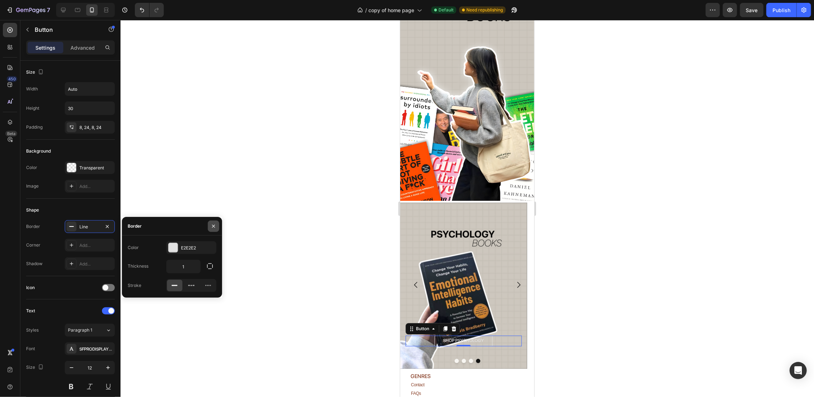
click at [214, 224] on icon "button" at bounding box center [214, 226] width 6 height 6
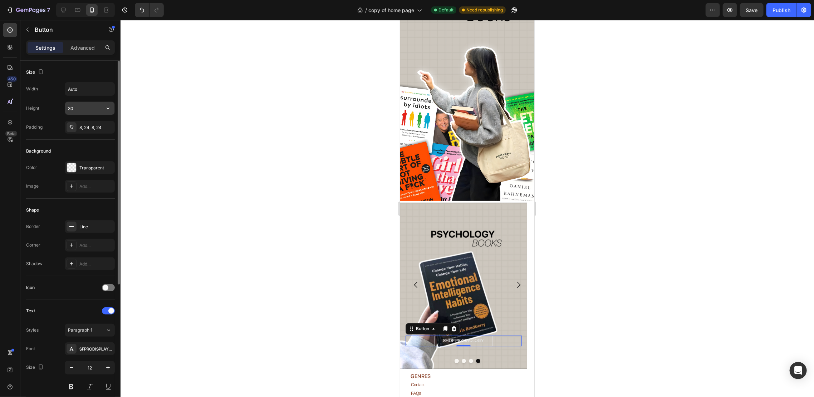
click at [79, 108] on input "30" at bounding box center [89, 108] width 49 height 13
type input "40"
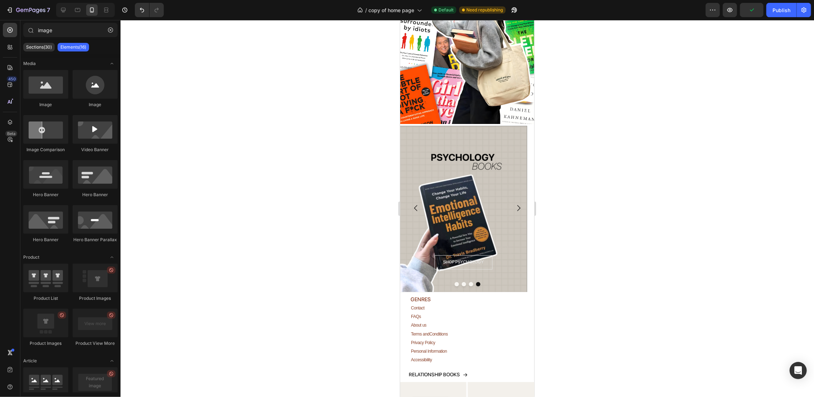
scroll to position [1151, 0]
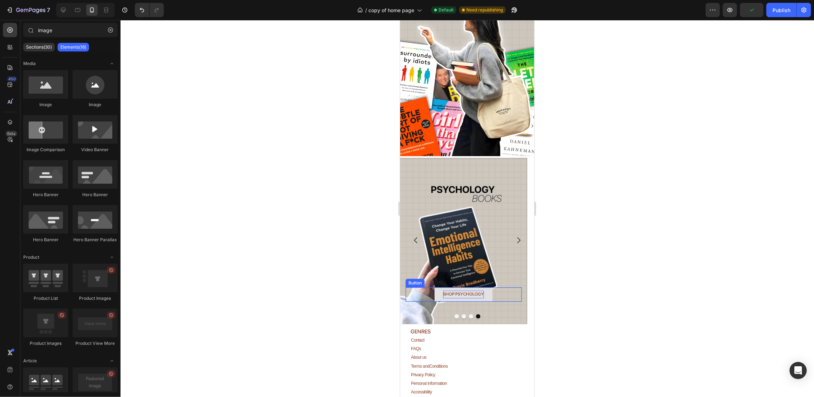
click at [462, 290] on p "SHOP PSYCHOLOGY" at bounding box center [463, 294] width 41 height 8
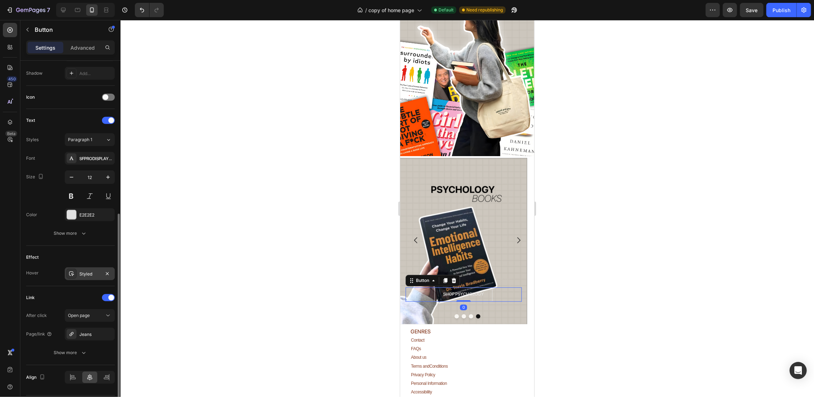
scroll to position [211, 0]
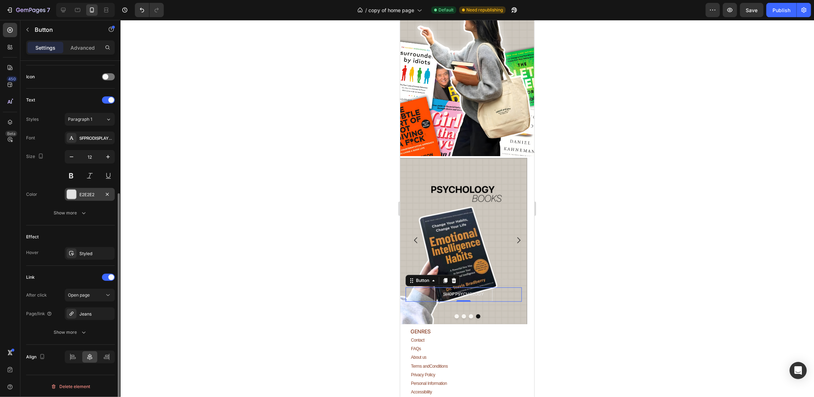
click at [83, 198] on div "E2E2E2" at bounding box center [90, 194] width 50 height 13
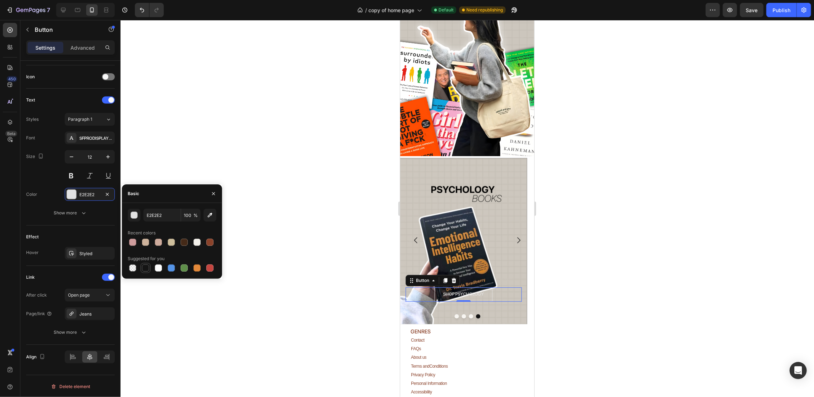
click at [147, 270] on div at bounding box center [145, 268] width 7 height 7
type input "151515"
click at [139, 10] on icon "Undo/Redo" at bounding box center [141, 9] width 7 height 7
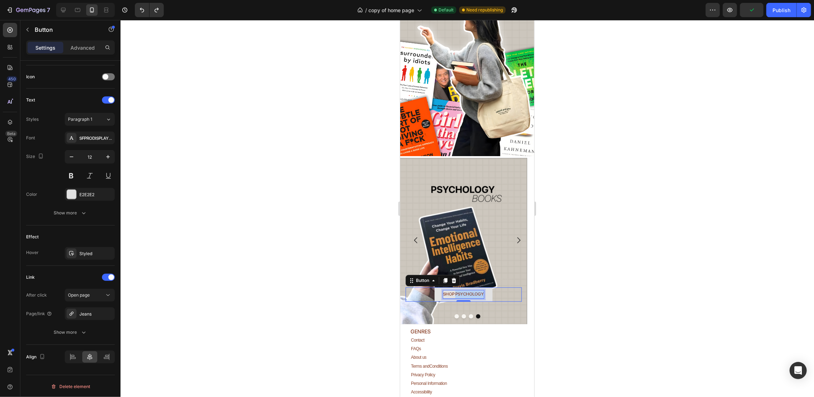
click at [465, 290] on p "SHOP PSYCHOLOGY" at bounding box center [463, 294] width 41 height 8
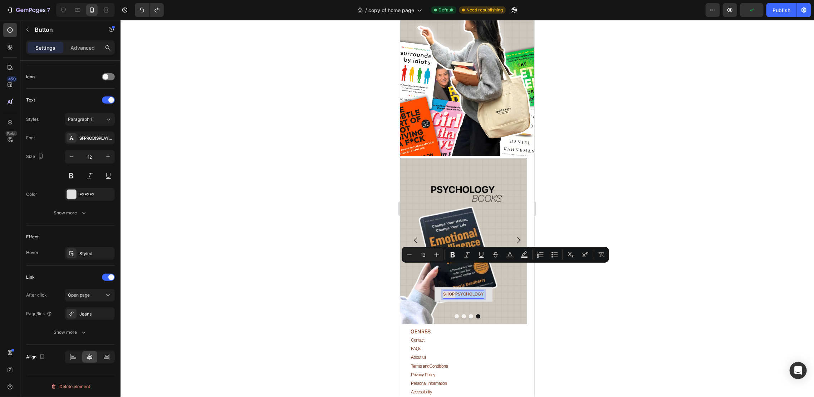
click at [455, 290] on p "SHOP PSYCHOLOGY" at bounding box center [463, 294] width 41 height 8
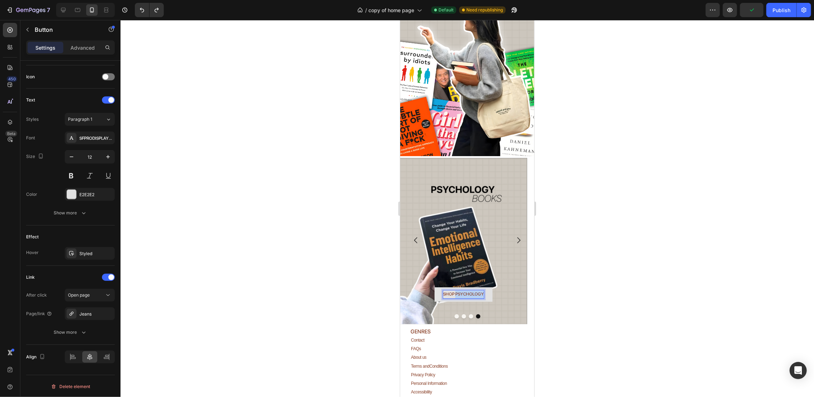
click at [455, 290] on p "SHOP PSYCHOLOGY" at bounding box center [463, 294] width 41 height 8
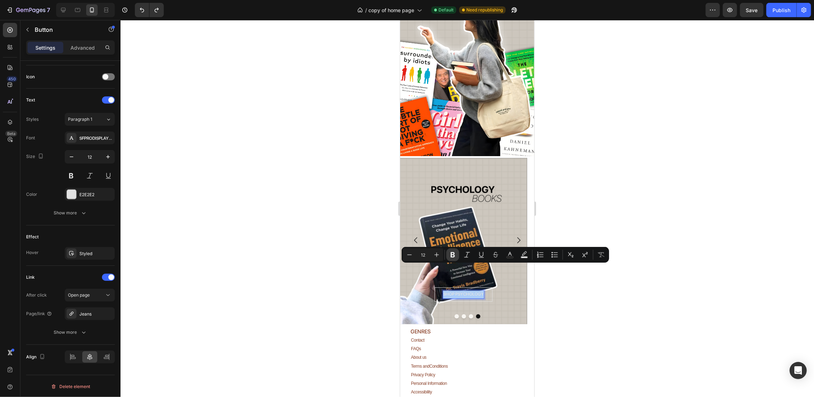
click at [452, 255] on icon "Editor contextual toolbar" at bounding box center [452, 254] width 4 height 5
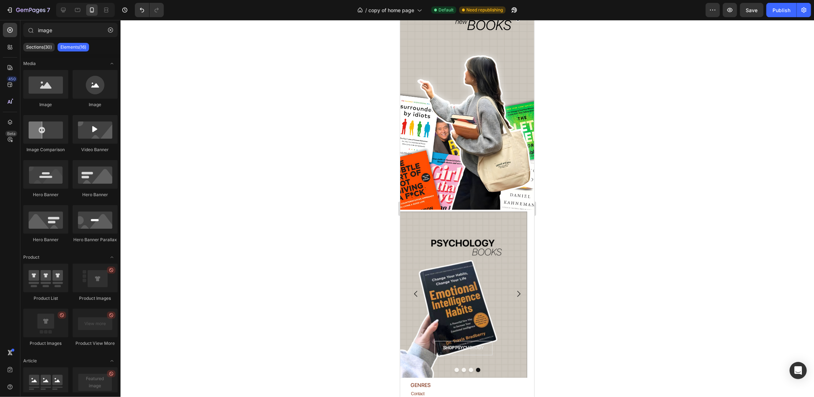
scroll to position [1096, 0]
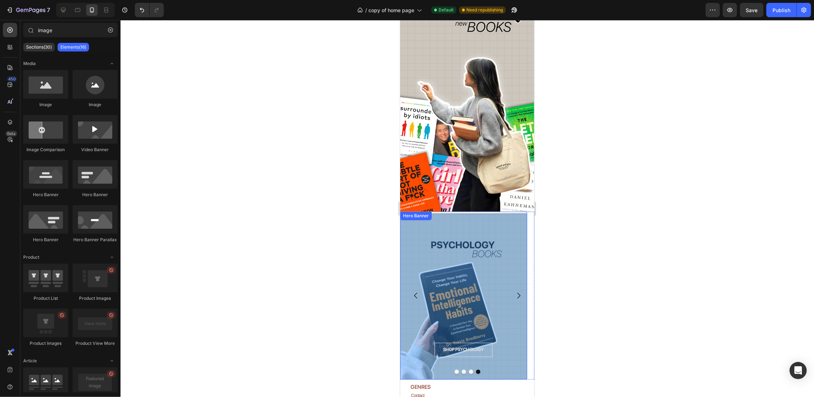
click at [471, 249] on div "Overlay" at bounding box center [463, 296] width 127 height 166
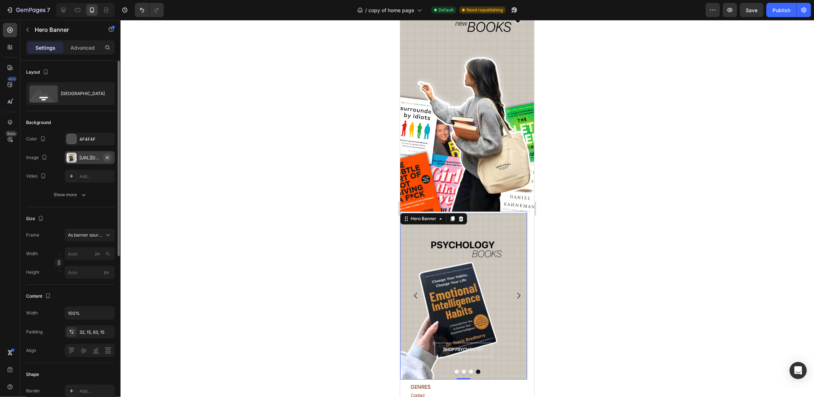
click at [109, 158] on icon "button" at bounding box center [107, 158] width 6 height 6
type input "100"
type input "Auto"
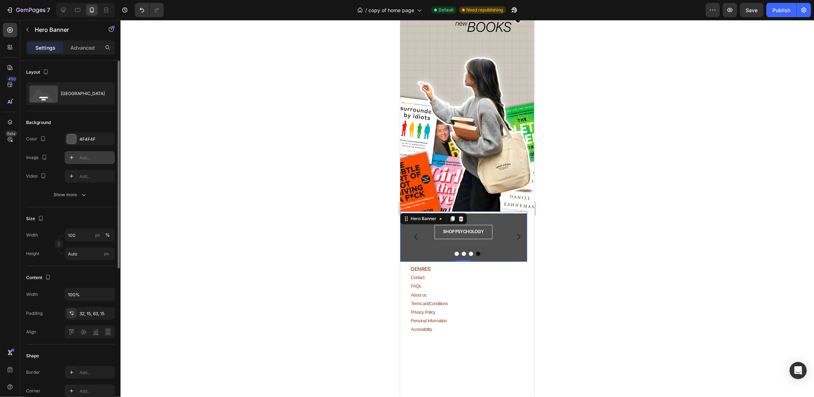
click at [94, 157] on div "Add..." at bounding box center [96, 158] width 34 height 6
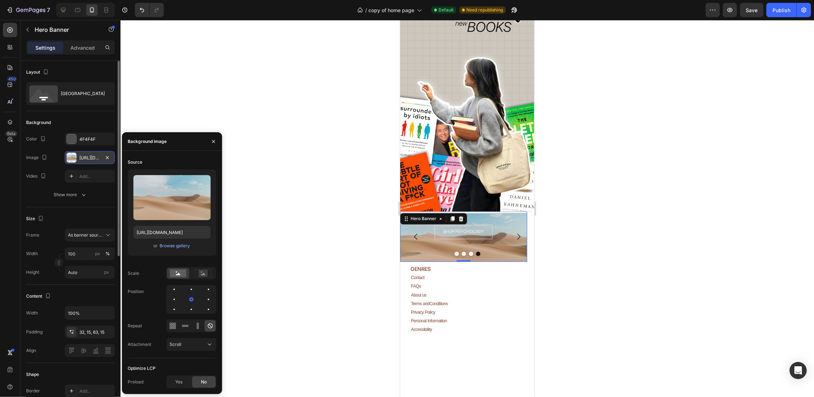
click at [175, 250] on div "or Browse gallery" at bounding box center [171, 246] width 77 height 9
click at [175, 248] on div "Browse gallery" at bounding box center [175, 246] width 30 height 6
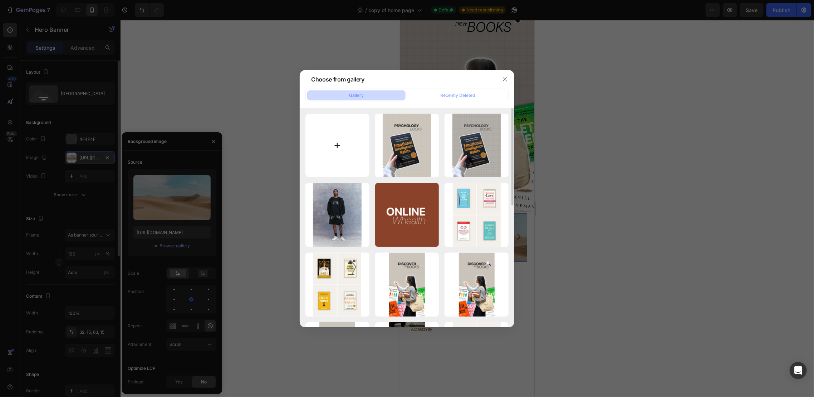
click at [357, 153] on input "file" at bounding box center [337, 146] width 64 height 64
type input "C:\fakepath\PSYCHOLOGY (2).png"
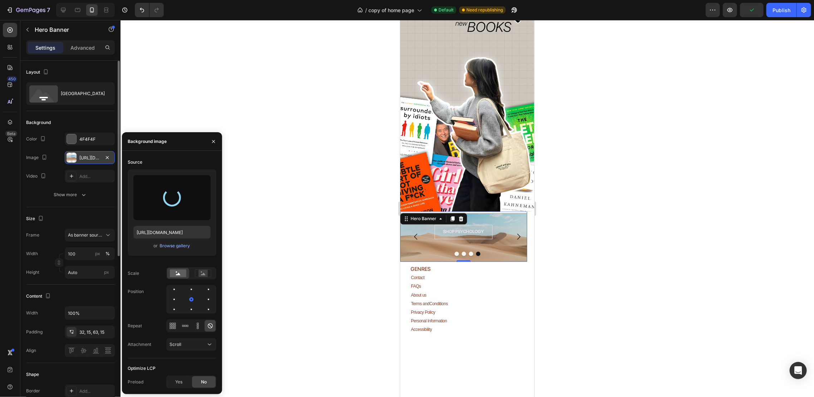
type input "[URL][DOMAIN_NAME]"
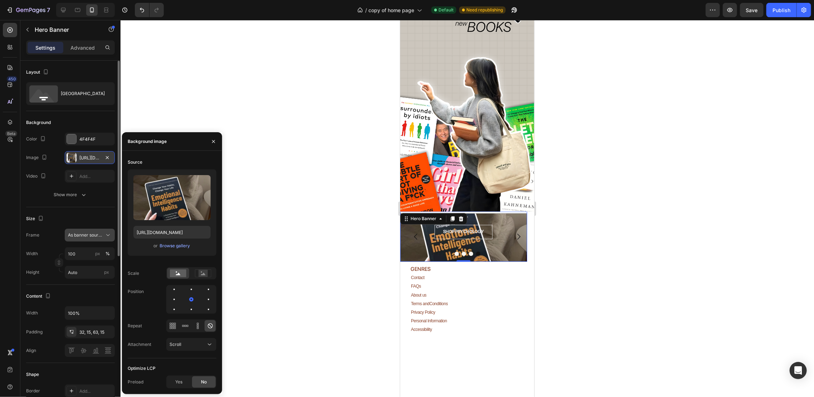
click at [78, 238] on span "As banner source" at bounding box center [85, 235] width 35 height 6
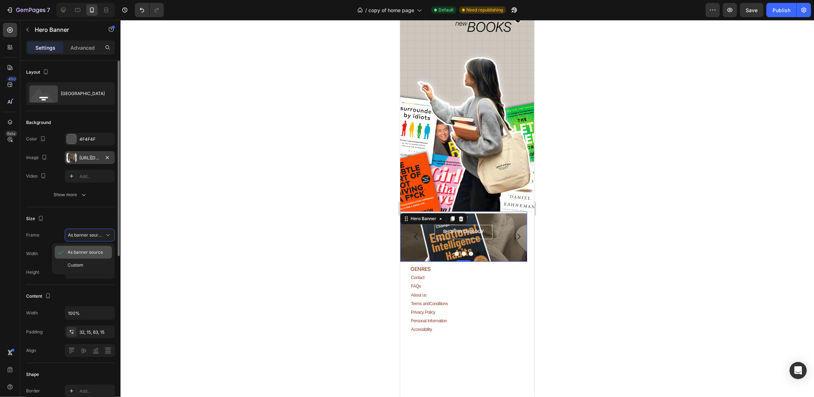
click at [78, 249] on span "As banner source" at bounding box center [85, 252] width 35 height 6
click at [81, 234] on span "As banner source" at bounding box center [85, 235] width 35 height 6
click at [77, 261] on div "Custom" at bounding box center [83, 265] width 57 height 13
click at [79, 242] on div "Frame Custom Width 100 px % Height Auto px" at bounding box center [70, 254] width 89 height 50
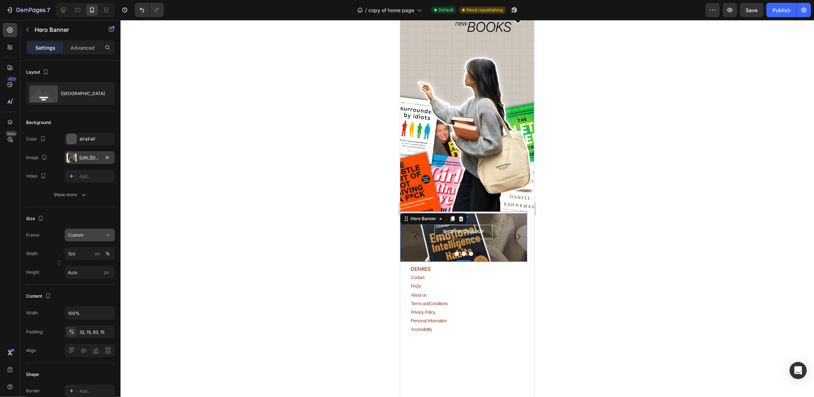
click at [80, 237] on span "Custom" at bounding box center [76, 235] width 16 height 6
click at [78, 255] on span "As banner source" at bounding box center [85, 252] width 35 height 6
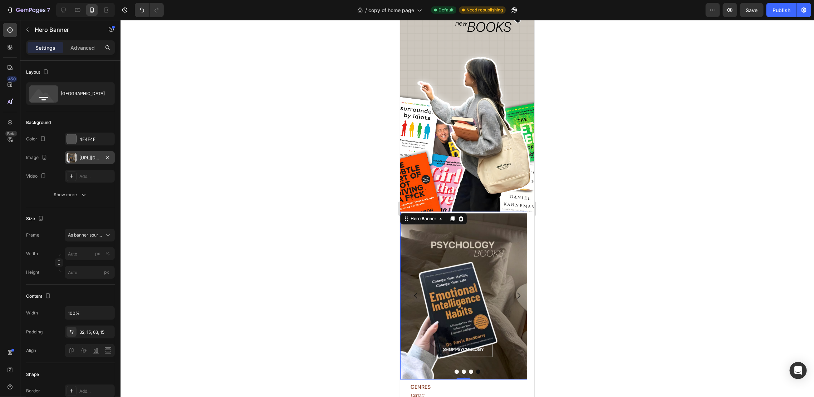
click at [242, 246] on div at bounding box center [466, 208] width 693 height 377
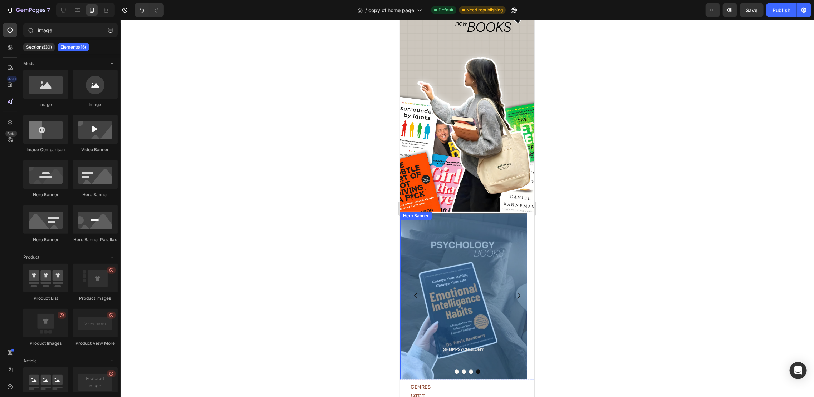
click at [498, 256] on div "Overlay" at bounding box center [463, 296] width 127 height 166
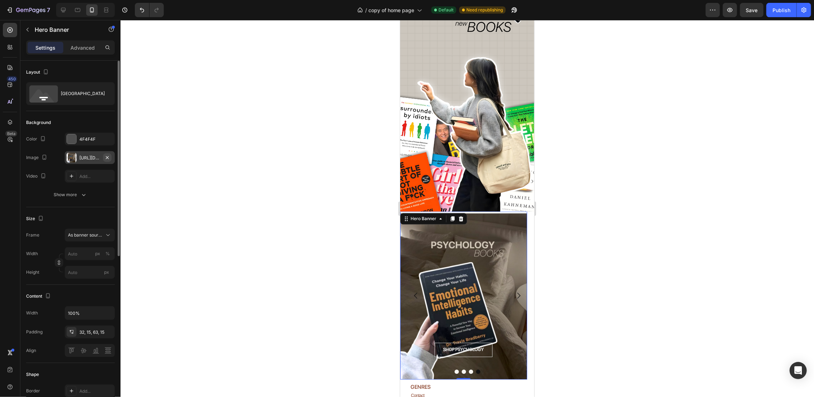
click at [107, 156] on icon "button" at bounding box center [107, 158] width 6 height 6
type input "100"
type input "Auto"
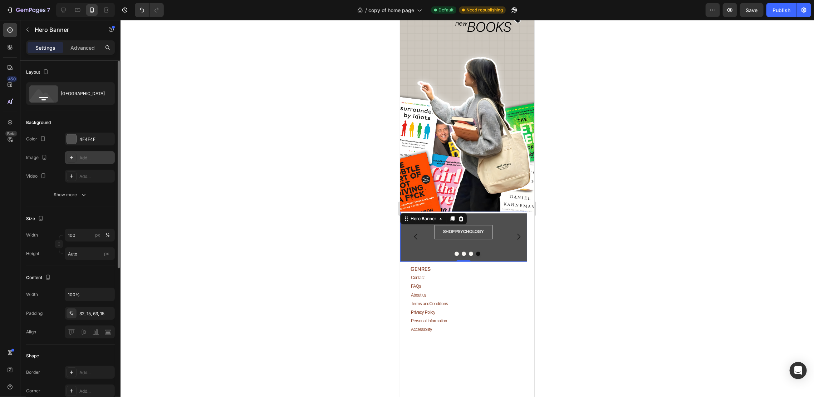
click at [92, 156] on div "Add..." at bounding box center [96, 158] width 34 height 6
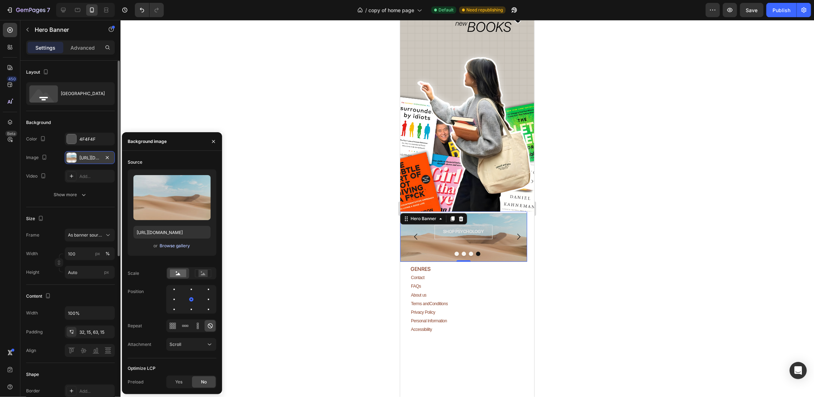
click at [176, 250] on div "or Browse gallery" at bounding box center [171, 246] width 77 height 9
click at [179, 242] on div "or Browse gallery" at bounding box center [171, 246] width 77 height 9
click at [178, 246] on div "Browse gallery" at bounding box center [175, 246] width 30 height 6
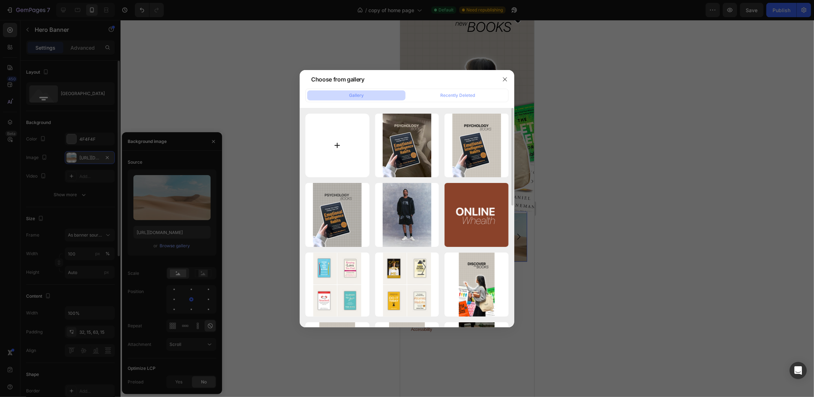
click at [342, 153] on input "file" at bounding box center [337, 146] width 64 height 64
type input "C:\fakepath\PSYCHOLOGY (3).png"
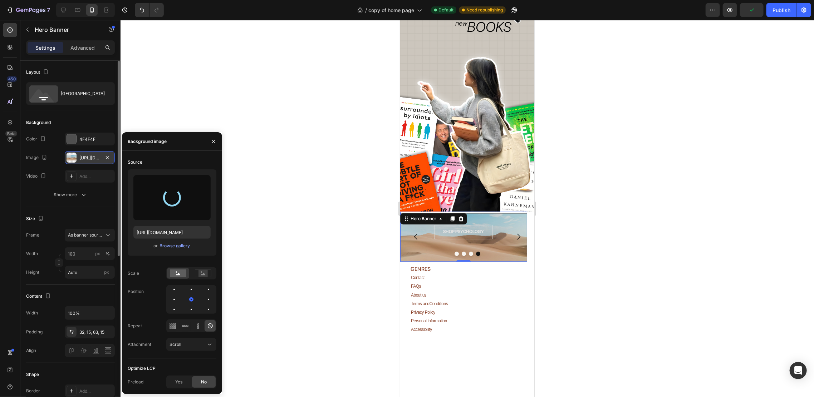
type input "[URL][DOMAIN_NAME]"
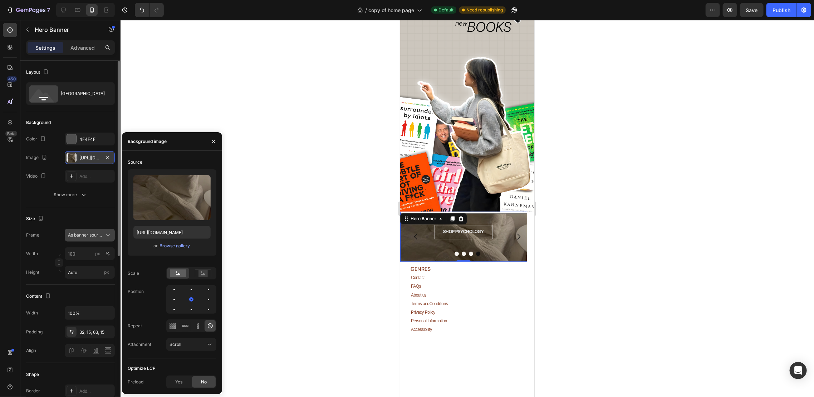
click at [84, 233] on span "As banner source" at bounding box center [85, 235] width 35 height 6
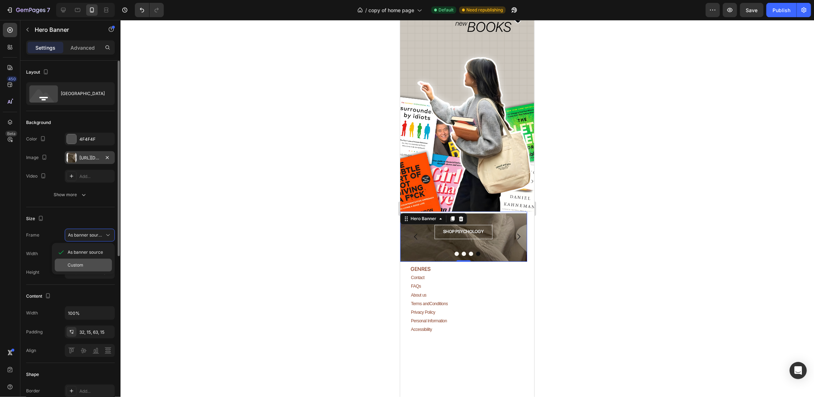
click at [91, 260] on div "Custom" at bounding box center [83, 265] width 57 height 13
click at [85, 237] on div "Custom" at bounding box center [85, 235] width 35 height 6
click at [87, 250] on span "As banner source" at bounding box center [85, 252] width 35 height 6
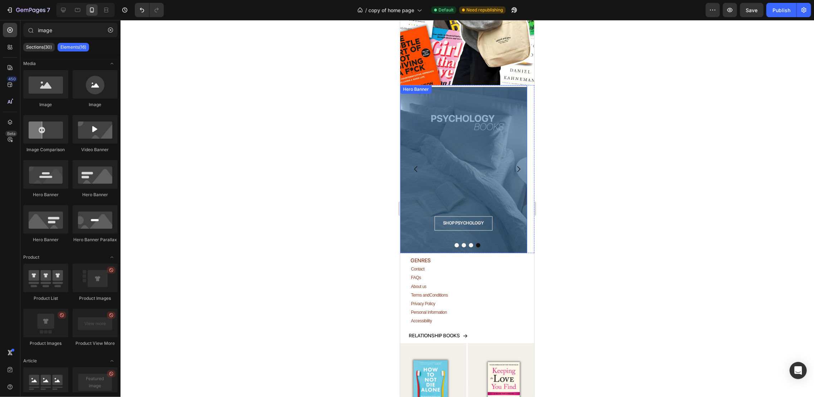
scroll to position [1048, 0]
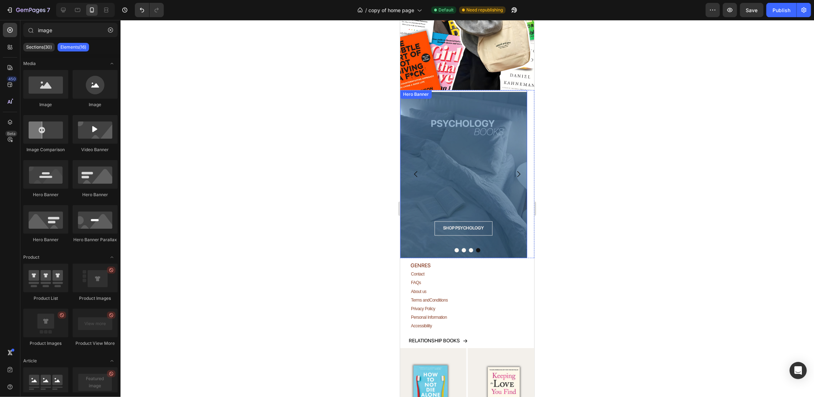
click at [466, 148] on div "Overlay" at bounding box center [463, 175] width 127 height 166
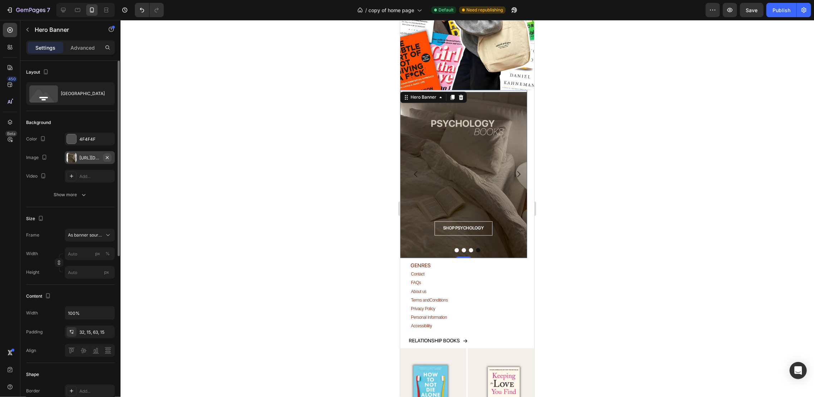
click at [106, 157] on icon "button" at bounding box center [107, 158] width 6 height 6
type input "100"
type input "Auto"
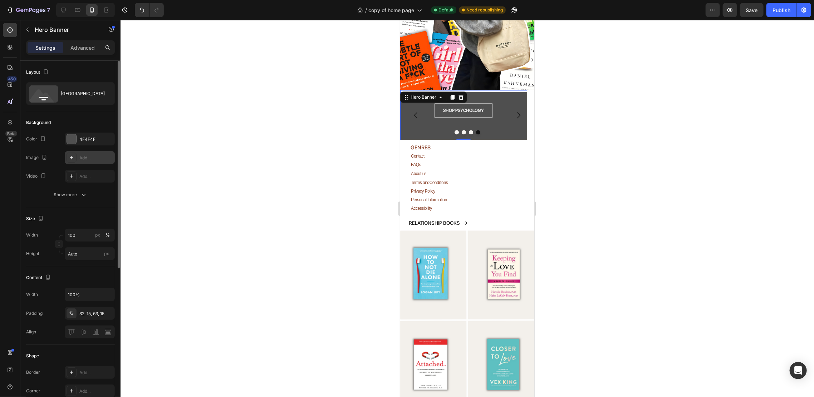
click at [88, 155] on div "Add..." at bounding box center [96, 158] width 34 height 6
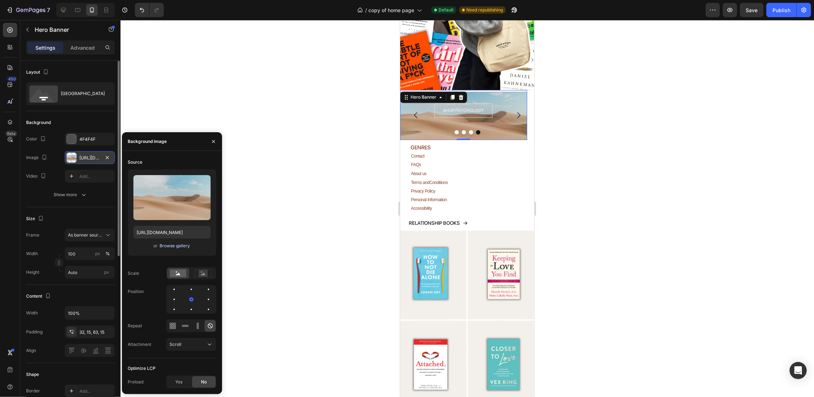
click at [169, 246] on div "Browse gallery" at bounding box center [175, 246] width 30 height 6
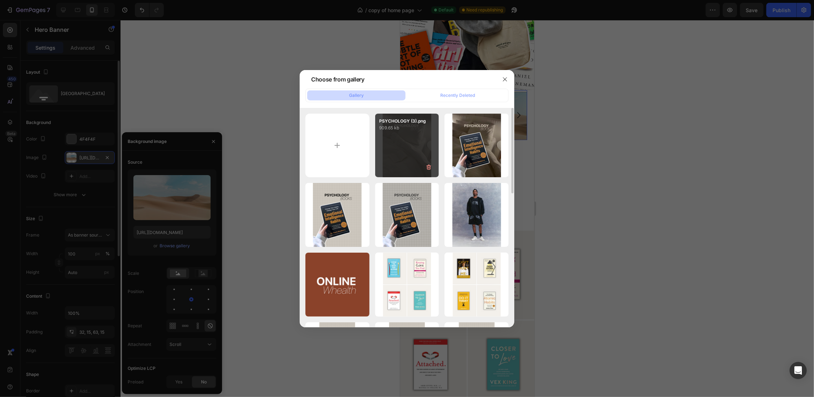
click at [389, 139] on div "PSYCHOLOGY (3).png 909.65 kb" at bounding box center [407, 146] width 64 height 64
type input "[URL][DOMAIN_NAME]"
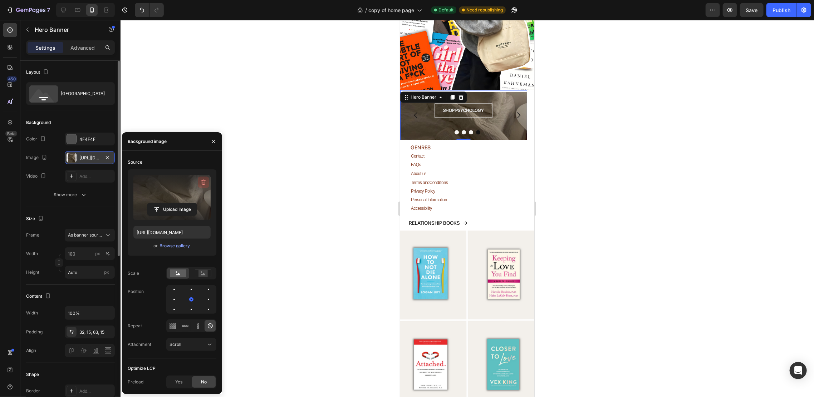
click at [206, 184] on icon "button" at bounding box center [203, 182] width 7 height 7
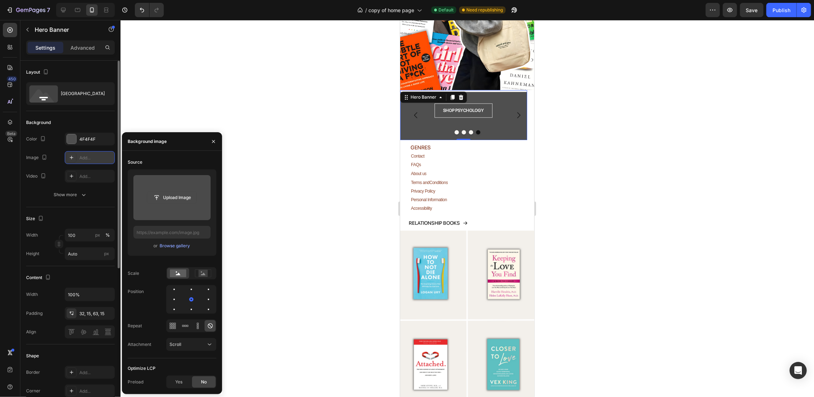
click at [179, 202] on input "file" at bounding box center [171, 198] width 49 height 12
type input "[URL][DOMAIN_NAME]"
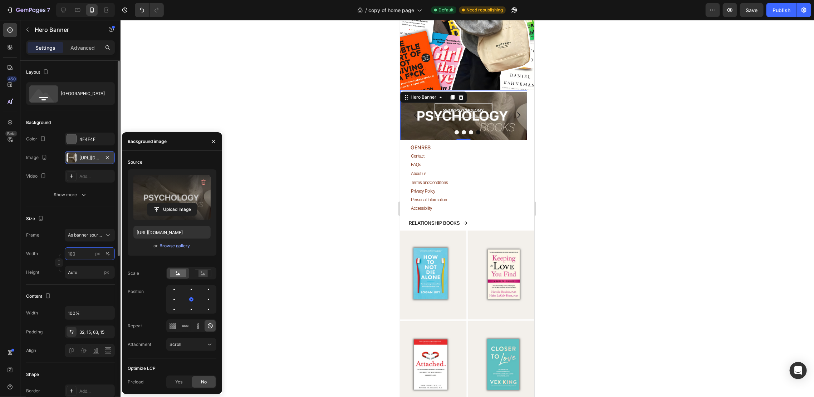
click at [80, 253] on input "100" at bounding box center [90, 253] width 50 height 13
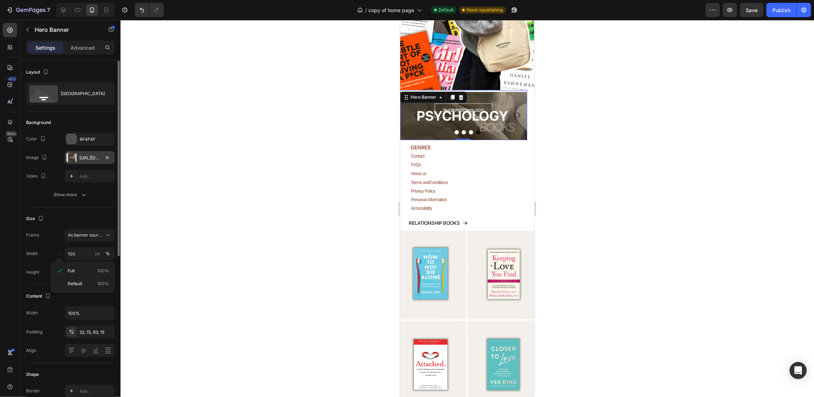
click at [85, 245] on div "Frame As banner source Width 100 px % Height Auto px" at bounding box center [70, 254] width 89 height 50
click at [86, 239] on button "As banner source" at bounding box center [90, 235] width 50 height 13
click at [87, 260] on div "Custom" at bounding box center [83, 265] width 57 height 13
click at [90, 234] on div "Custom" at bounding box center [85, 235] width 35 height 6
click at [89, 250] on span "As banner source" at bounding box center [85, 252] width 35 height 6
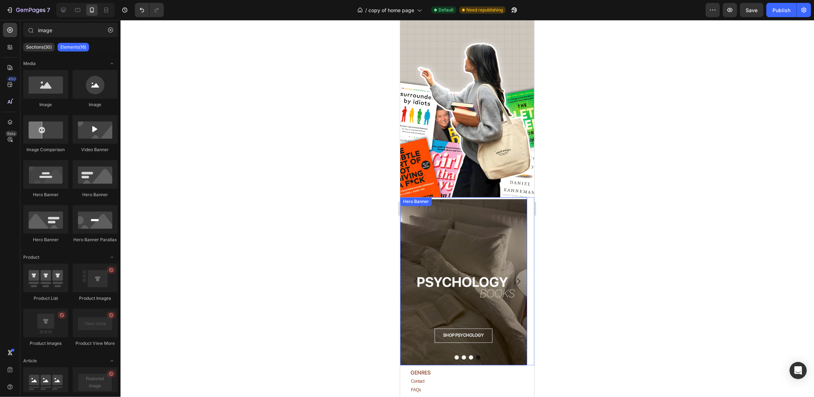
scroll to position [1015, 0]
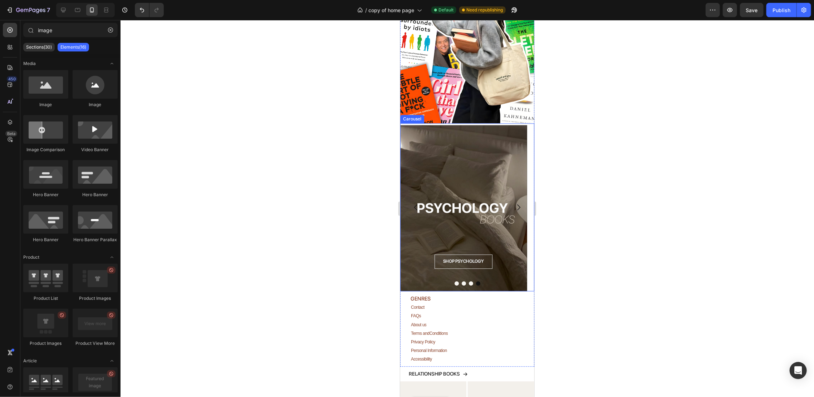
click at [514, 203] on icon "Carousel Next Arrow" at bounding box center [518, 207] width 9 height 9
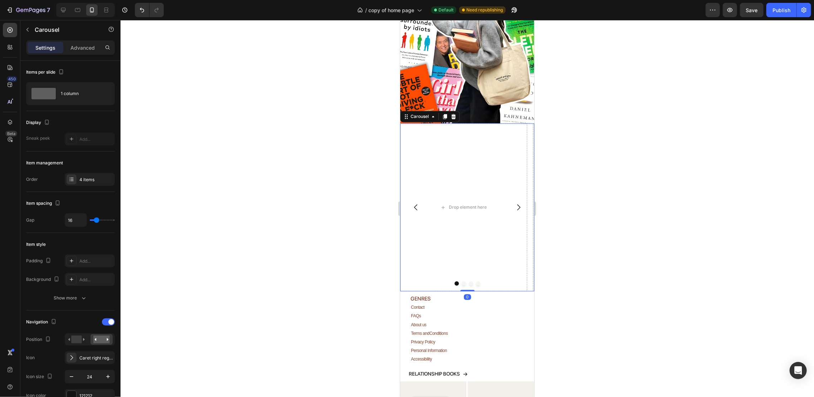
click at [415, 197] on button "Carousel Back Arrow" at bounding box center [415, 207] width 20 height 20
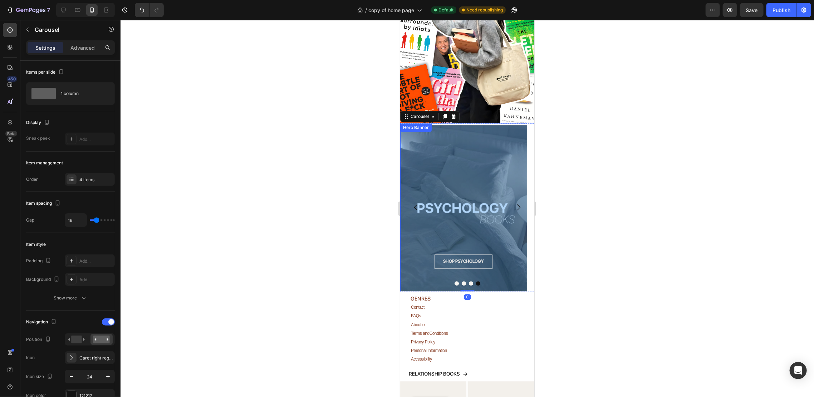
click at [457, 199] on div "Overlay" at bounding box center [463, 208] width 127 height 166
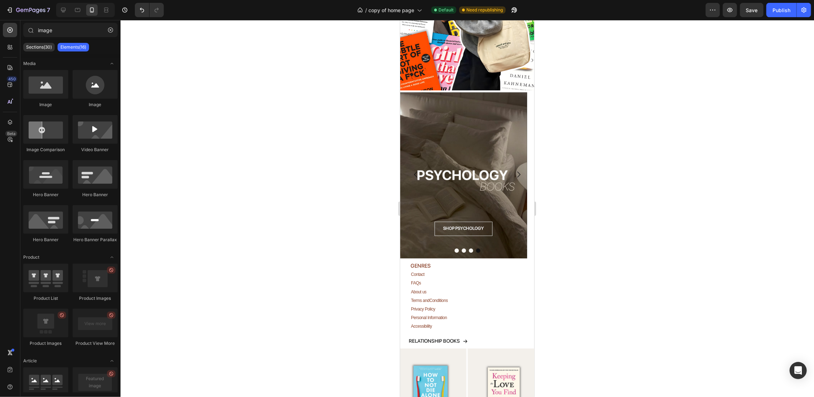
scroll to position [1053, 0]
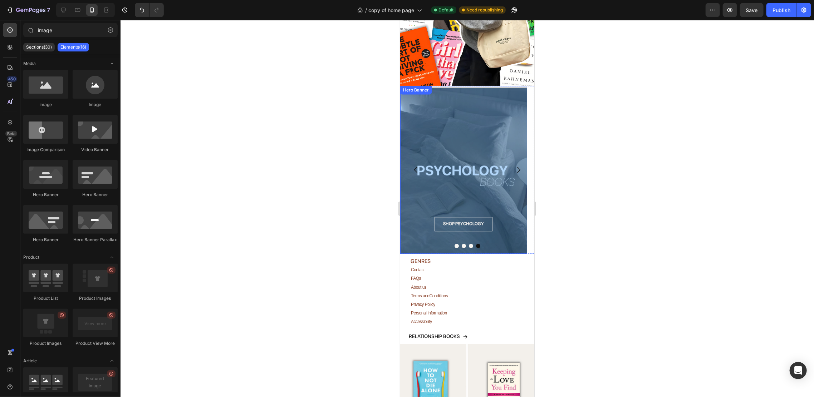
click at [490, 162] on div "Overlay" at bounding box center [463, 170] width 127 height 166
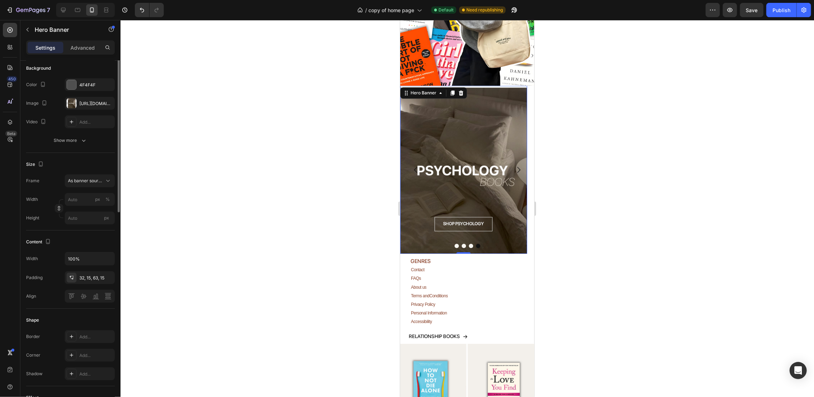
scroll to position [0, 0]
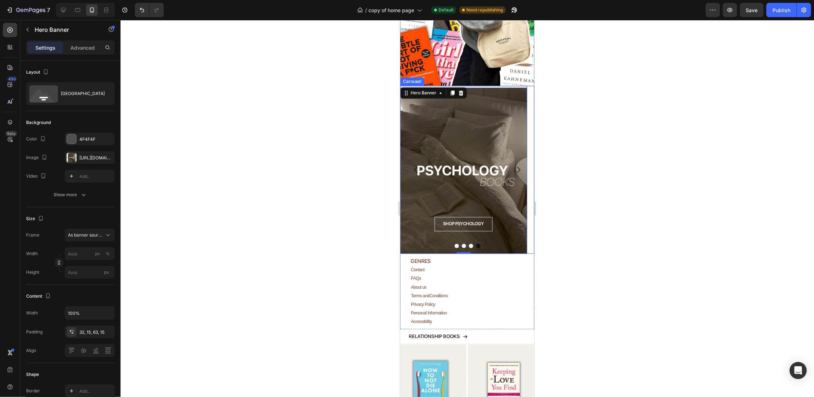
click at [475, 243] on button "Dot" at bounding box center [477, 245] width 4 height 4
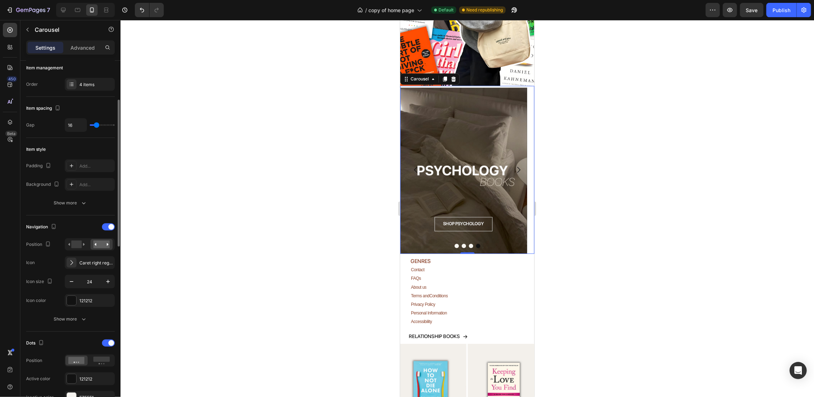
scroll to position [143, 0]
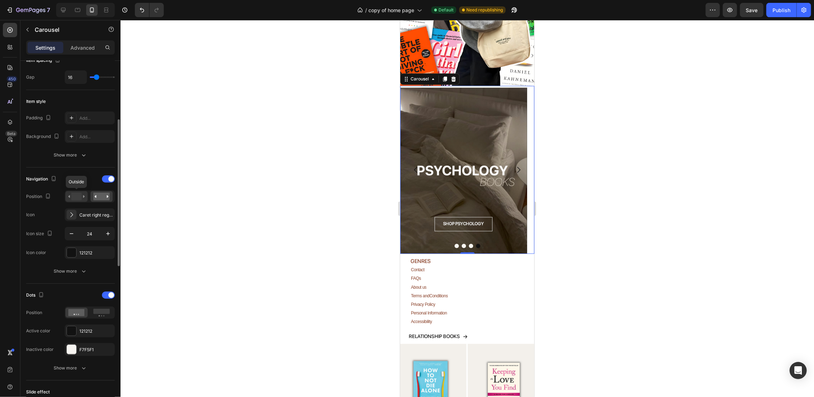
click at [75, 200] on div at bounding box center [76, 196] width 22 height 11
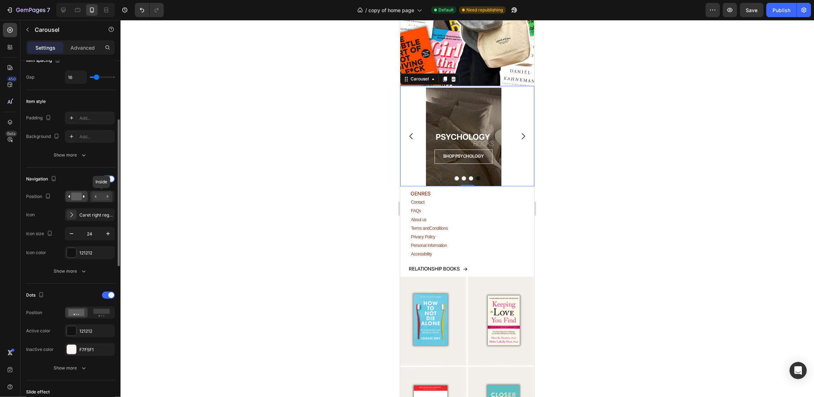
click at [100, 196] on rect at bounding box center [101, 197] width 16 height 8
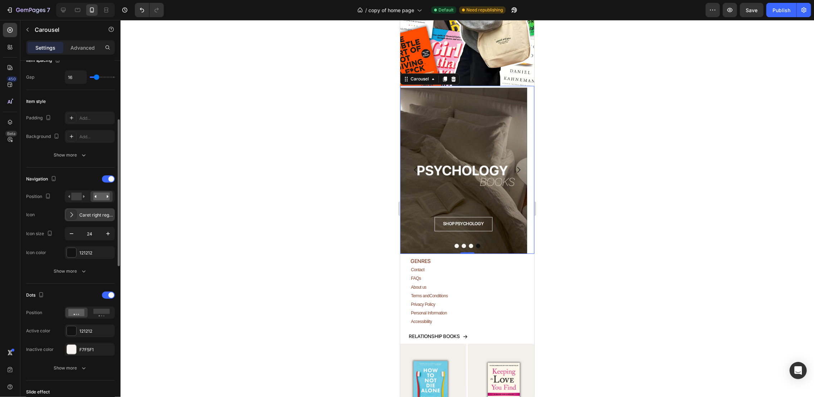
click at [100, 212] on div "Caret right regular" at bounding box center [96, 215] width 34 height 6
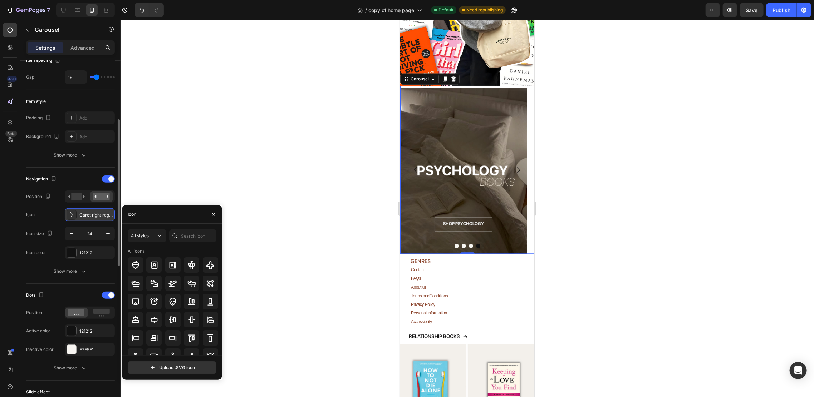
click at [101, 216] on div "Caret right regular" at bounding box center [96, 215] width 34 height 6
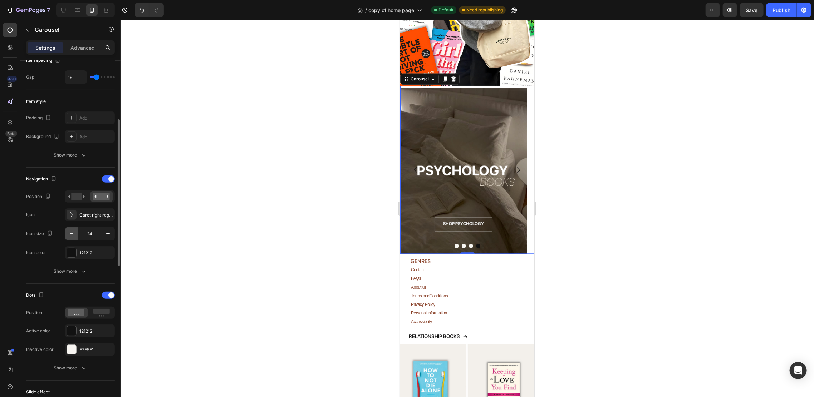
click at [69, 235] on icon "button" at bounding box center [71, 233] width 7 height 7
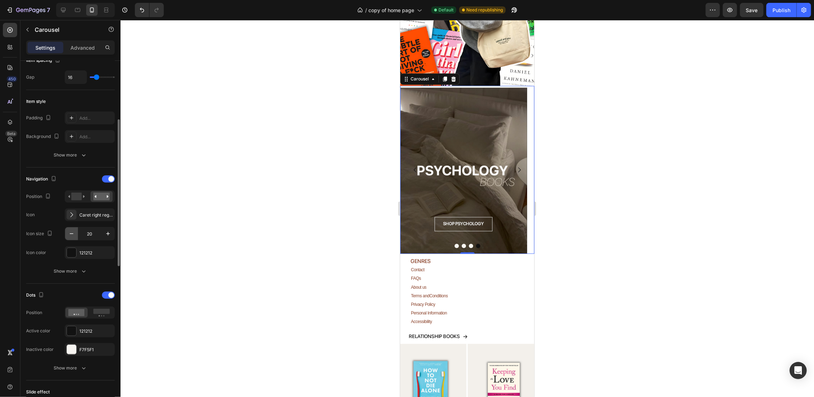
click at [69, 235] on icon "button" at bounding box center [71, 233] width 7 height 7
type input "18"
click at [88, 251] on div "121212" at bounding box center [89, 253] width 21 height 6
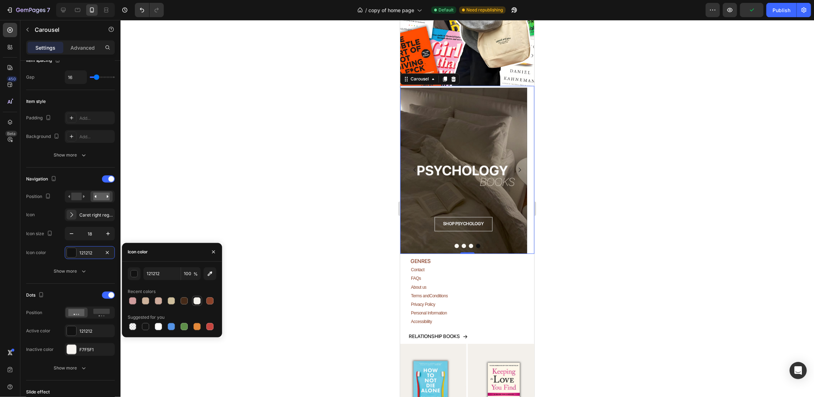
click at [195, 299] on div at bounding box center [196, 300] width 7 height 7
type input "F4F1EB"
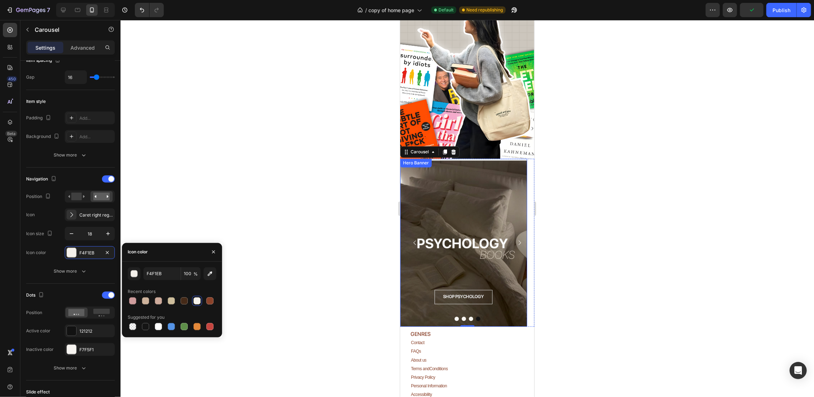
scroll to position [958, 0]
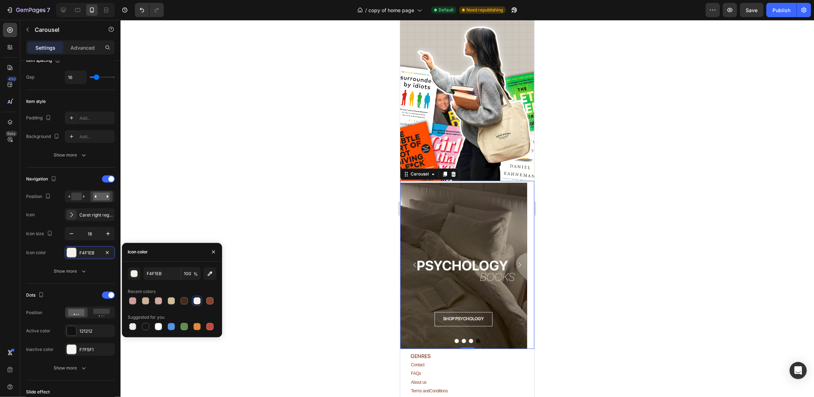
click at [410, 256] on button "Carousel Back Arrow" at bounding box center [414, 265] width 18 height 18
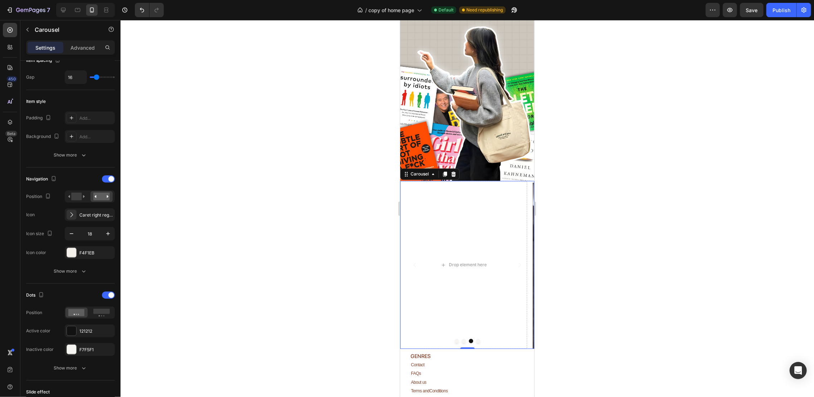
click at [516, 261] on icon "Carousel Next Arrow" at bounding box center [519, 264] width 6 height 6
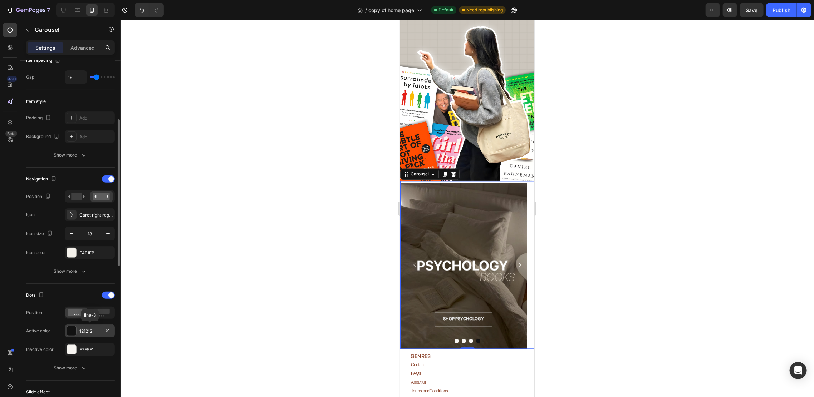
click at [87, 332] on div "121212" at bounding box center [89, 331] width 21 height 6
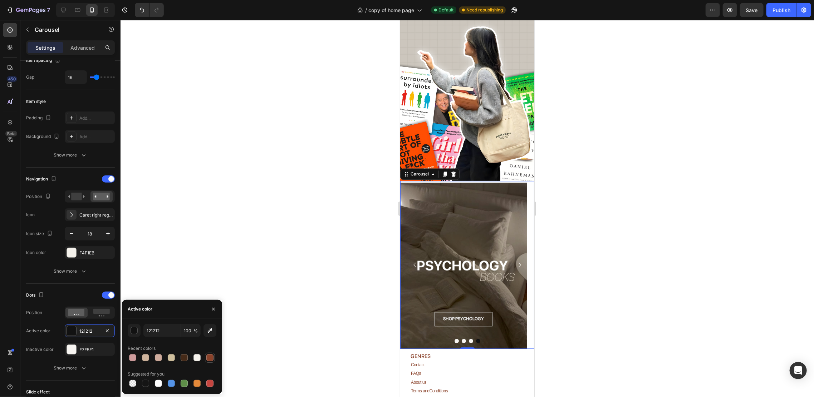
click at [207, 359] on div at bounding box center [209, 357] width 7 height 7
type input "8A422A"
click at [85, 350] on div "F7F5F1" at bounding box center [89, 350] width 21 height 6
click at [194, 361] on div at bounding box center [197, 358] width 9 height 9
click at [208, 329] on icon "button" at bounding box center [209, 330] width 7 height 7
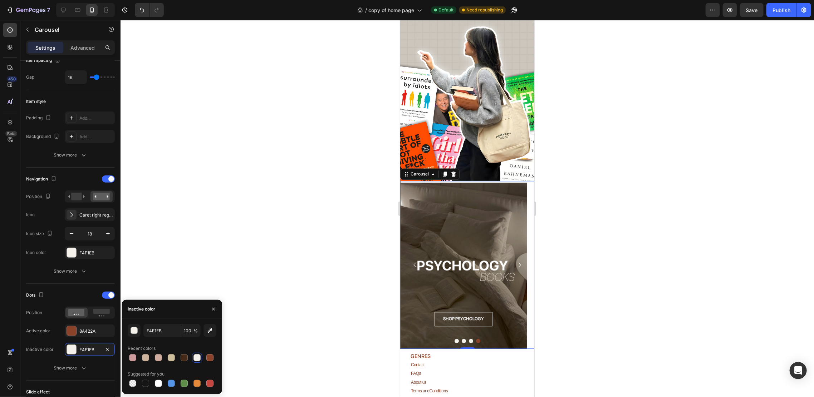
type input "CDC4B3"
click at [757, 12] on span "Save" at bounding box center [752, 10] width 12 height 6
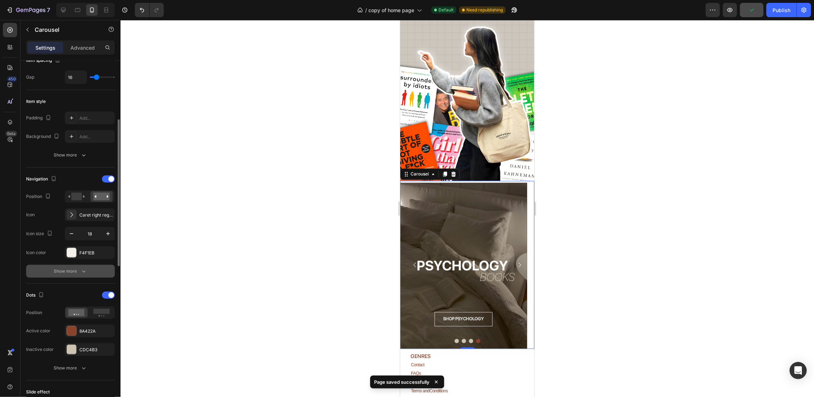
click at [87, 267] on button "Show more" at bounding box center [70, 271] width 89 height 13
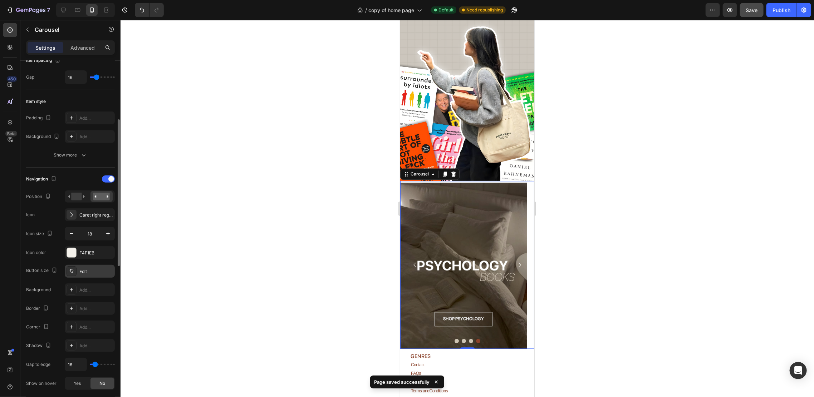
click at [91, 272] on div "Edit" at bounding box center [96, 271] width 34 height 6
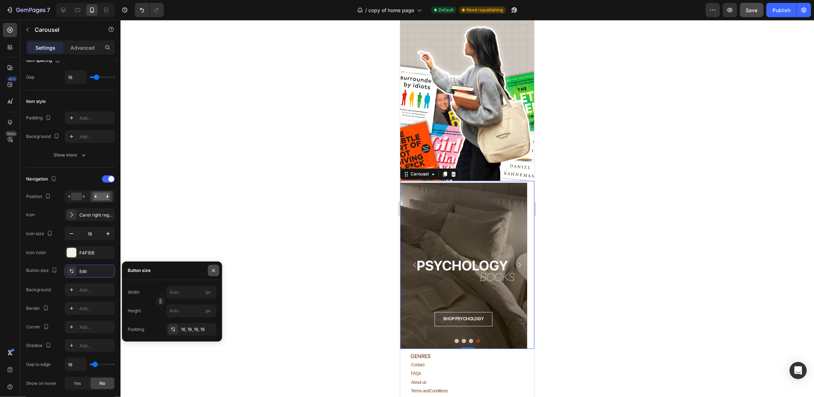
click at [213, 268] on icon "button" at bounding box center [214, 271] width 6 height 6
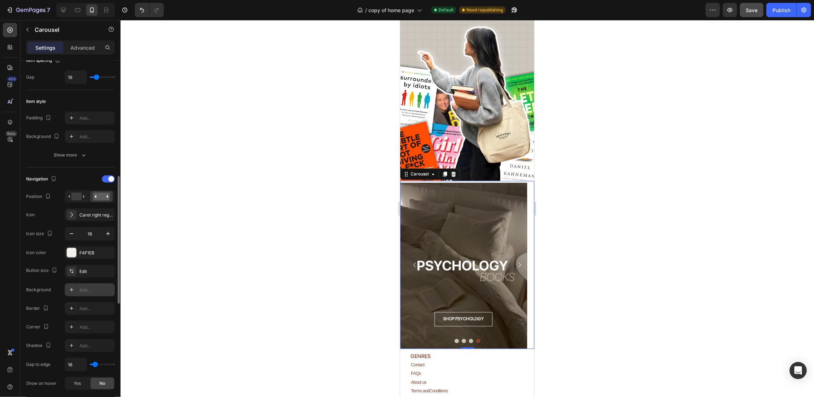
scroll to position [191, 0]
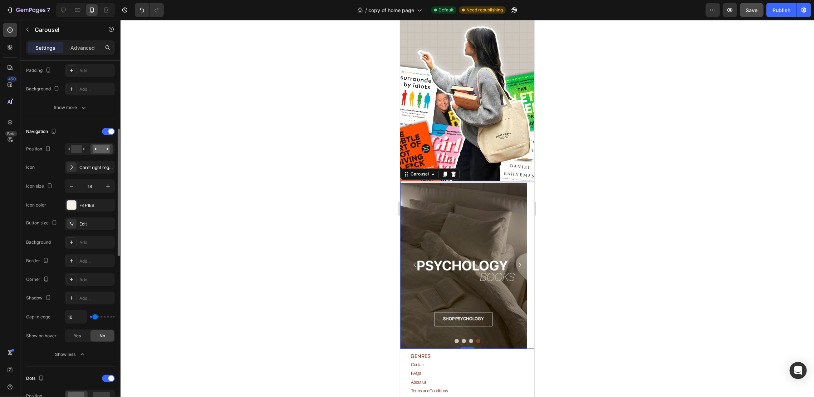
type input "0"
drag, startPoint x: 95, startPoint y: 316, endPoint x: 87, endPoint y: 310, distance: 10.2
type input "0"
click at [90, 316] on input "range" at bounding box center [102, 316] width 25 height 1
drag, startPoint x: 123, startPoint y: 185, endPoint x: 578, endPoint y: 238, distance: 457.8
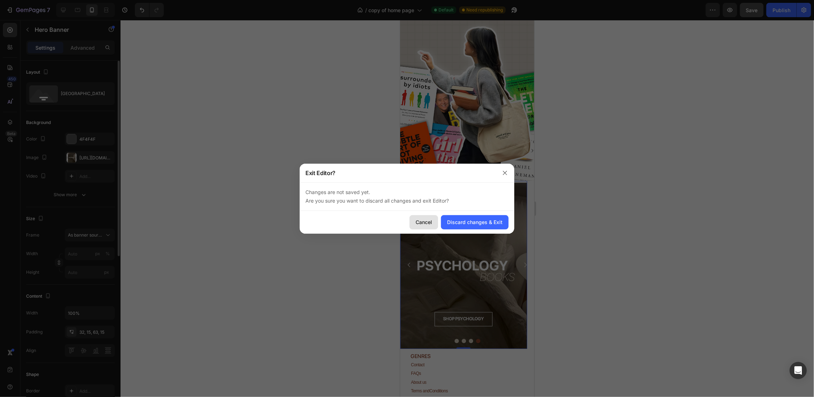
click at [410, 221] on div "Cancel Discard changes & Exit" at bounding box center [407, 222] width 214 height 23
click at [418, 221] on div "Cancel" at bounding box center [423, 222] width 16 height 8
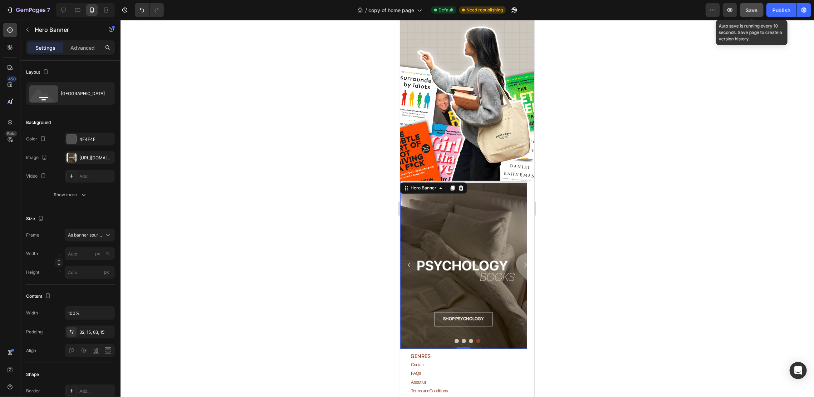
click at [751, 9] on span "Save" at bounding box center [752, 10] width 12 height 6
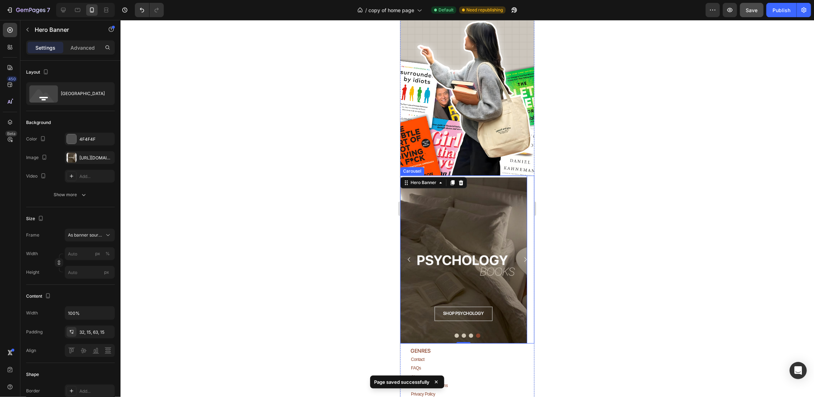
scroll to position [958, 0]
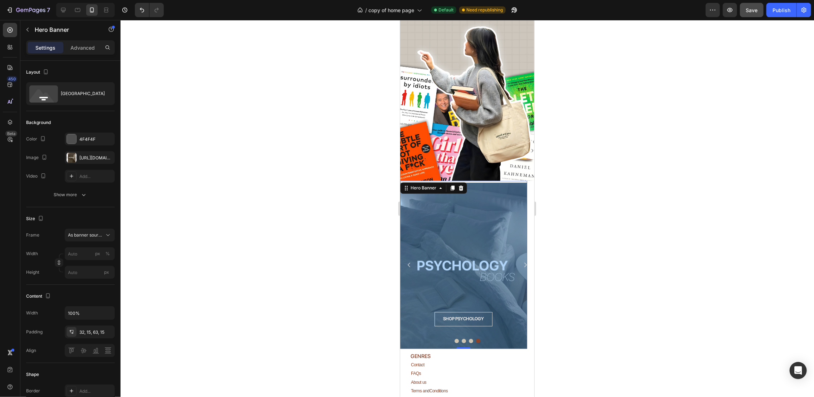
click at [510, 189] on div "Overlay" at bounding box center [463, 265] width 127 height 166
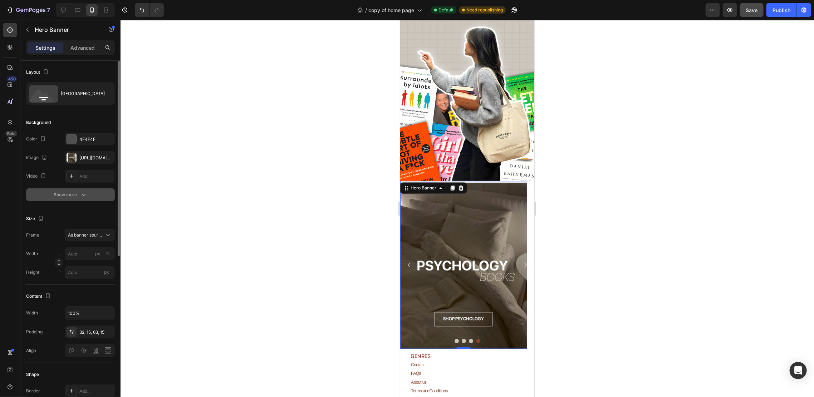
click at [80, 194] on icon "button" at bounding box center [83, 194] width 7 height 7
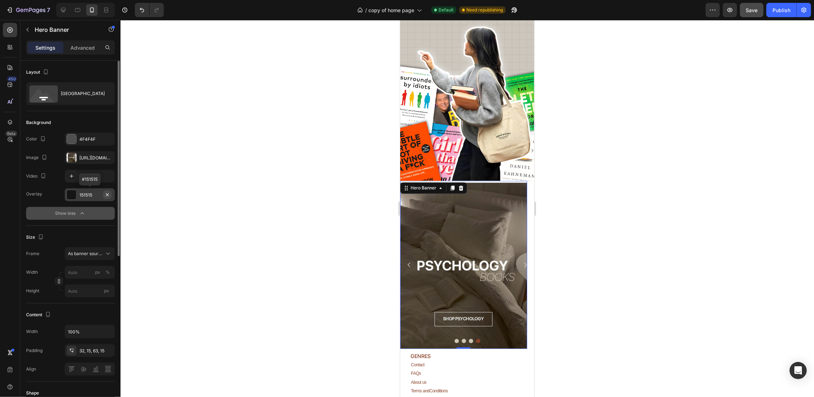
click at [109, 194] on icon "button" at bounding box center [107, 195] width 6 height 6
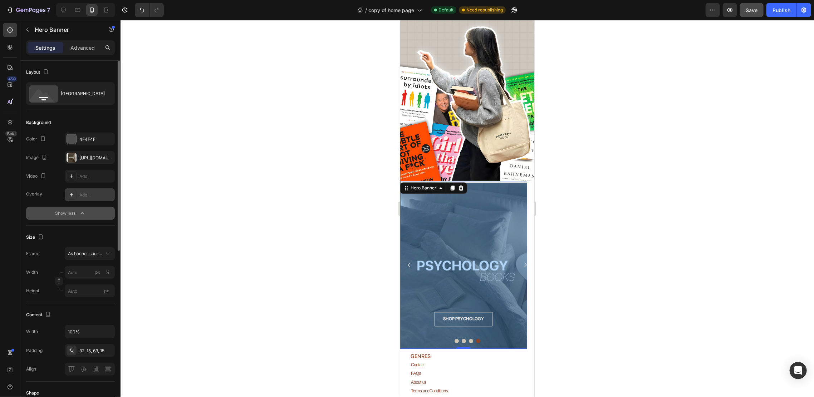
click at [505, 214] on div "Overlay" at bounding box center [463, 265] width 127 height 166
click at [459, 194] on div "Overlay" at bounding box center [463, 265] width 127 height 166
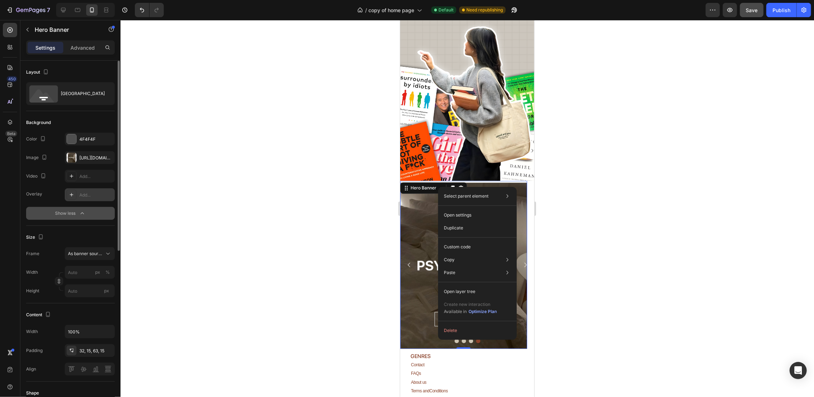
click at [623, 156] on div at bounding box center [466, 208] width 693 height 377
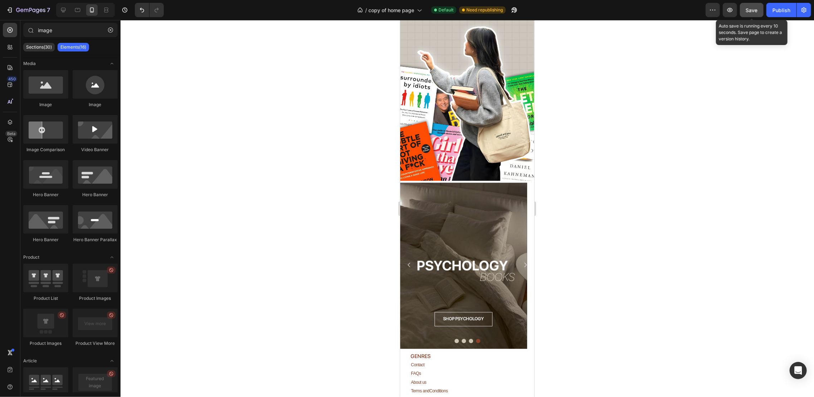
click at [741, 16] on div "Save" at bounding box center [752, 10] width 24 height 14
click at [744, 15] on button "Save" at bounding box center [752, 10] width 24 height 14
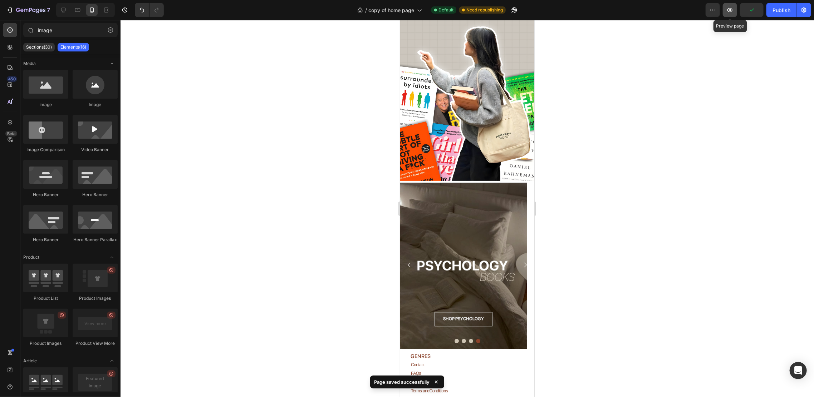
click at [729, 13] on icon "button" at bounding box center [729, 9] width 7 height 7
click at [779, 7] on div "Publish" at bounding box center [781, 10] width 18 height 8
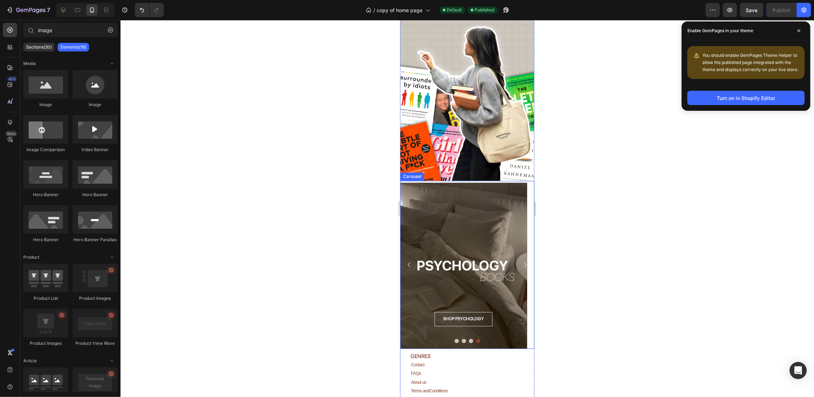
click at [475, 339] on button "Dot" at bounding box center [477, 341] width 4 height 4
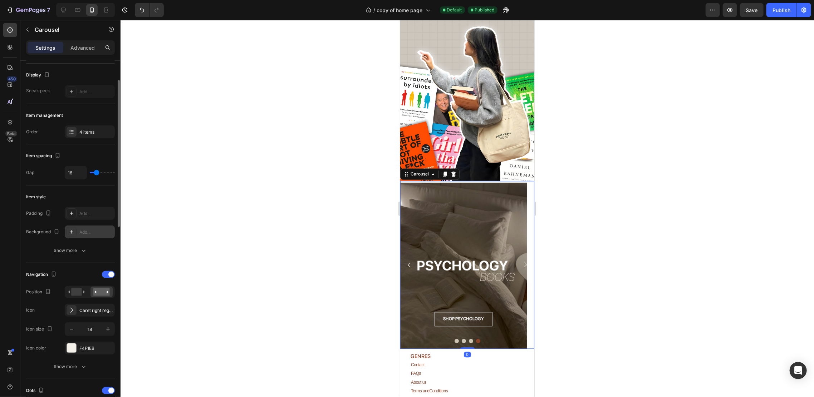
scroll to position [95, 0]
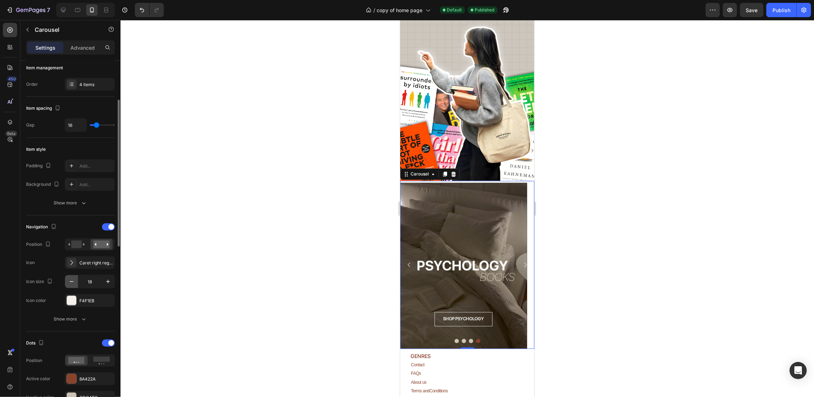
click at [74, 281] on icon "button" at bounding box center [71, 281] width 7 height 7
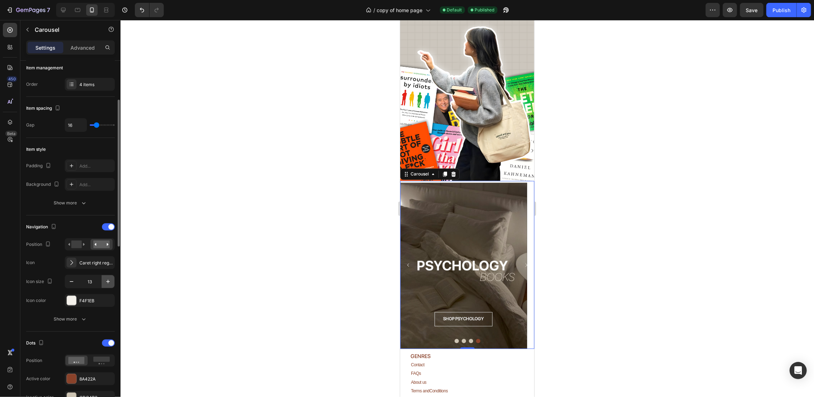
click at [109, 282] on icon "button" at bounding box center [107, 281] width 7 height 7
click at [144, 13] on icon "Undo/Redo" at bounding box center [141, 9] width 7 height 7
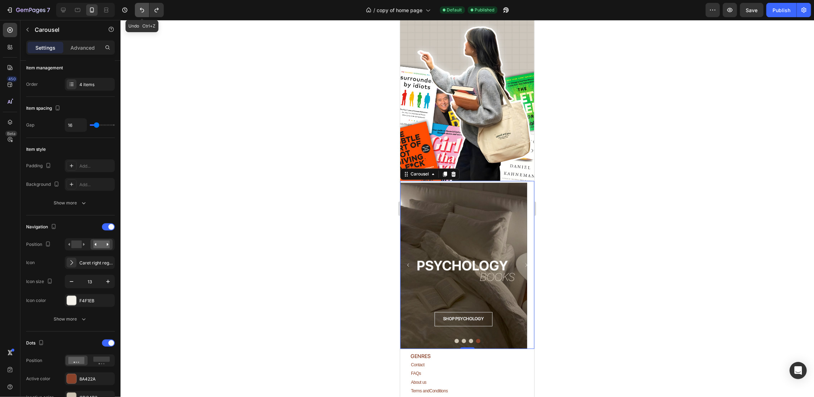
click at [144, 13] on icon "Undo/Redo" at bounding box center [141, 9] width 7 height 7
type input "18"
click at [144, 13] on icon "Undo/Redo" at bounding box center [141, 9] width 7 height 7
click at [155, 10] on icon "Undo/Redo" at bounding box center [156, 10] width 4 height 5
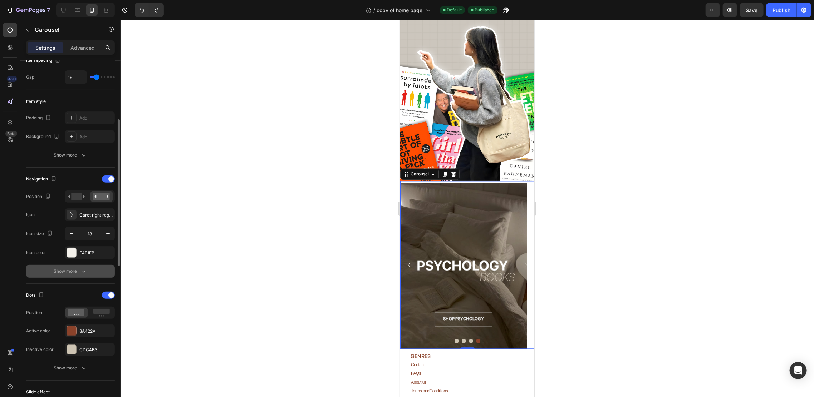
scroll to position [191, 0]
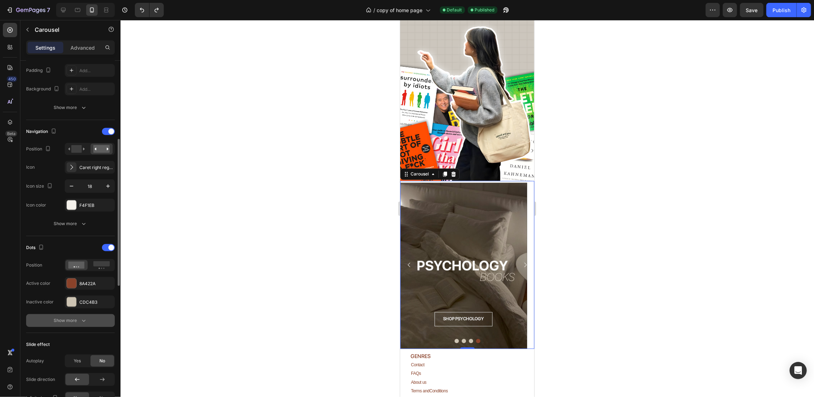
click at [80, 318] on icon "button" at bounding box center [83, 320] width 7 height 7
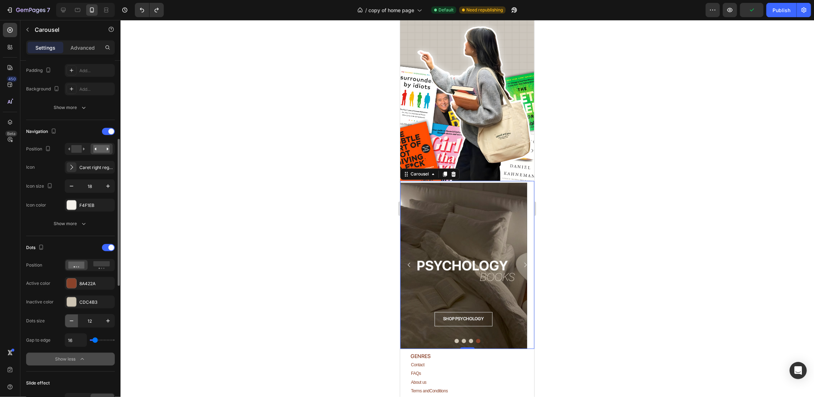
click at [75, 323] on button "button" at bounding box center [71, 321] width 13 height 13
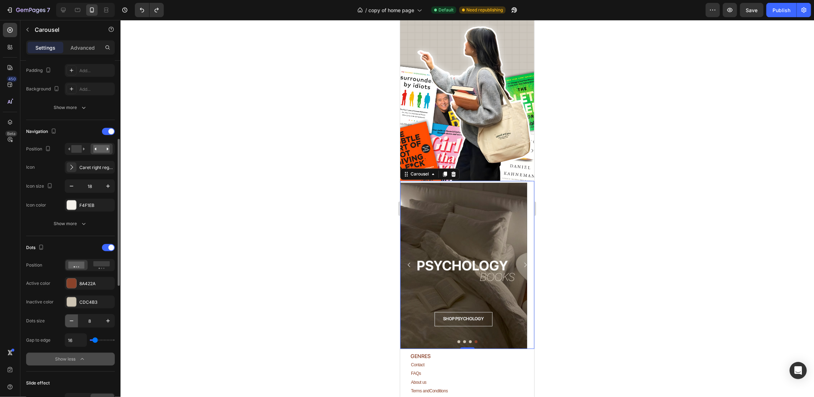
click at [75, 323] on button "button" at bounding box center [71, 321] width 13 height 13
click at [105, 324] on icon "button" at bounding box center [107, 320] width 7 height 7
click at [76, 319] on button "button" at bounding box center [71, 321] width 13 height 13
type input "7"
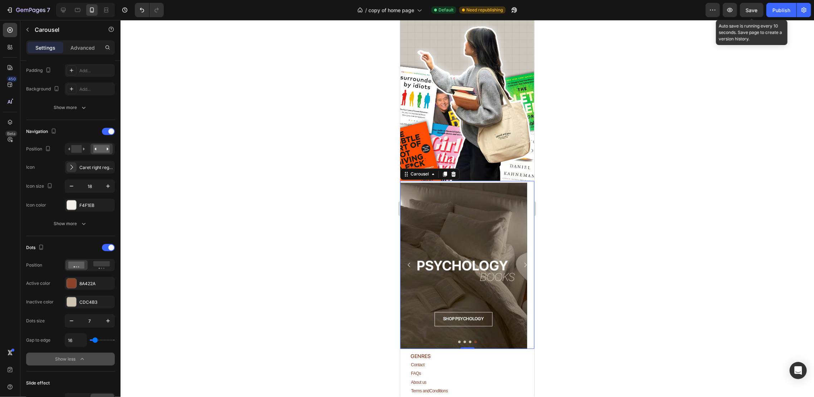
click at [751, 12] on span "Save" at bounding box center [752, 10] width 12 height 6
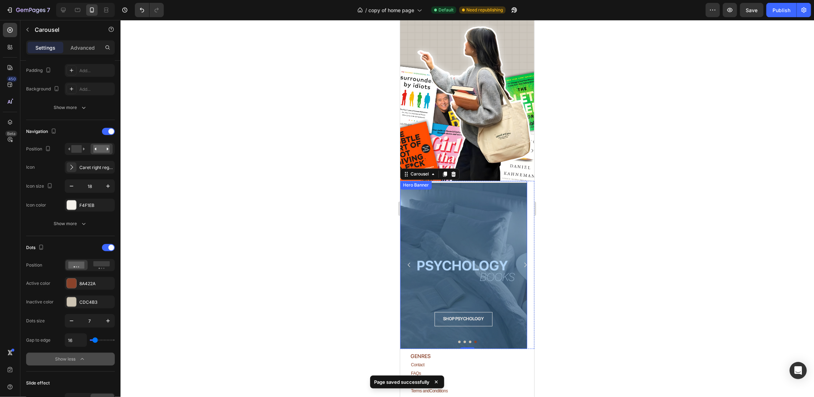
click at [463, 217] on div "Overlay" at bounding box center [463, 265] width 127 height 166
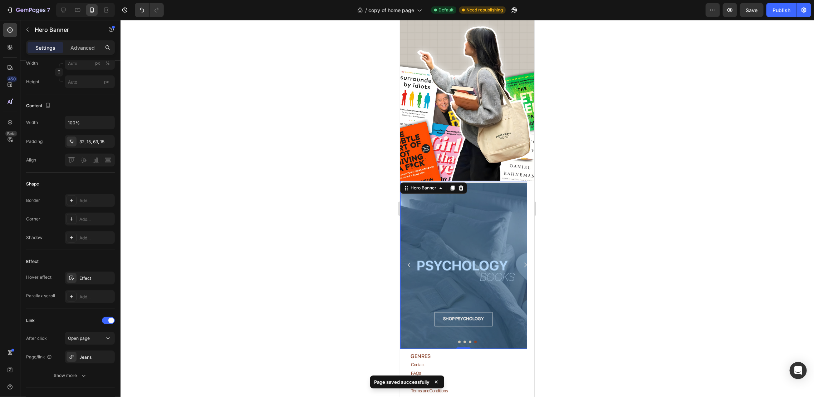
scroll to position [0, 0]
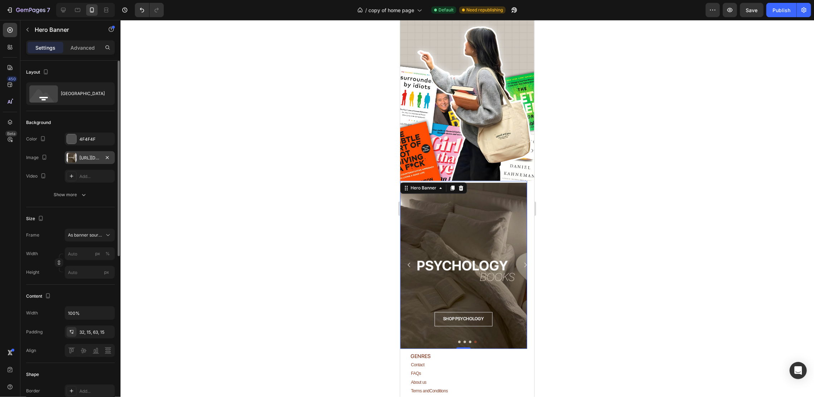
click at [89, 159] on div "[URL][DOMAIN_NAME]" at bounding box center [89, 158] width 21 height 6
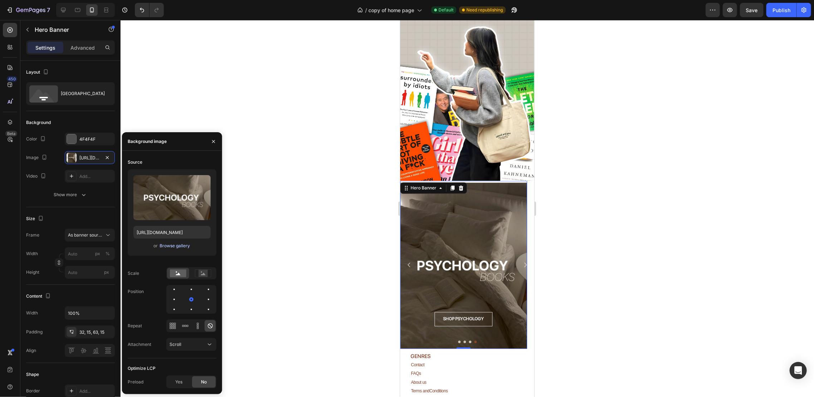
click at [182, 245] on div "Browse gallery" at bounding box center [175, 246] width 30 height 6
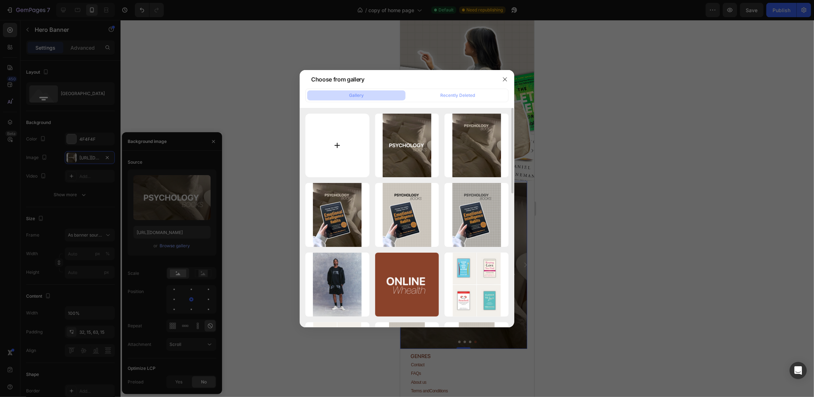
click at [319, 151] on input "file" at bounding box center [337, 146] width 64 height 64
type input "C:\fakepath\PSYCHOLOGY (5).png"
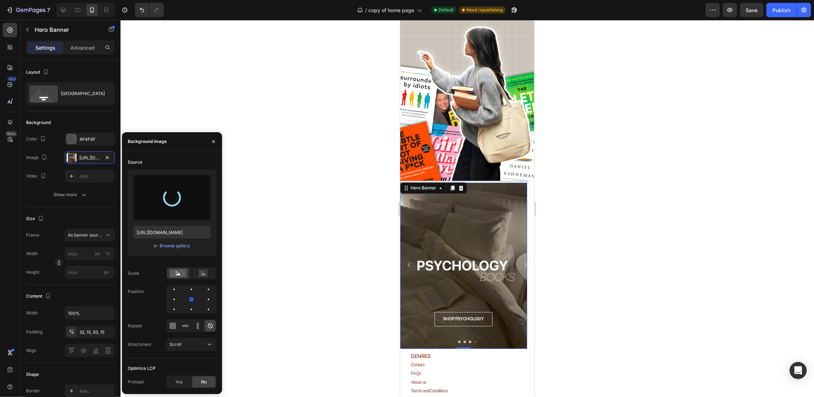
type input "[URL][DOMAIN_NAME]"
drag, startPoint x: 355, startPoint y: 213, endPoint x: 345, endPoint y: 225, distance: 15.5
click at [355, 216] on div at bounding box center [466, 208] width 693 height 377
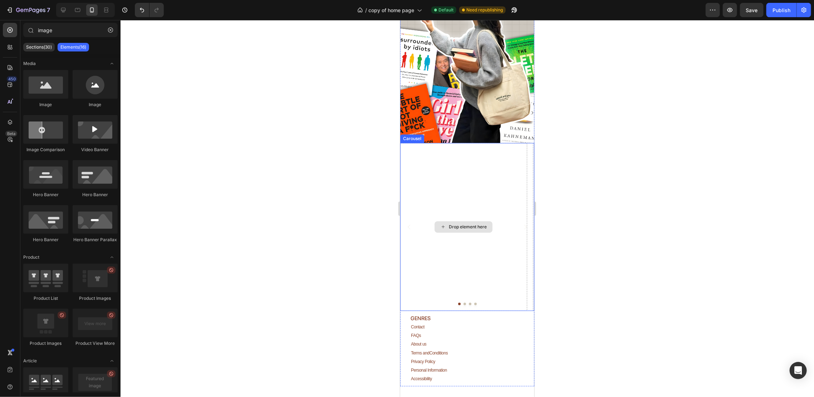
scroll to position [1334, 0]
click at [522, 217] on button "Carousel Next Arrow" at bounding box center [525, 226] width 18 height 18
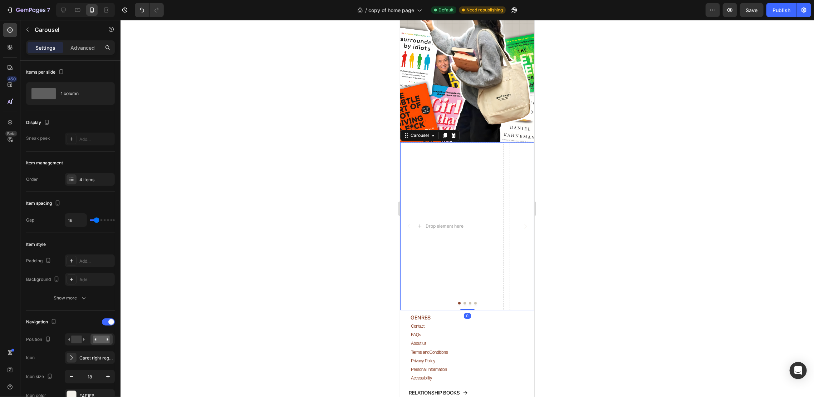
click at [522, 217] on button "Carousel Next Arrow" at bounding box center [525, 226] width 18 height 18
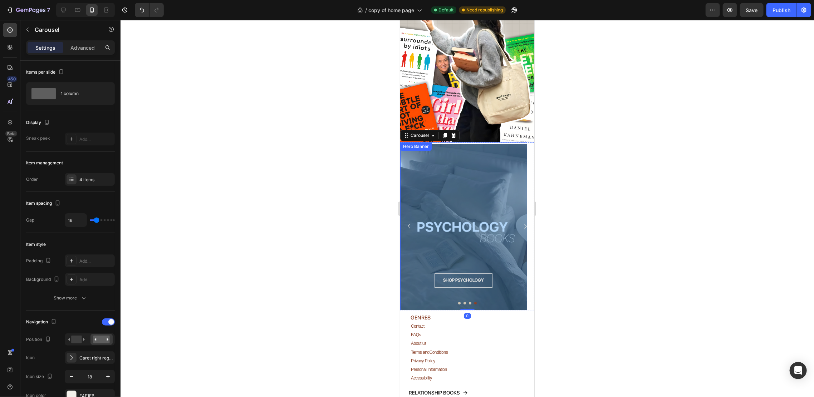
click at [495, 220] on div "Overlay" at bounding box center [463, 227] width 127 height 166
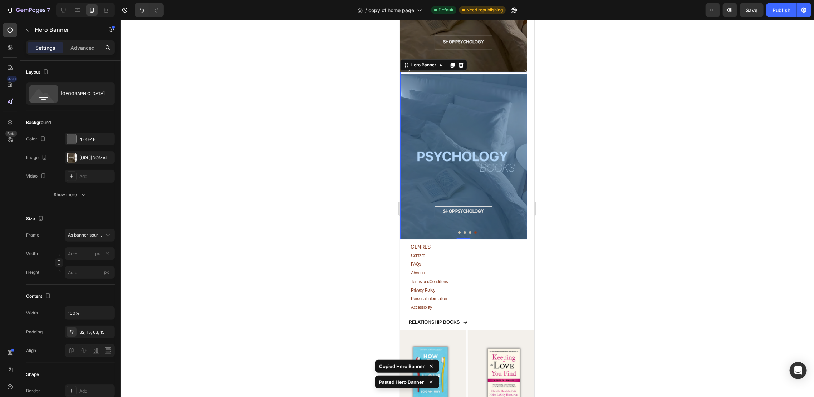
scroll to position [1574, 0]
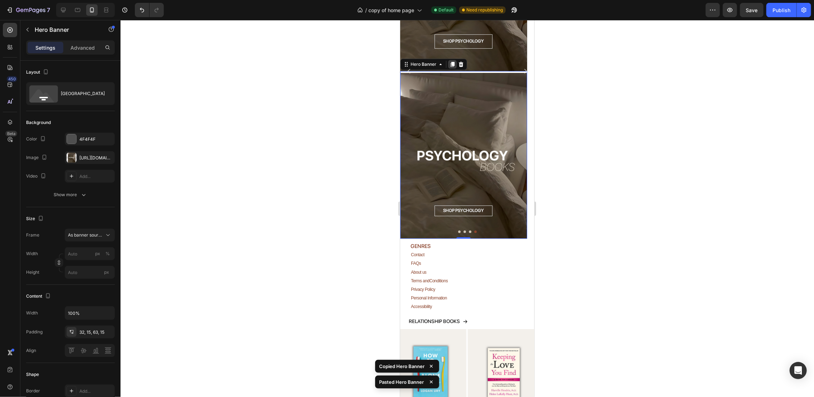
click at [455, 60] on div at bounding box center [452, 64] width 9 height 9
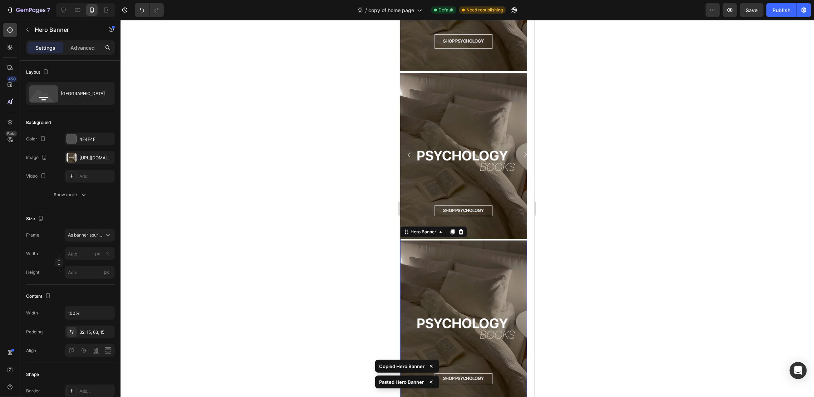
scroll to position [1658, 0]
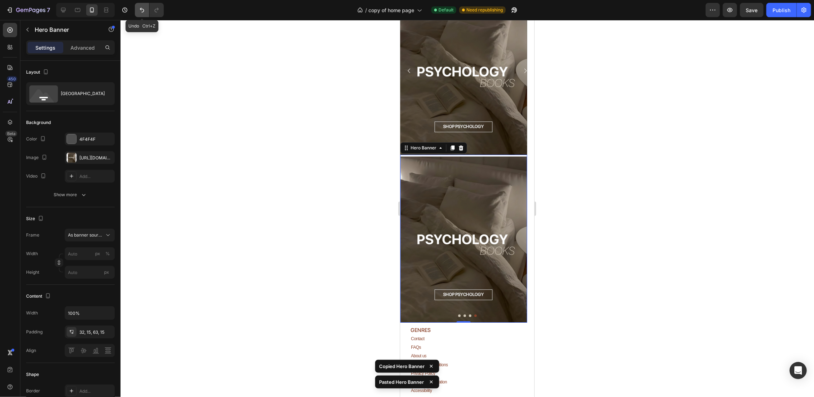
click at [140, 9] on icon "Undo/Redo" at bounding box center [141, 9] width 7 height 7
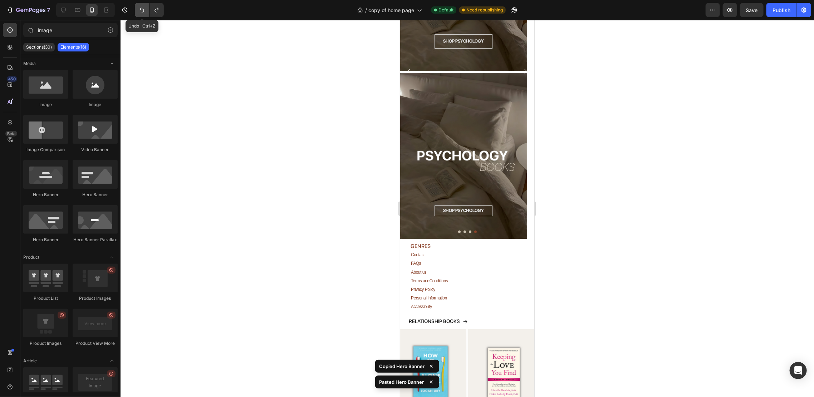
click at [140, 9] on icon "Undo/Redo" at bounding box center [141, 9] width 7 height 7
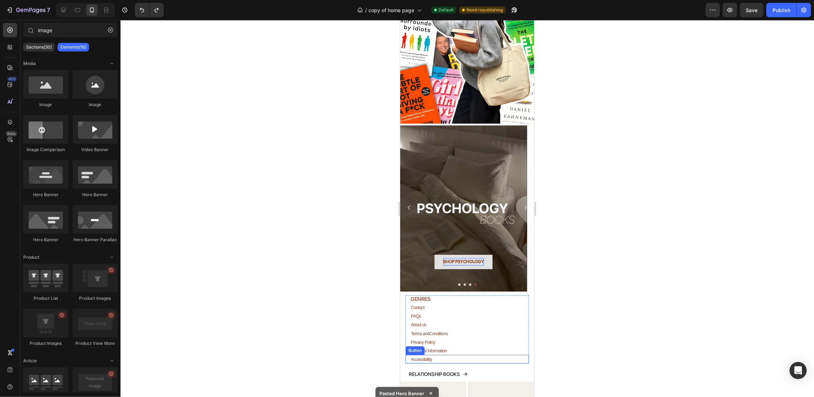
scroll to position [1347, 0]
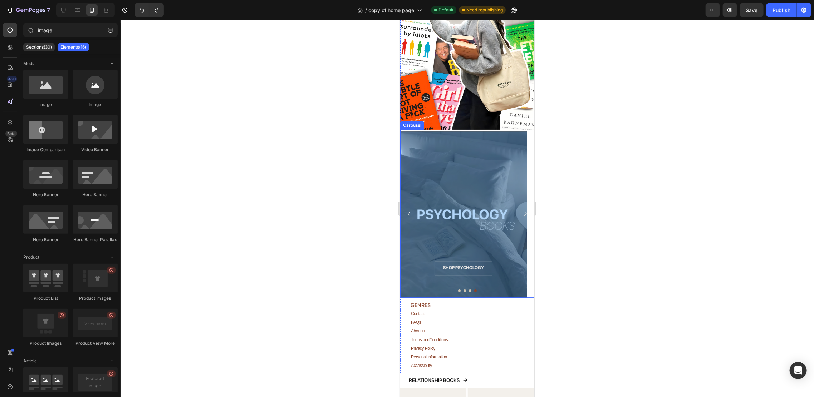
click at [487, 195] on div "Overlay" at bounding box center [463, 214] width 127 height 166
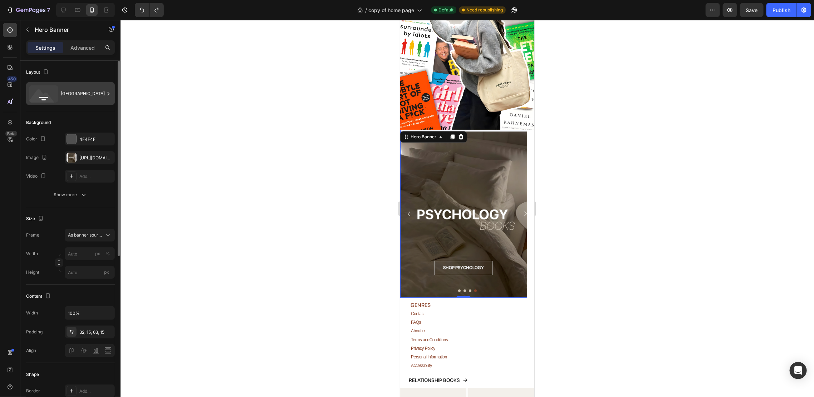
click at [80, 94] on div "[GEOGRAPHIC_DATA]" at bounding box center [83, 93] width 44 height 16
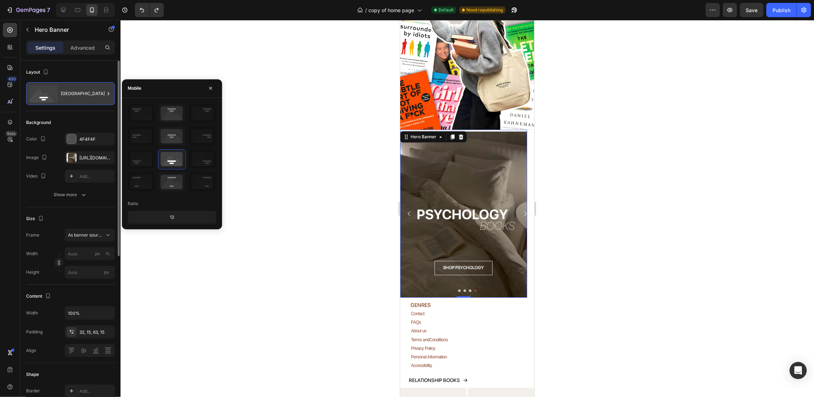
click at [80, 94] on div "[GEOGRAPHIC_DATA]" at bounding box center [83, 93] width 44 height 16
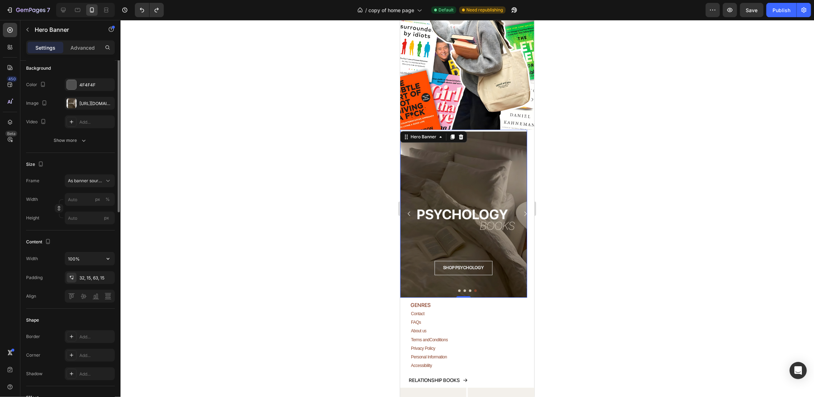
scroll to position [0, 0]
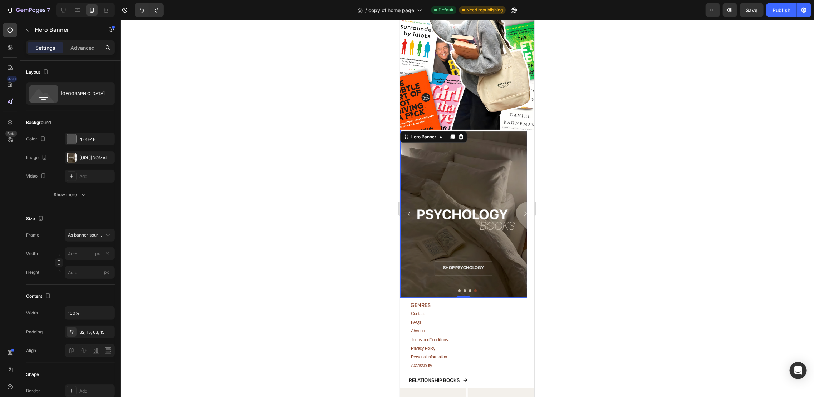
click at [467, 263] on div "SHOP PSYCHOLOGY Button SHOP ONLINE NOW Heading Row" at bounding box center [463, 273] width 127 height 48
click at [468, 289] on button "Dot" at bounding box center [469, 290] width 3 height 3
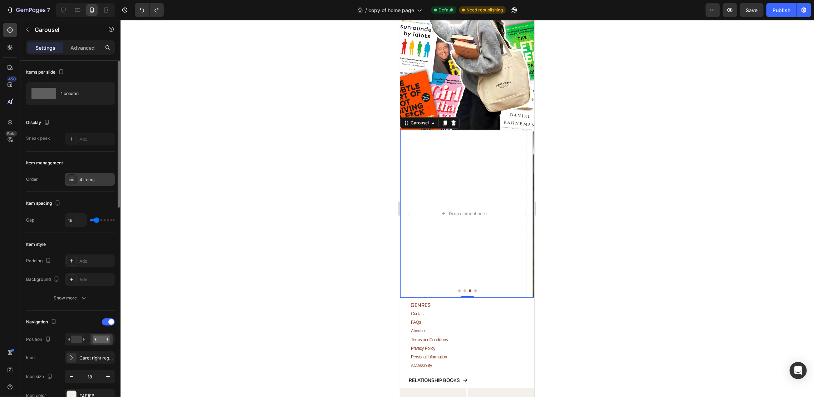
click at [97, 181] on div "4 items" at bounding box center [96, 180] width 34 height 6
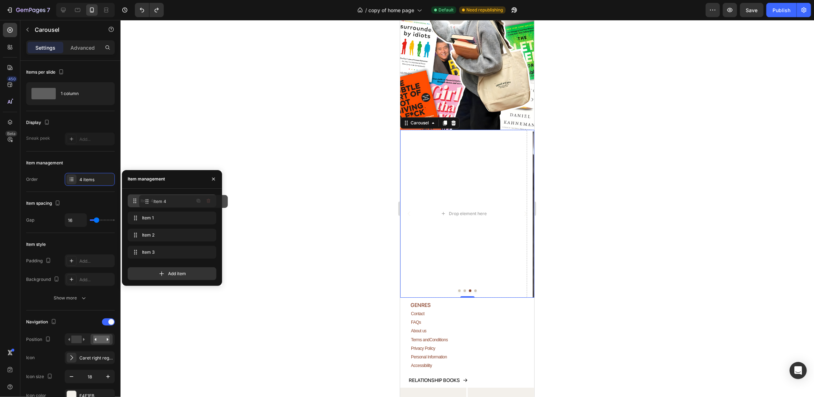
drag, startPoint x: 159, startPoint y: 248, endPoint x: 170, endPoint y: 197, distance: 52.0
click at [406, 204] on button "Carousel Back Arrow" at bounding box center [409, 213] width 18 height 18
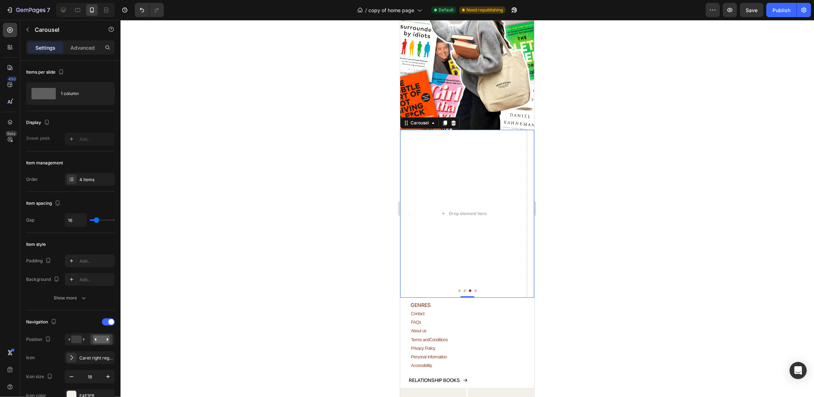
click at [404, 204] on button "Carousel Back Arrow" at bounding box center [409, 213] width 18 height 18
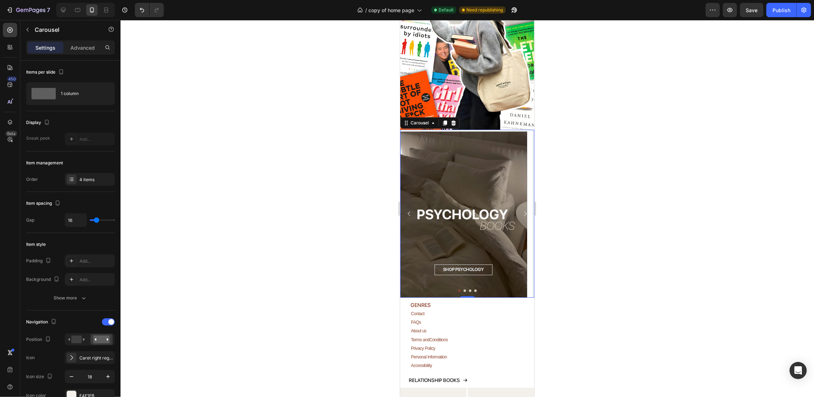
click at [522, 210] on icon "Carousel Next Arrow" at bounding box center [525, 213] width 6 height 6
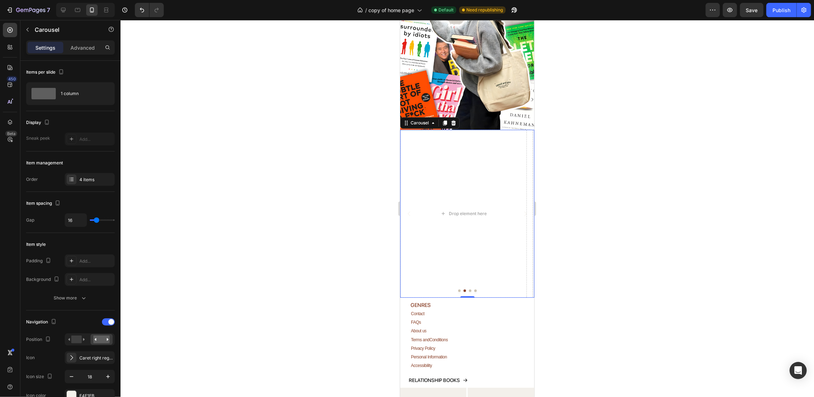
click at [413, 204] on button "Carousel Back Arrow" at bounding box center [409, 213] width 18 height 18
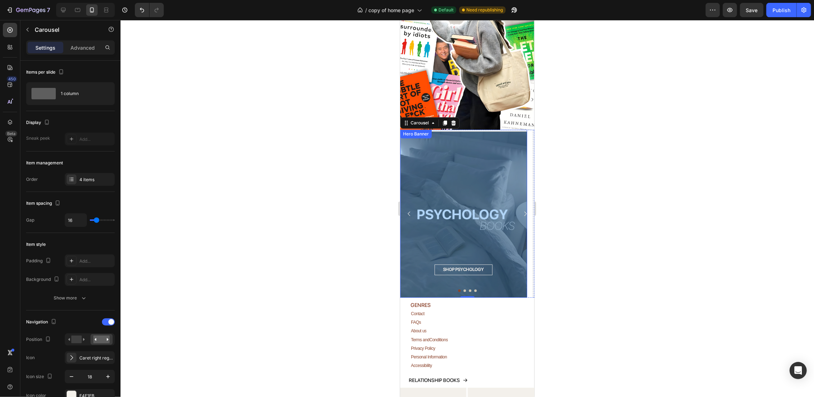
click at [479, 184] on div "Overlay" at bounding box center [463, 214] width 127 height 166
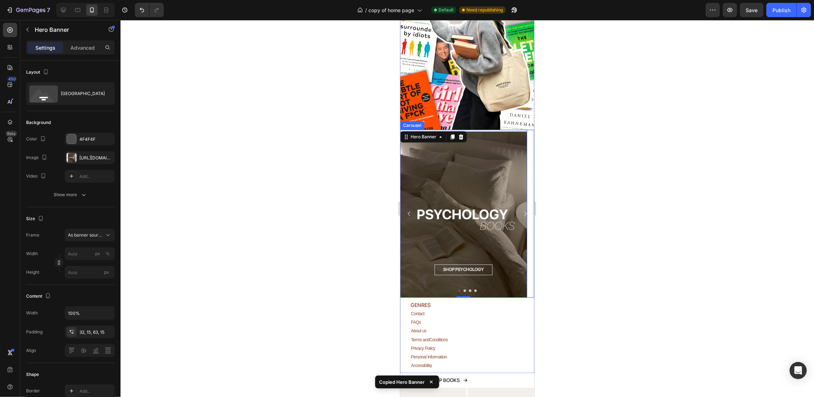
click at [522, 210] on icon "Carousel Next Arrow" at bounding box center [525, 213] width 6 height 6
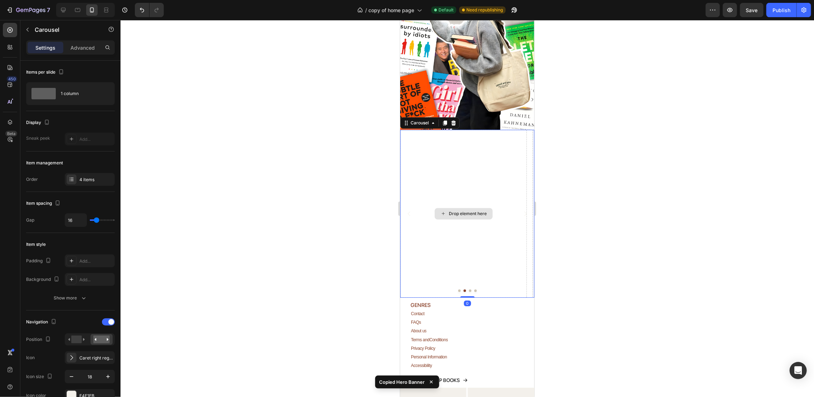
click at [476, 211] on div "Drop element here" at bounding box center [467, 214] width 38 height 6
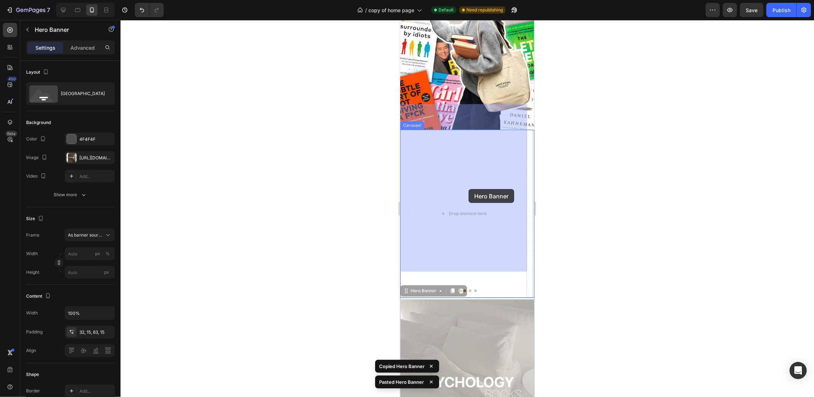
drag, startPoint x: 476, startPoint y: 306, endPoint x: 468, endPoint y: 187, distance: 119.7
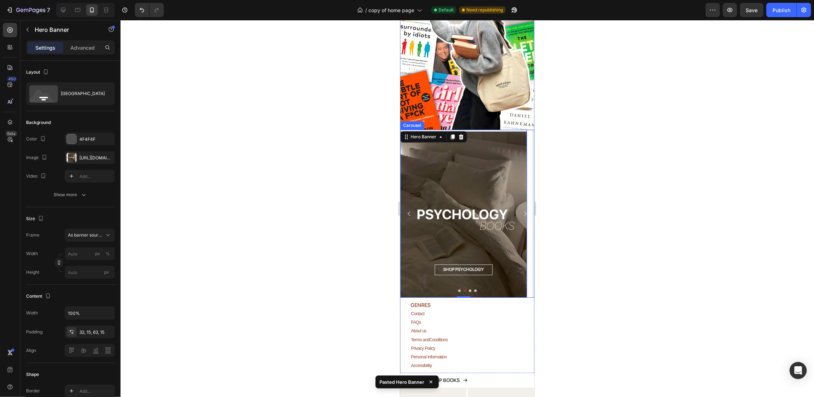
click at [409, 204] on button "Carousel Back Arrow" at bounding box center [409, 213] width 18 height 18
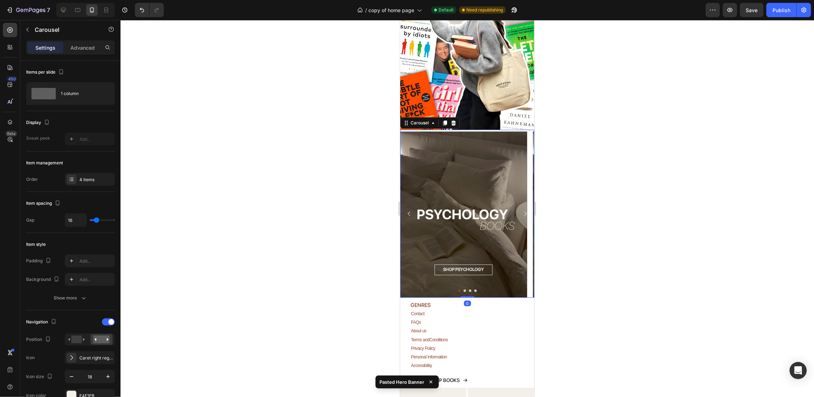
click at [522, 210] on icon "Carousel Next Arrow" at bounding box center [525, 213] width 6 height 6
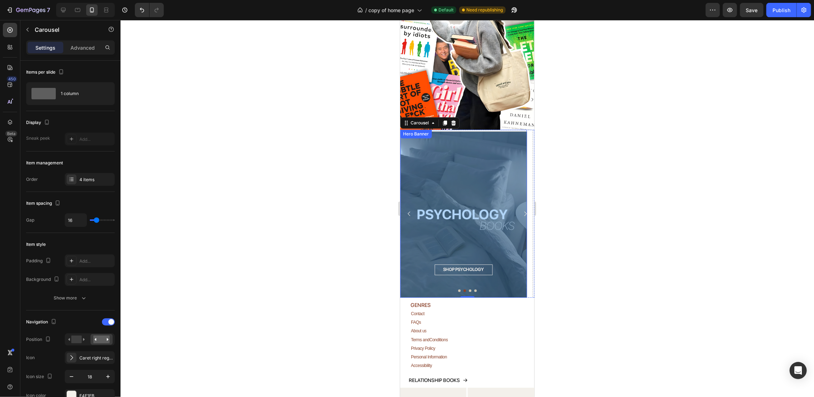
click at [479, 189] on div "Overlay" at bounding box center [463, 214] width 127 height 166
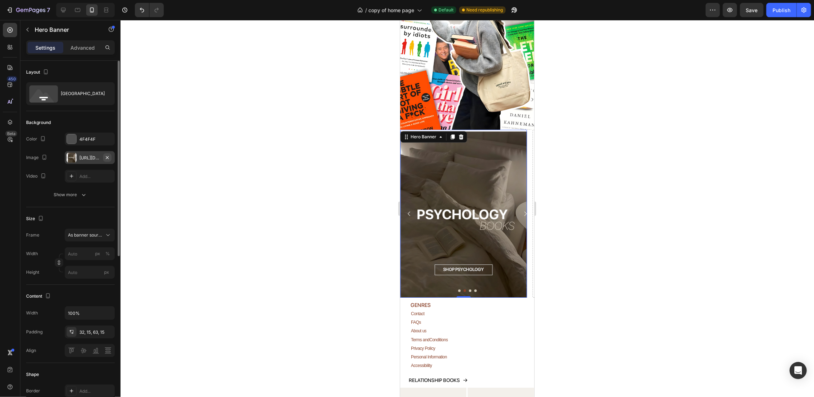
click at [109, 157] on icon "button" at bounding box center [107, 158] width 6 height 6
type input "100"
type input "Auto"
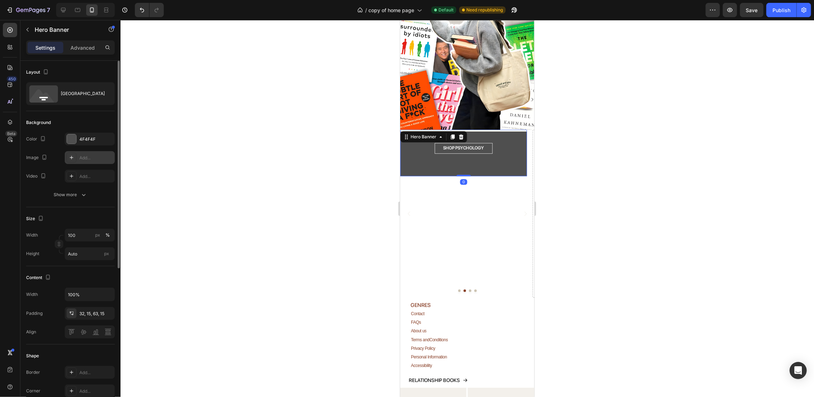
click at [87, 155] on div "Add..." at bounding box center [96, 158] width 34 height 6
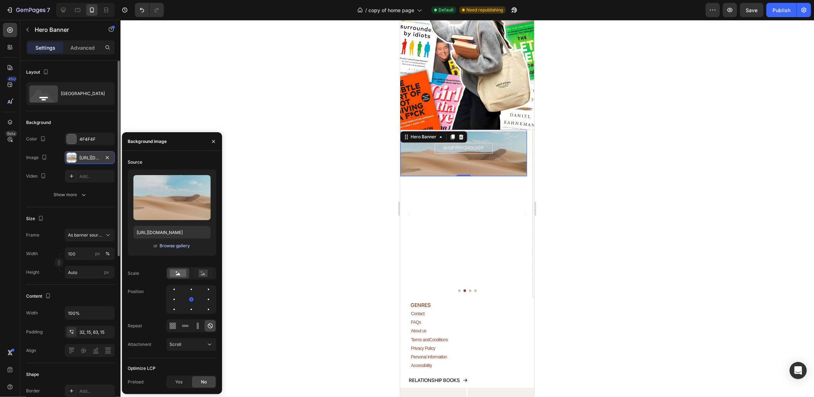
click at [173, 248] on div "Browse gallery" at bounding box center [175, 246] width 30 height 6
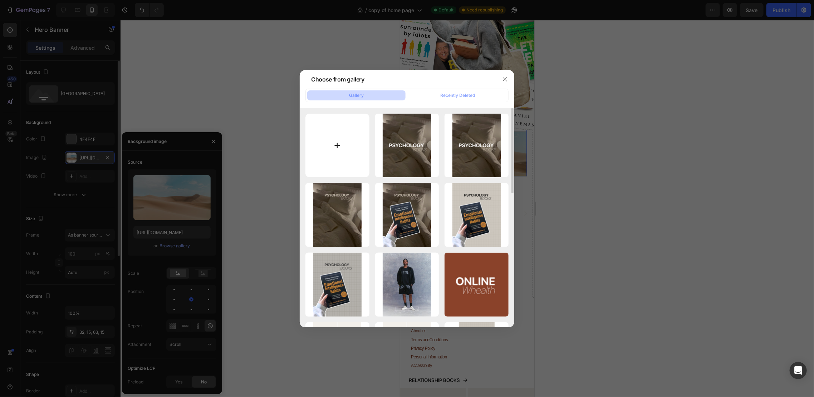
click at [350, 144] on input "file" at bounding box center [337, 146] width 64 height 64
type input "C:\fakepath\PSYCHOLOGY (6).png"
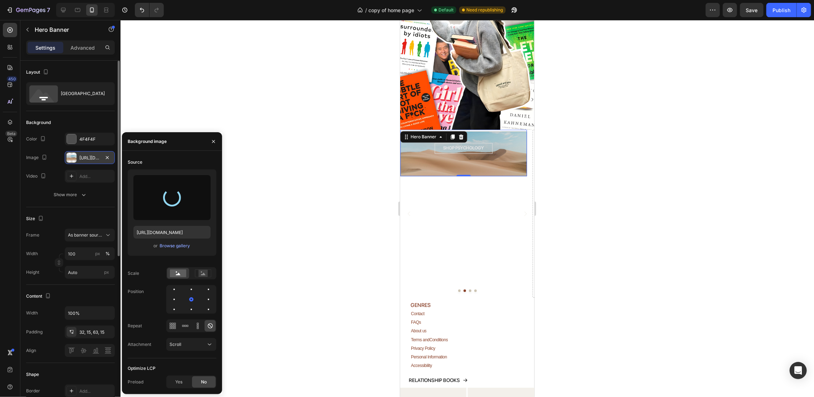
type input "[URL][DOMAIN_NAME]"
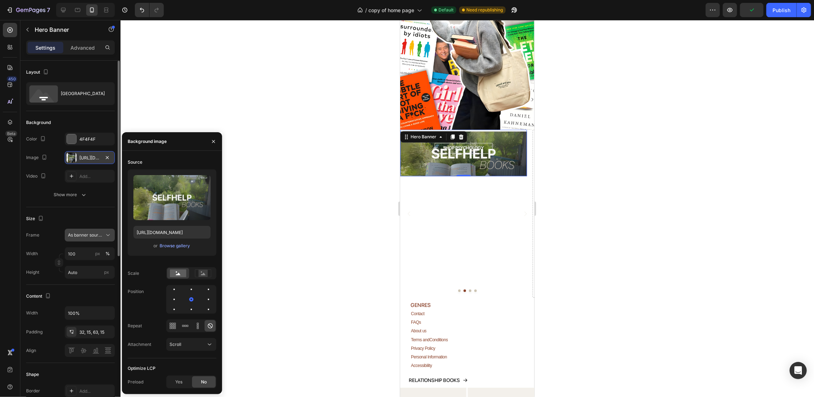
click at [86, 235] on span "As banner source" at bounding box center [85, 235] width 35 height 6
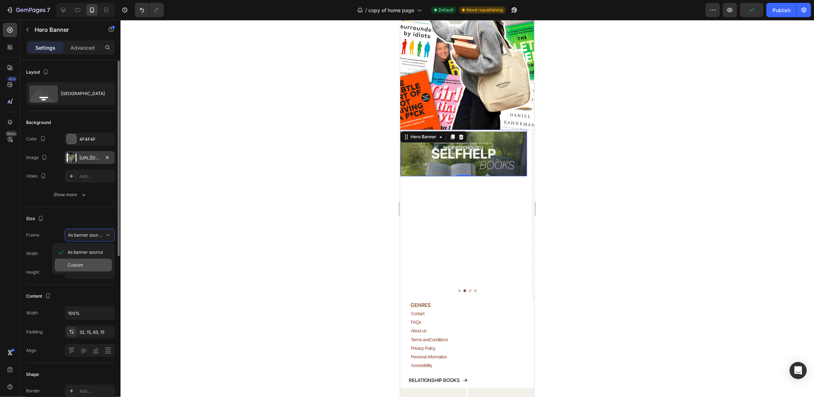
click at [86, 262] on div "Custom" at bounding box center [88, 265] width 41 height 6
click at [84, 231] on button "Custom" at bounding box center [90, 235] width 50 height 13
click at [84, 244] on div "As banner source Custom" at bounding box center [83, 258] width 63 height 31
click at [83, 235] on div "Custom" at bounding box center [85, 235] width 35 height 6
click at [84, 240] on button "Custom" at bounding box center [90, 235] width 50 height 13
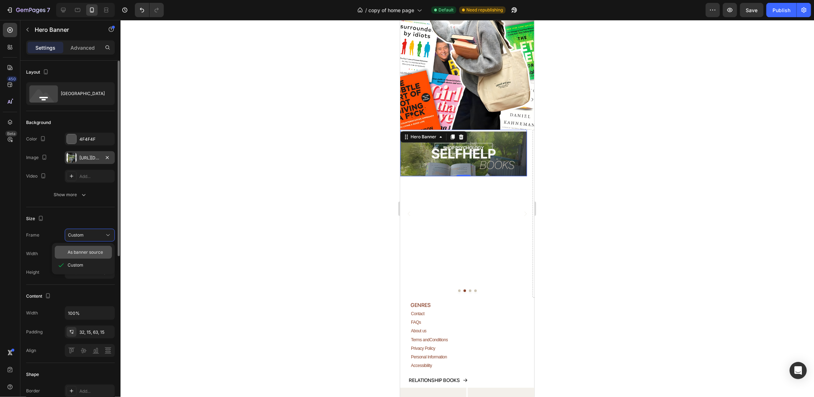
click at [84, 257] on div "As banner source" at bounding box center [83, 252] width 57 height 13
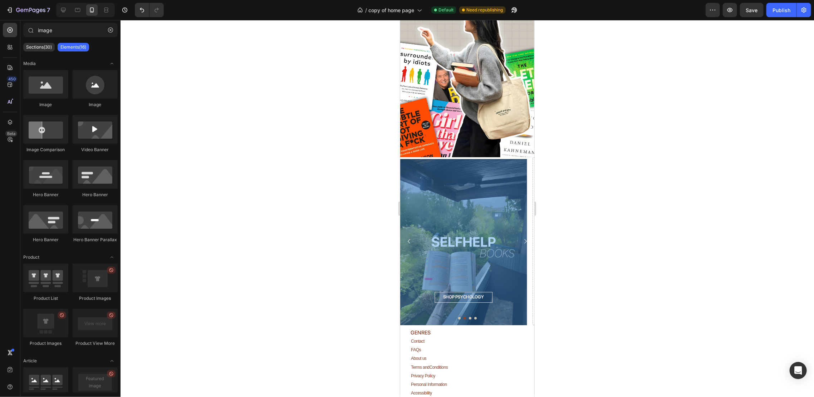
scroll to position [1318, 0]
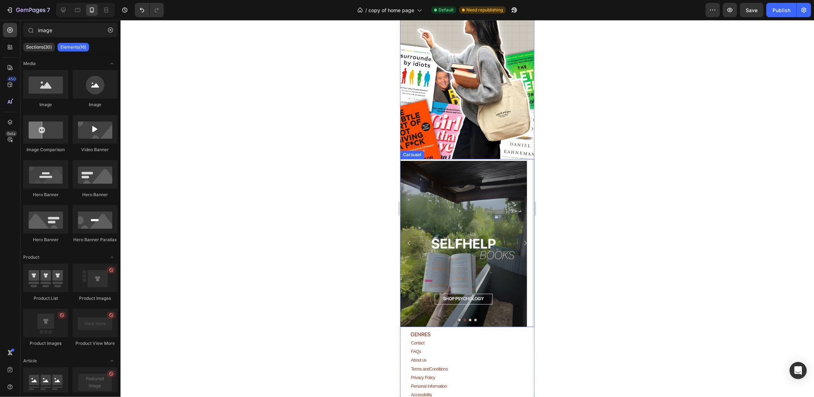
click at [408, 239] on icon "Carousel Back Arrow" at bounding box center [408, 242] width 6 height 6
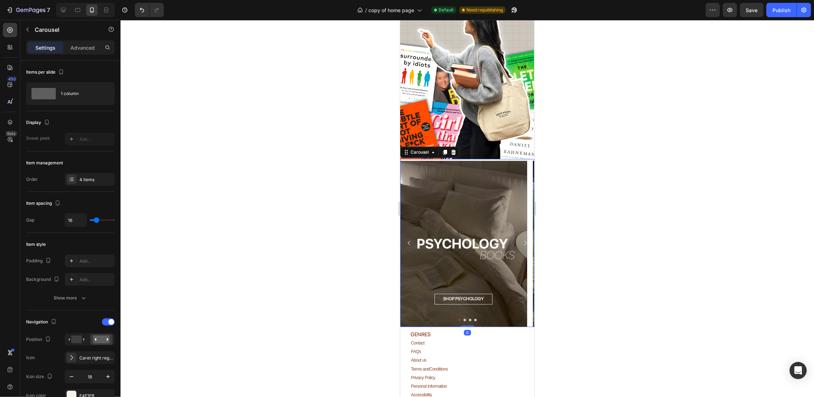
click at [522, 239] on icon "Carousel Next Arrow" at bounding box center [525, 242] width 6 height 6
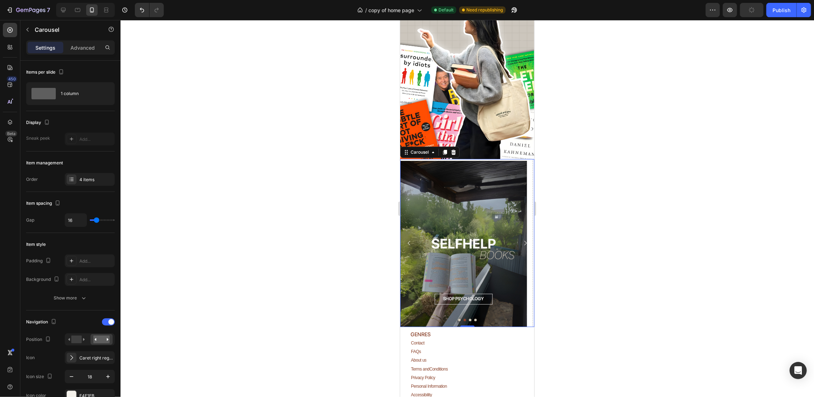
click at [411, 239] on icon "Carousel Back Arrow" at bounding box center [408, 242] width 6 height 6
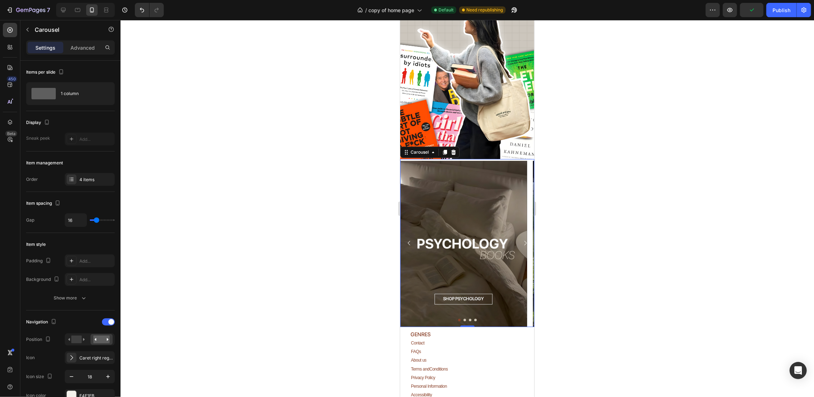
click at [521, 234] on button "Carousel Next Arrow" at bounding box center [525, 243] width 18 height 18
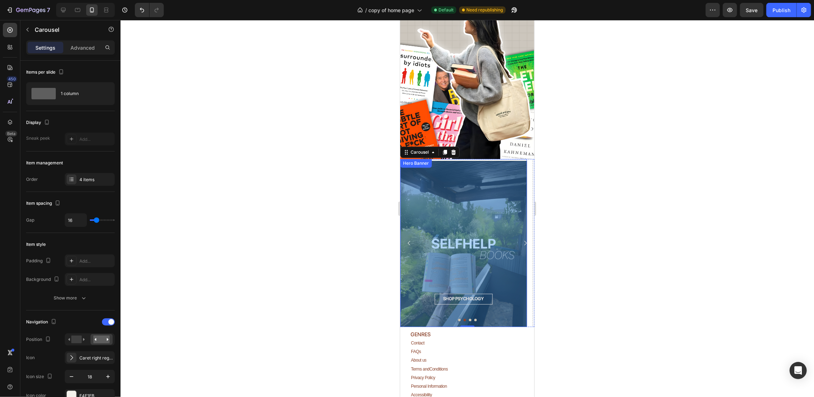
click at [411, 252] on div "Overlay" at bounding box center [463, 244] width 127 height 166
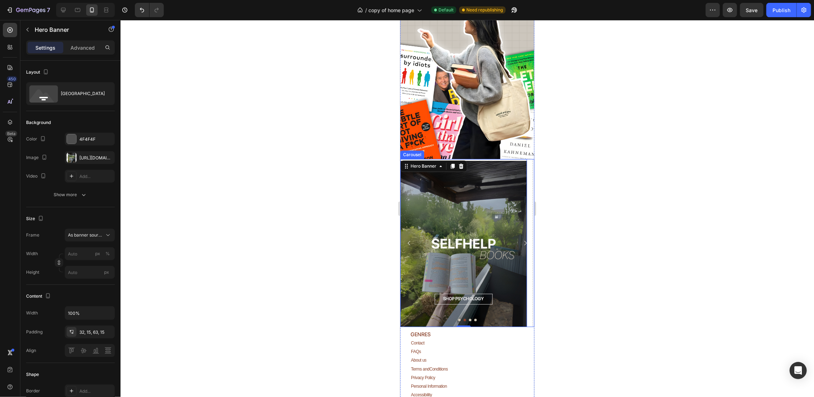
click at [408, 234] on button "Carousel Back Arrow" at bounding box center [409, 243] width 18 height 18
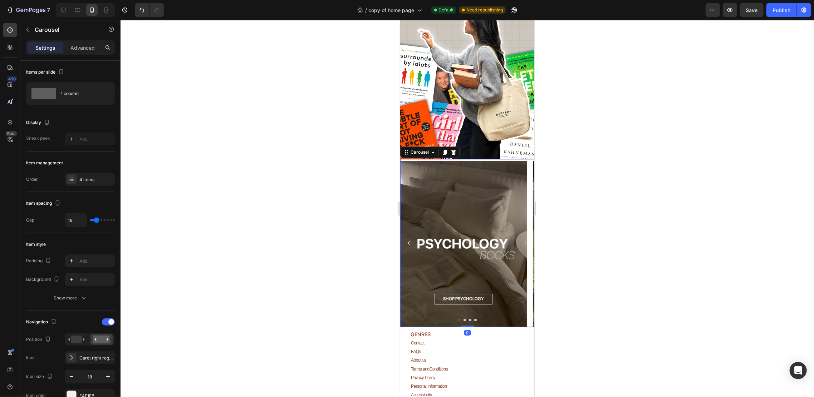
click at [522, 239] on icon "Carousel Next Arrow" at bounding box center [525, 242] width 6 height 6
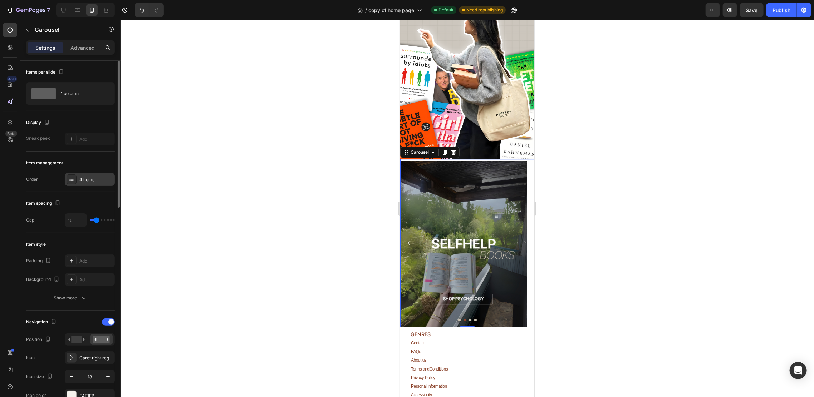
click at [85, 180] on div "4 items" at bounding box center [96, 180] width 34 height 6
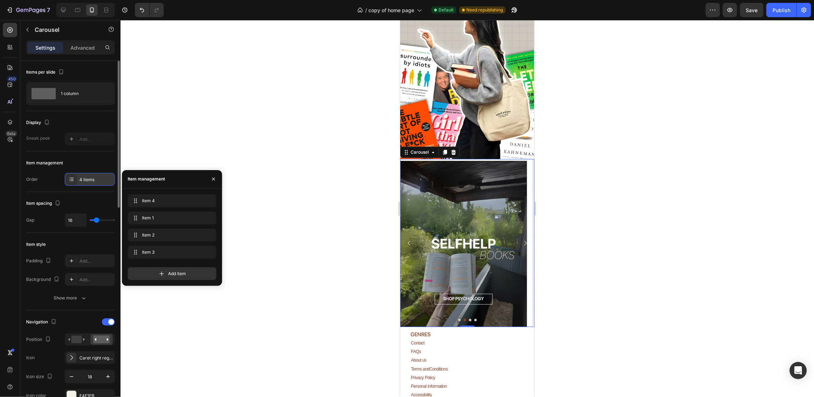
click at [85, 180] on div "4 items" at bounding box center [96, 180] width 34 height 6
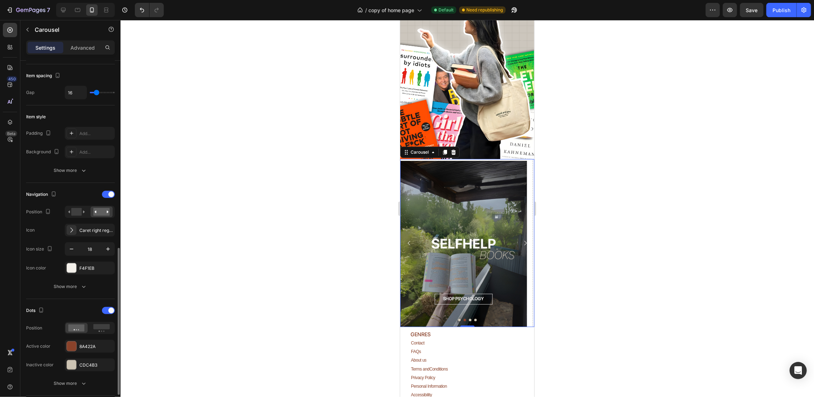
scroll to position [0, 0]
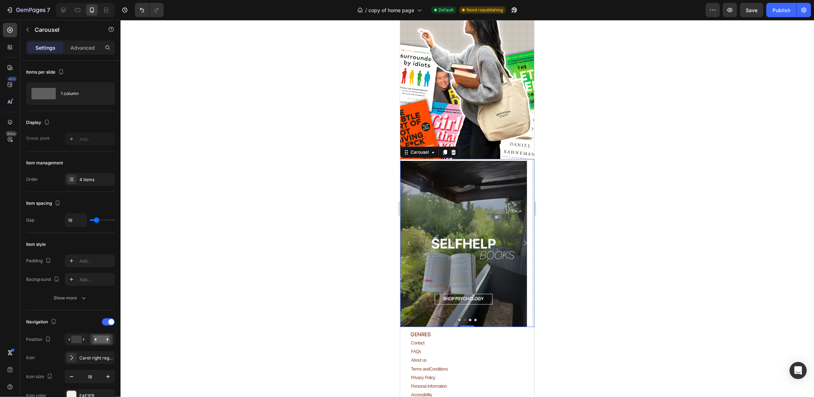
click at [458, 318] on button "Dot" at bounding box center [459, 319] width 3 height 3
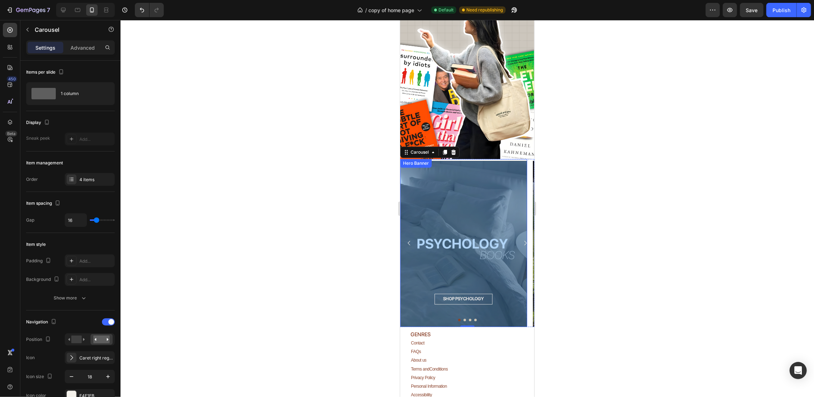
click at [473, 222] on div "Overlay" at bounding box center [463, 244] width 127 height 166
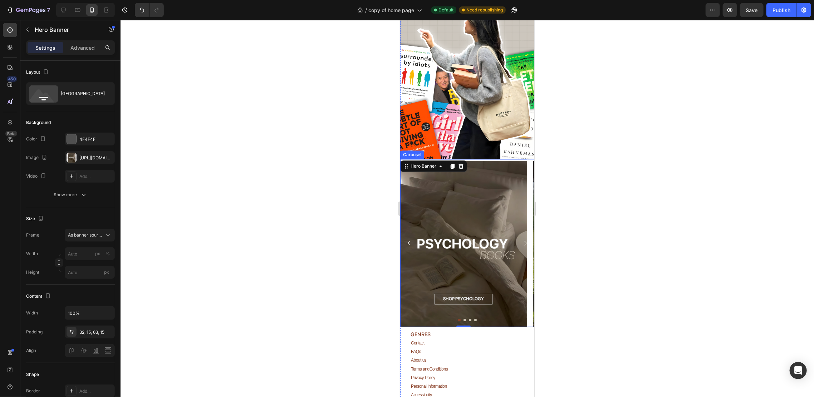
click at [459, 318] on div at bounding box center [467, 319] width 134 height 3
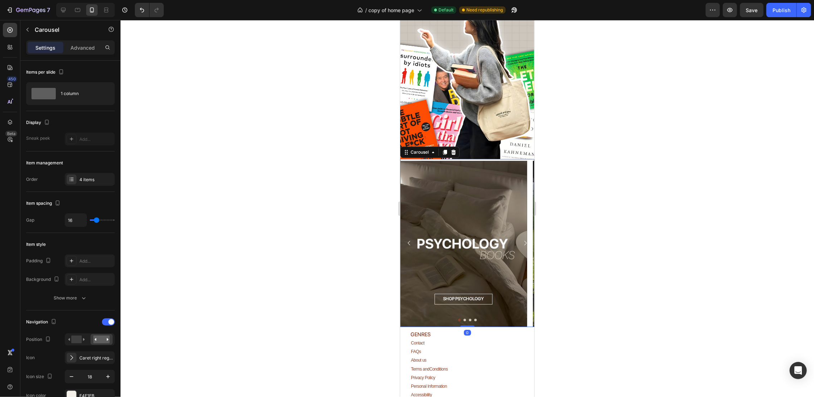
click at [463, 318] on button "Dot" at bounding box center [464, 319] width 3 height 3
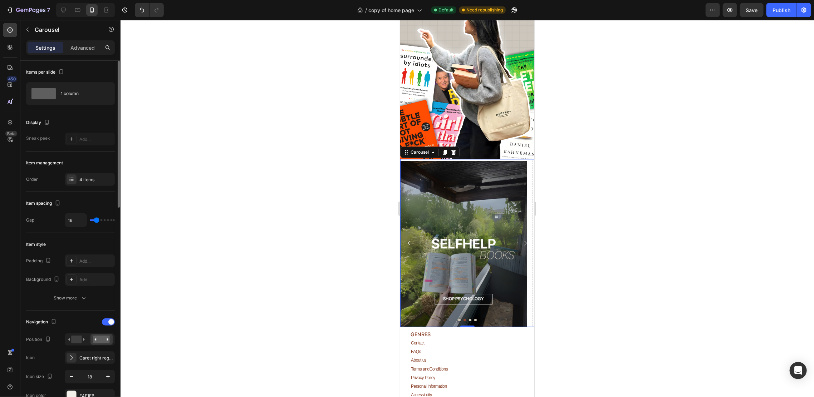
type input "2"
type input "0"
drag, startPoint x: 97, startPoint y: 222, endPoint x: 400, endPoint y: 285, distance: 309.4
type input "0"
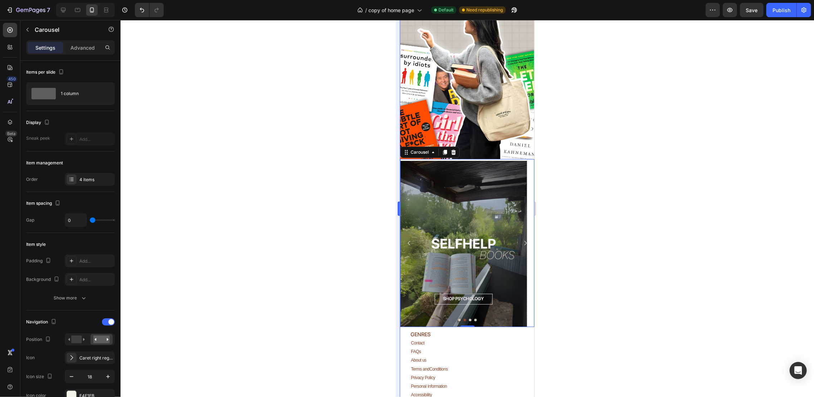
click at [90, 220] on input "range" at bounding box center [102, 219] width 25 height 1
click at [458, 318] on button "Dot" at bounding box center [459, 319] width 3 height 3
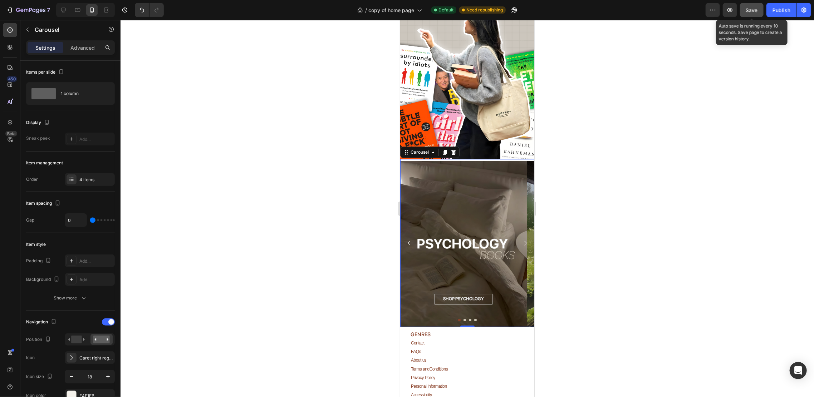
click at [742, 11] on button "Save" at bounding box center [752, 10] width 24 height 14
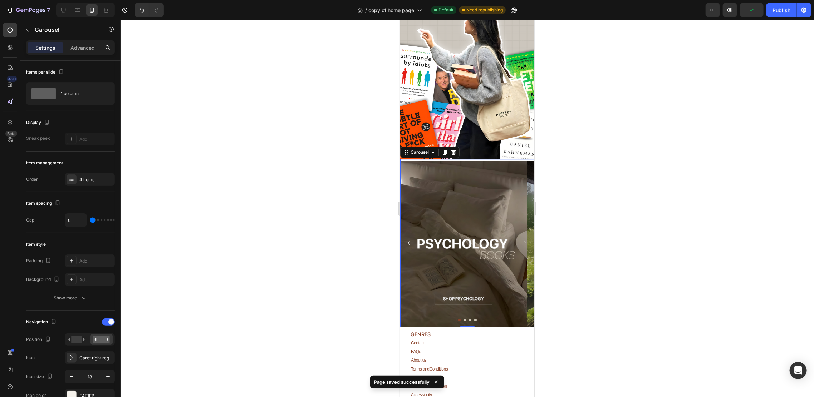
click at [463, 318] on button "Dot" at bounding box center [464, 319] width 3 height 3
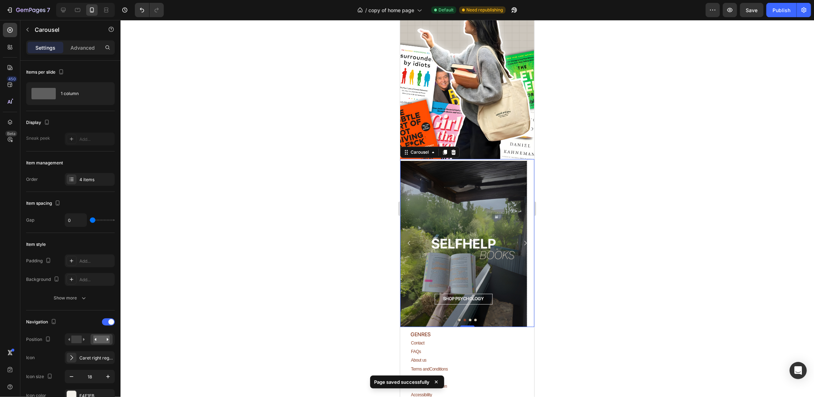
click at [458, 318] on button "Dot" at bounding box center [459, 319] width 3 height 3
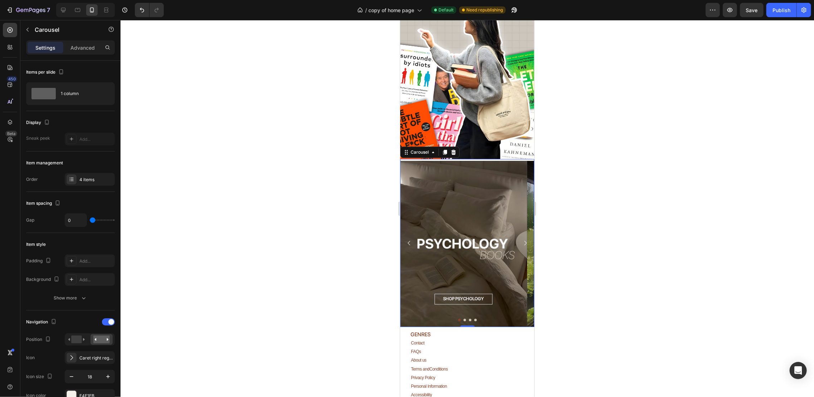
click at [459, 318] on div at bounding box center [467, 319] width 134 height 3
click at [463, 318] on button "Dot" at bounding box center [464, 319] width 3 height 3
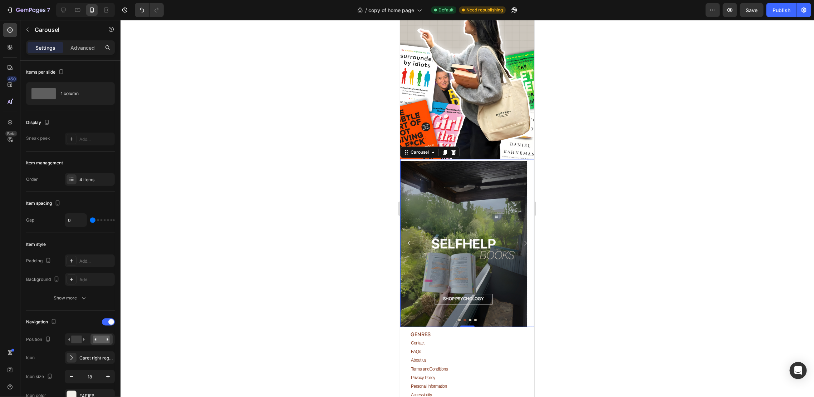
click at [453, 318] on div at bounding box center [467, 319] width 134 height 3
click at [458, 318] on button "Dot" at bounding box center [459, 319] width 3 height 3
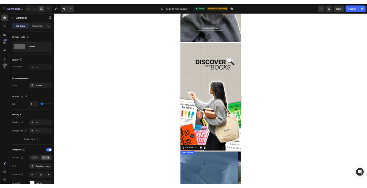
scroll to position [1032, 0]
